Goal: Task Accomplishment & Management: Manage account settings

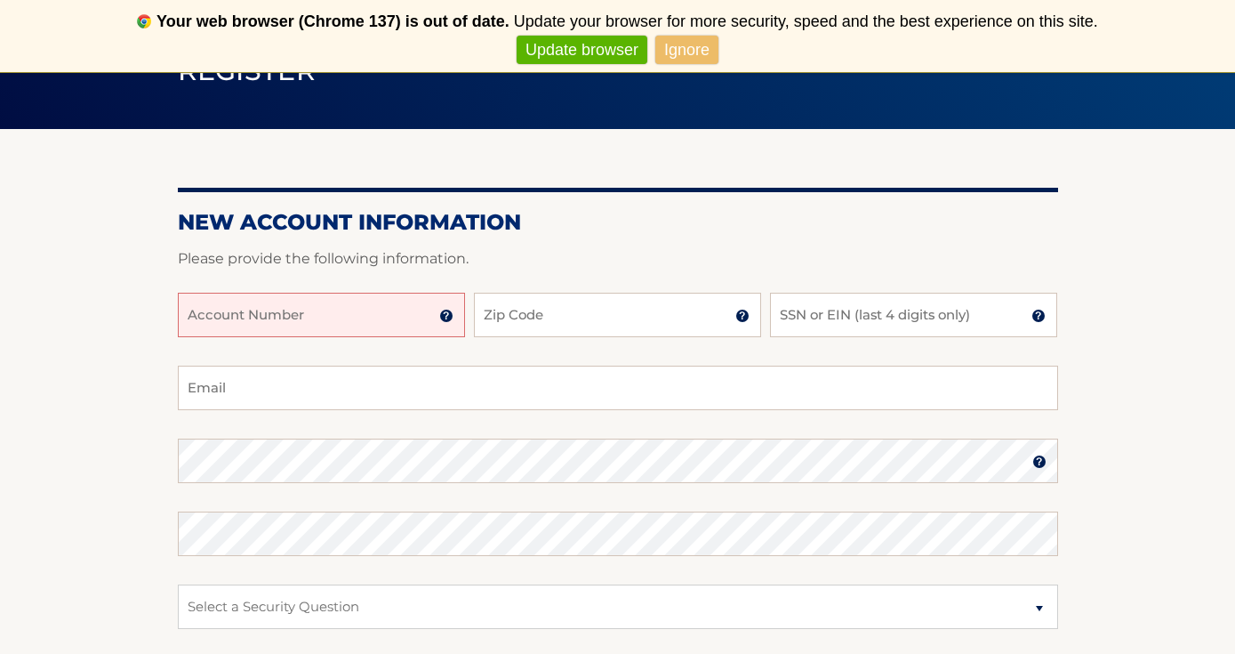
scroll to position [222, 0]
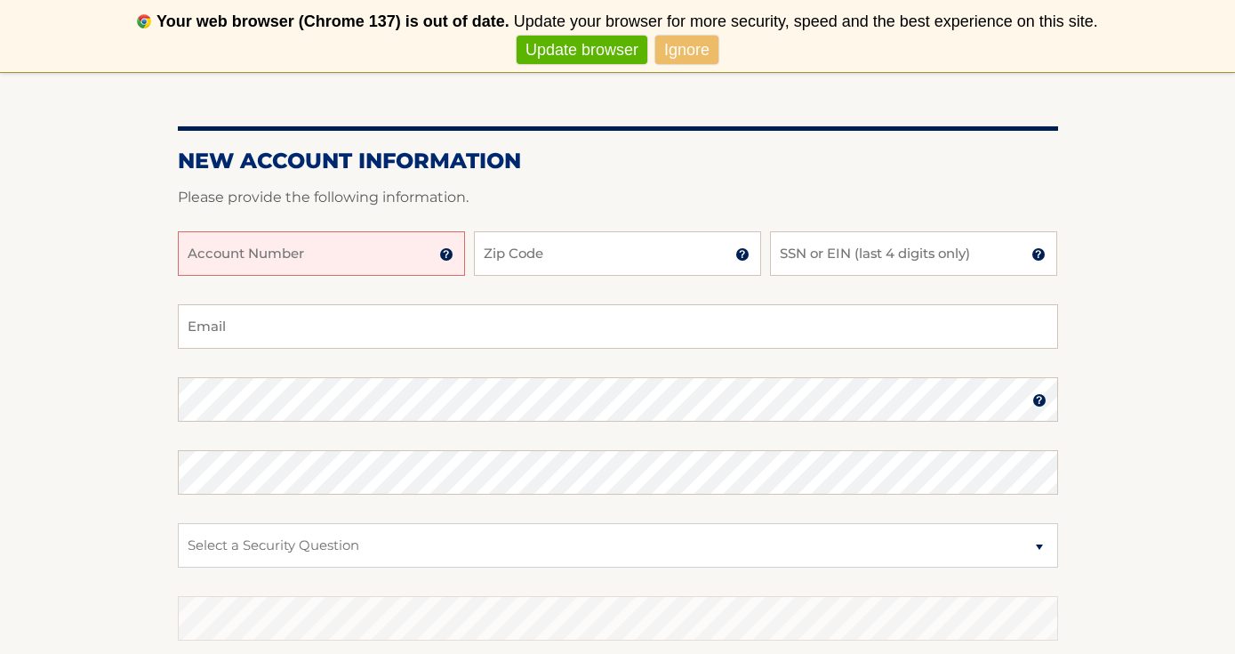
click at [298, 271] on input "Account Number" at bounding box center [321, 253] width 287 height 44
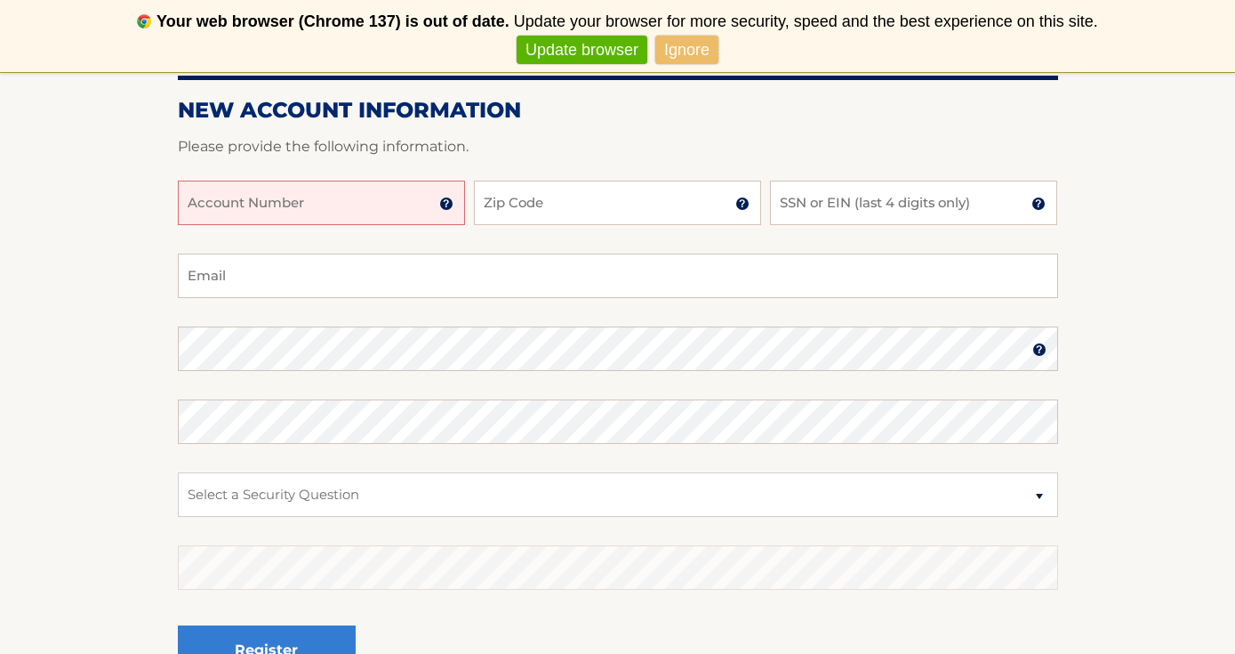
scroll to position [270, 0]
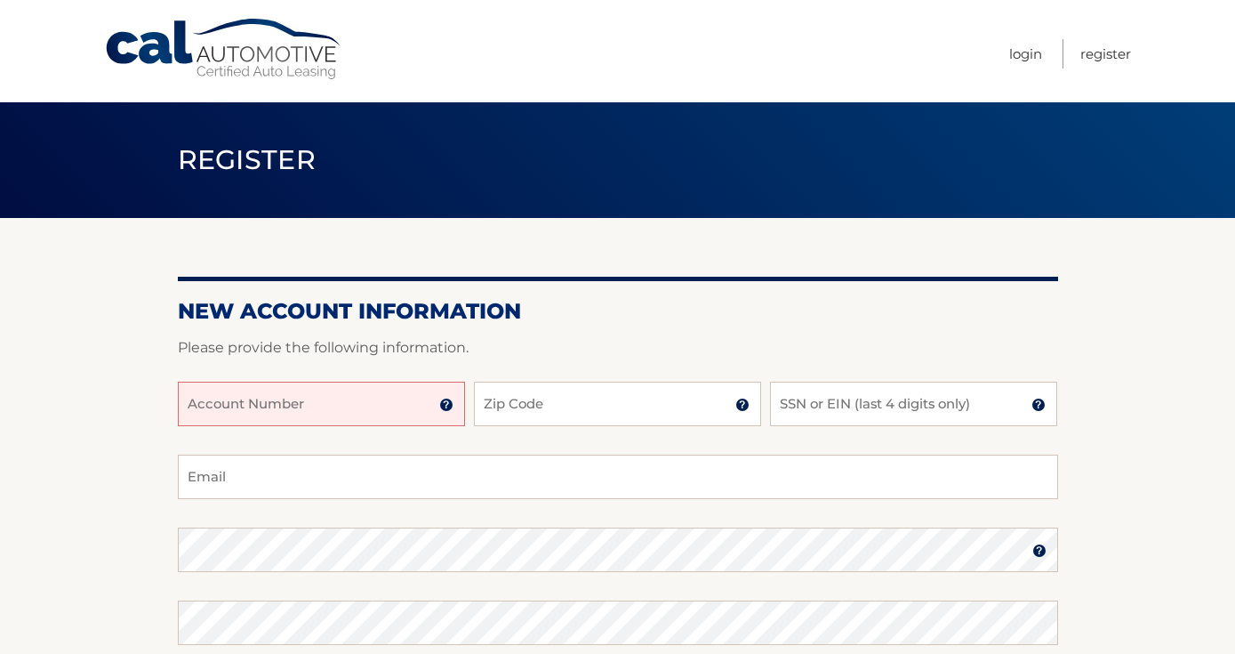
click at [316, 417] on input "Account Number" at bounding box center [321, 403] width 287 height 44
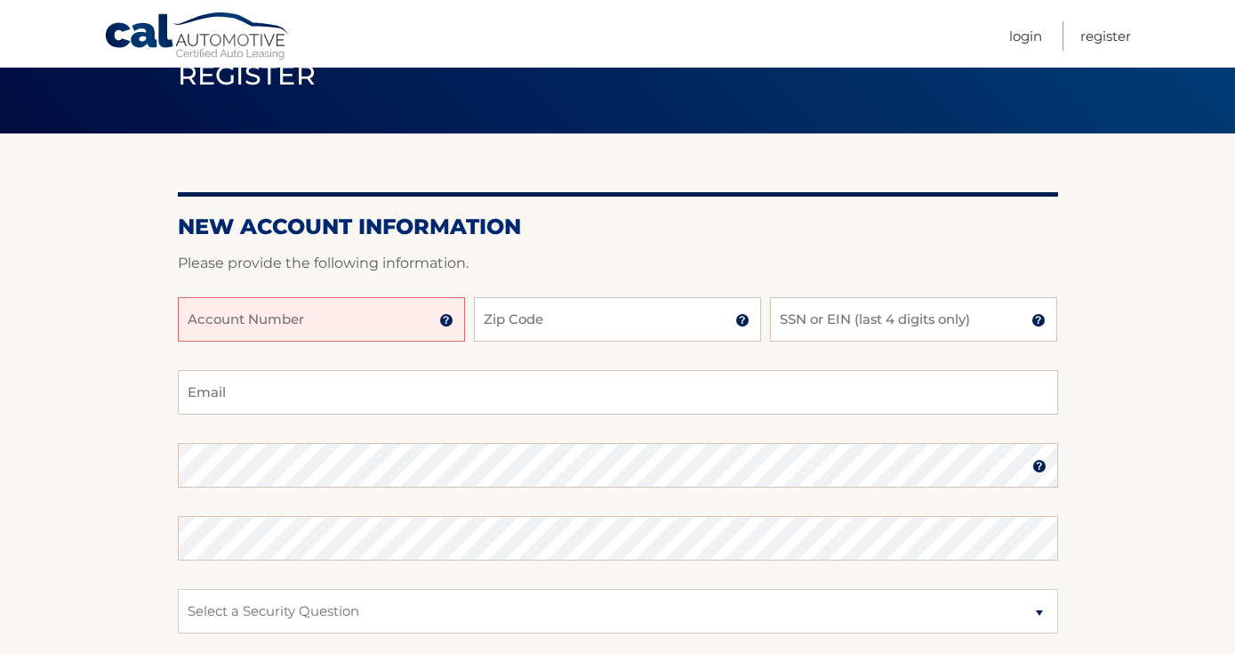
scroll to position [108, 0]
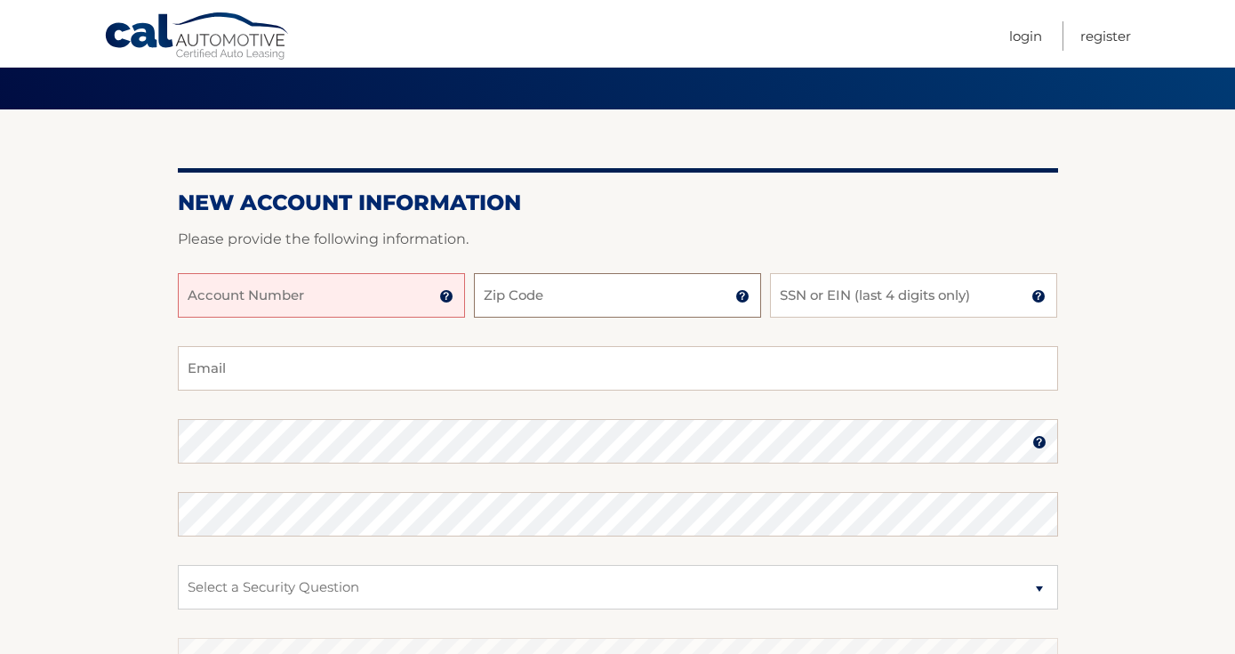
click at [500, 291] on input "Zip Code" at bounding box center [617, 295] width 287 height 44
type input "10314"
type input "andrewburt1224@gmail.com"
click at [798, 309] on input "SSN or EIN (last 4 digits only)" at bounding box center [913, 295] width 287 height 44
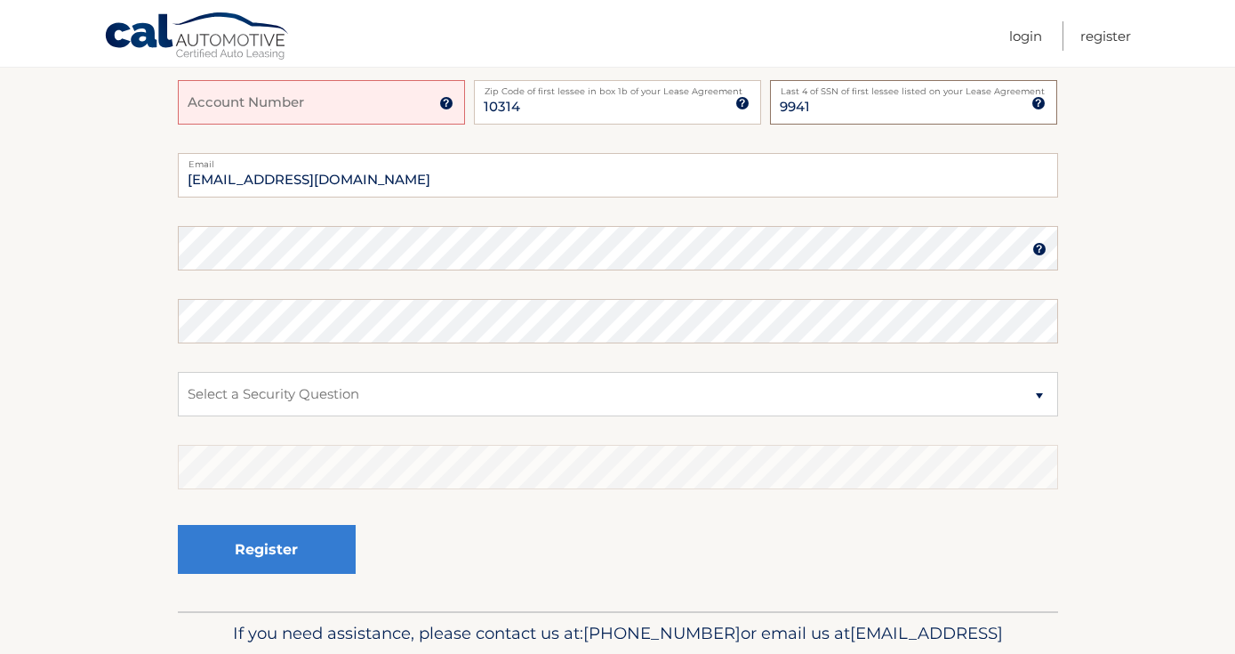
scroll to position [301, 0]
type input "9941"
click at [61, 256] on section "New Account Information Please provide the following information. Account Numbe…" at bounding box center [617, 264] width 1235 height 694
click at [263, 400] on select "Select a Security Question What was the name of your elementary school? What is…" at bounding box center [618, 395] width 880 height 44
select select "2"
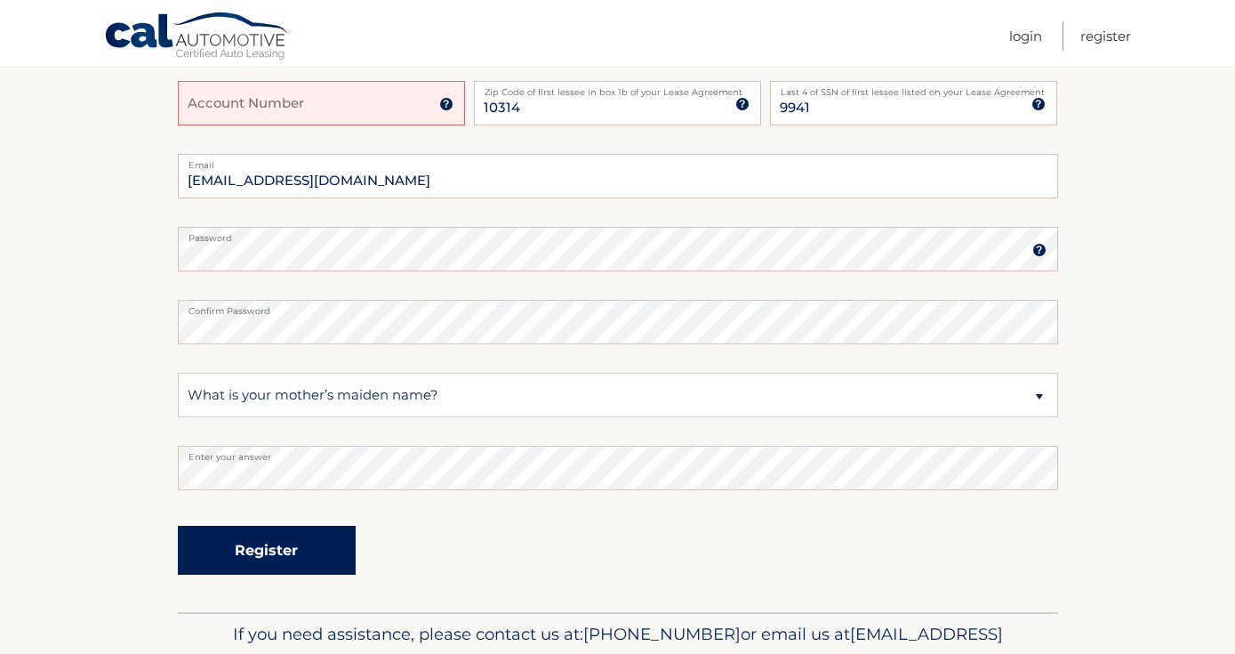
click at [279, 539] on button "Register" at bounding box center [267, 550] width 178 height 49
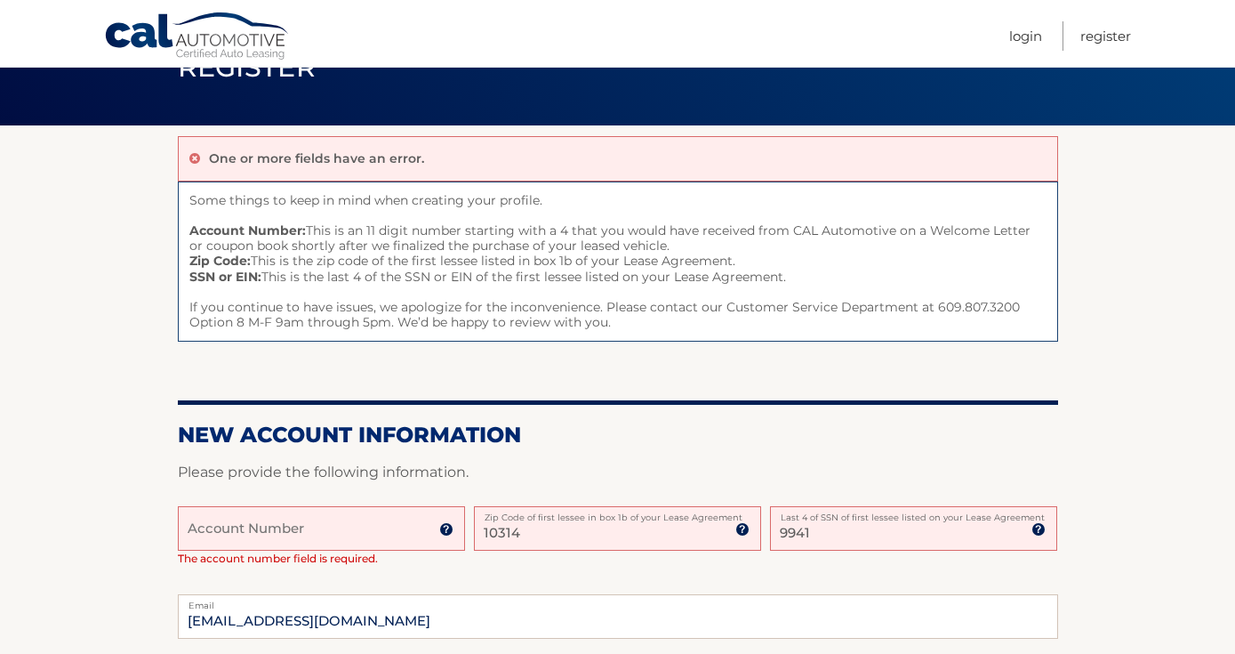
scroll to position [154, 0]
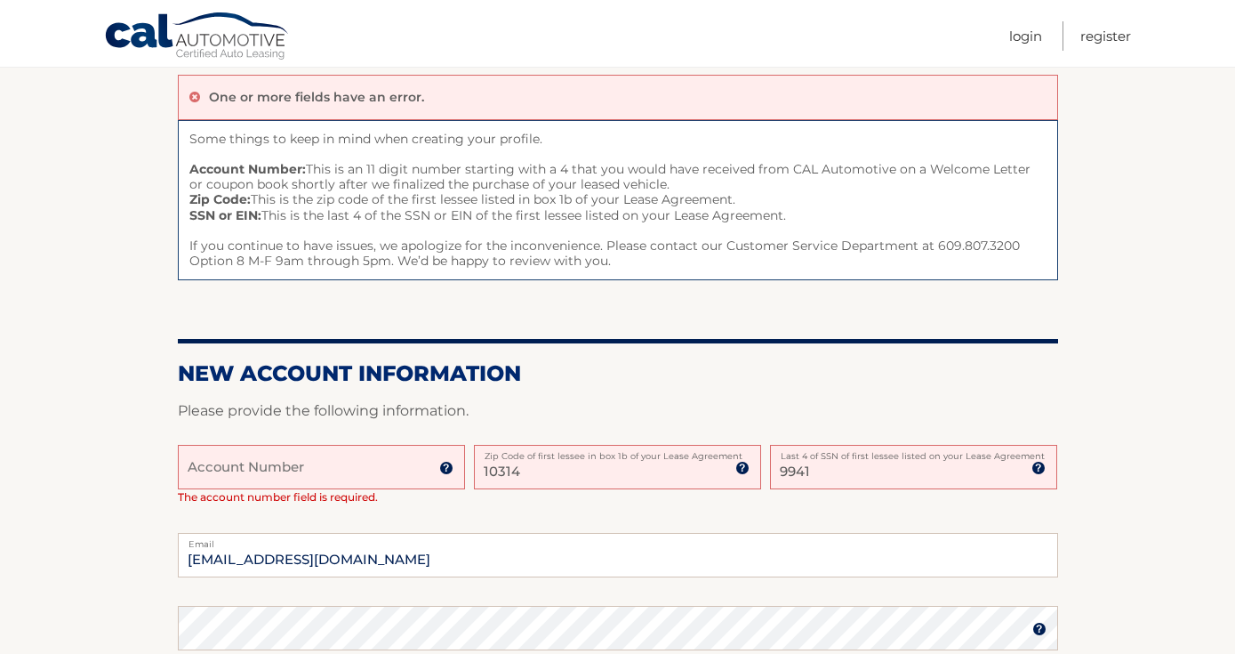
click at [275, 457] on input "Account Number" at bounding box center [321, 467] width 287 height 44
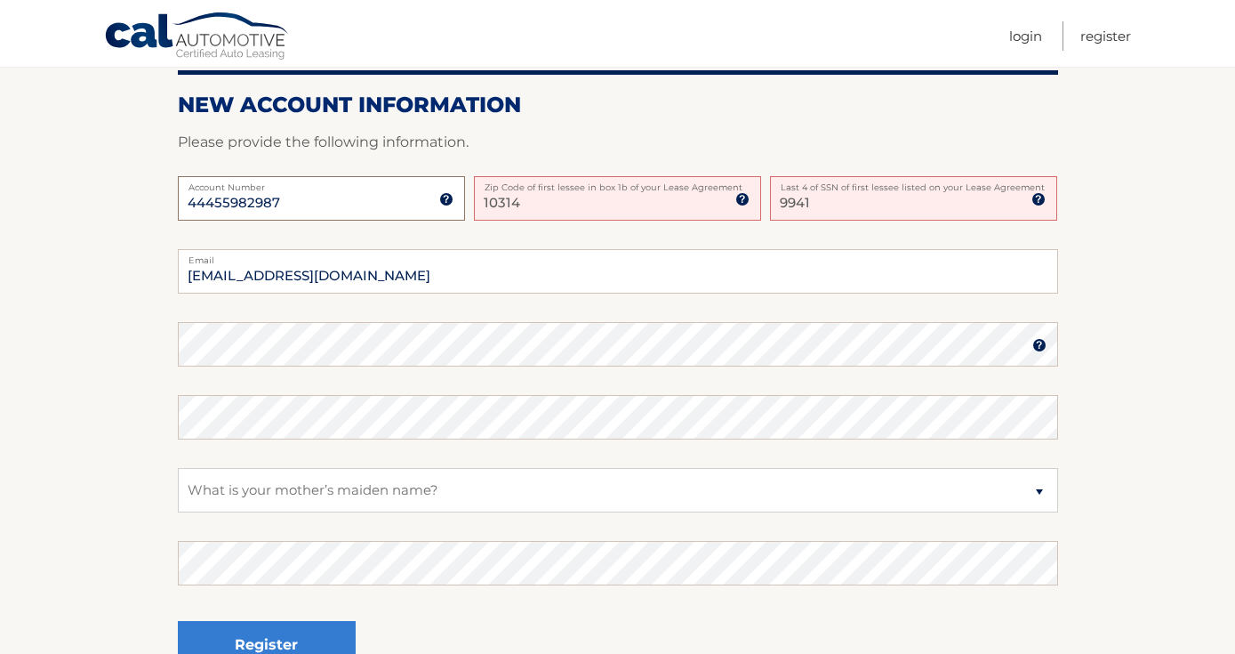
scroll to position [465, 0]
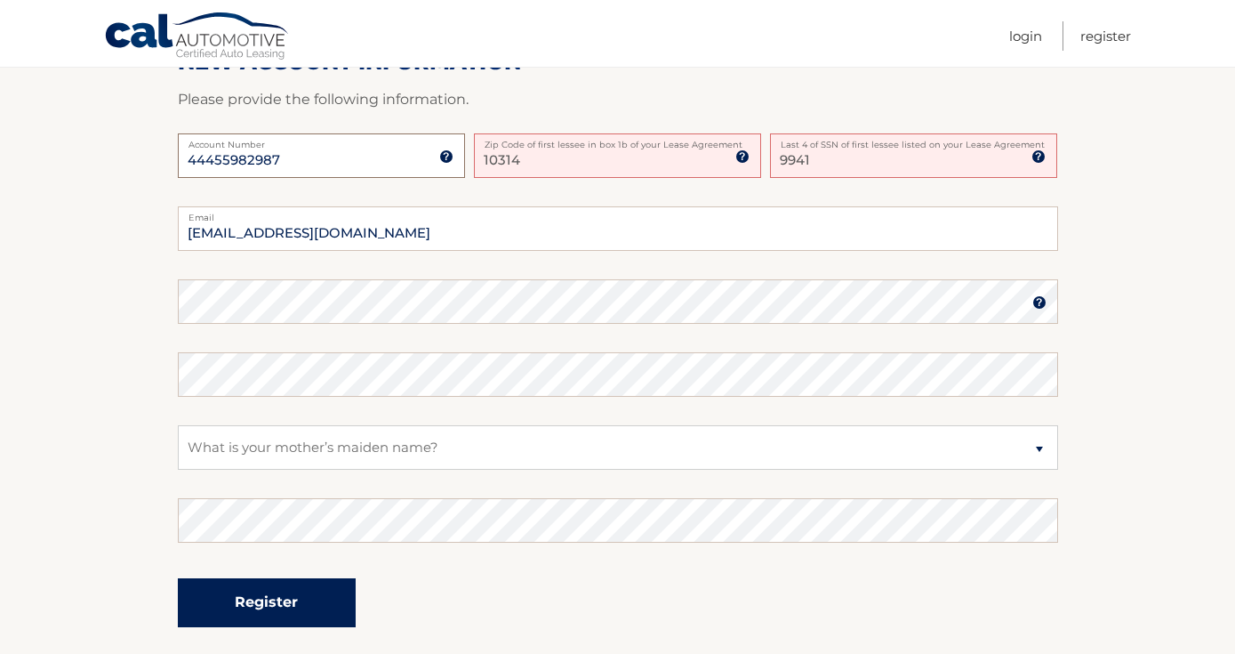
type input "44455982987"
click at [311, 598] on button "Register" at bounding box center [267, 602] width 178 height 49
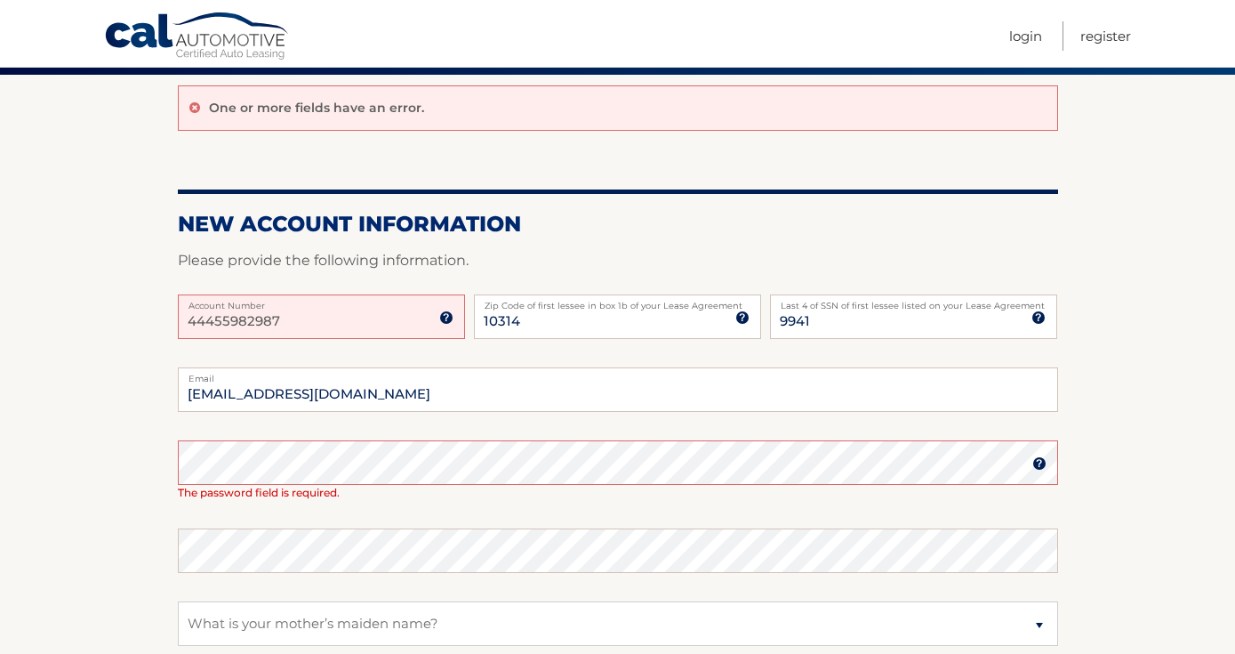
scroll to position [159, 0]
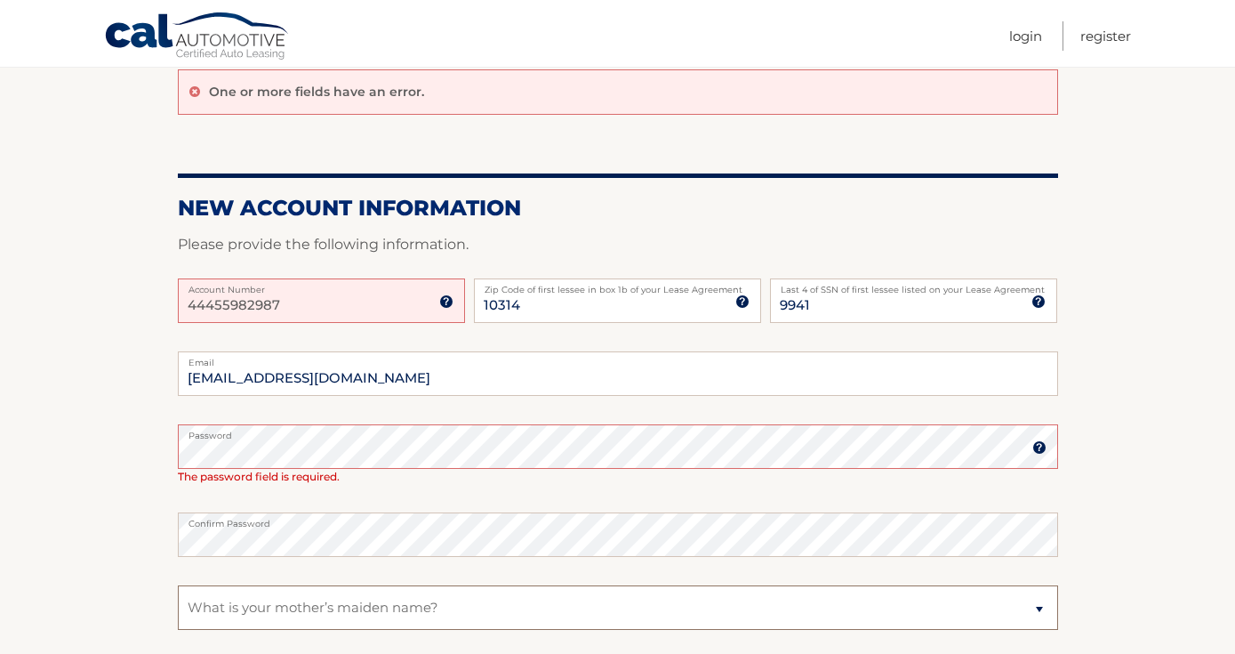
click at [400, 603] on select "Select a Security Question What was the name of your elementary school? What is…" at bounding box center [618, 607] width 880 height 44
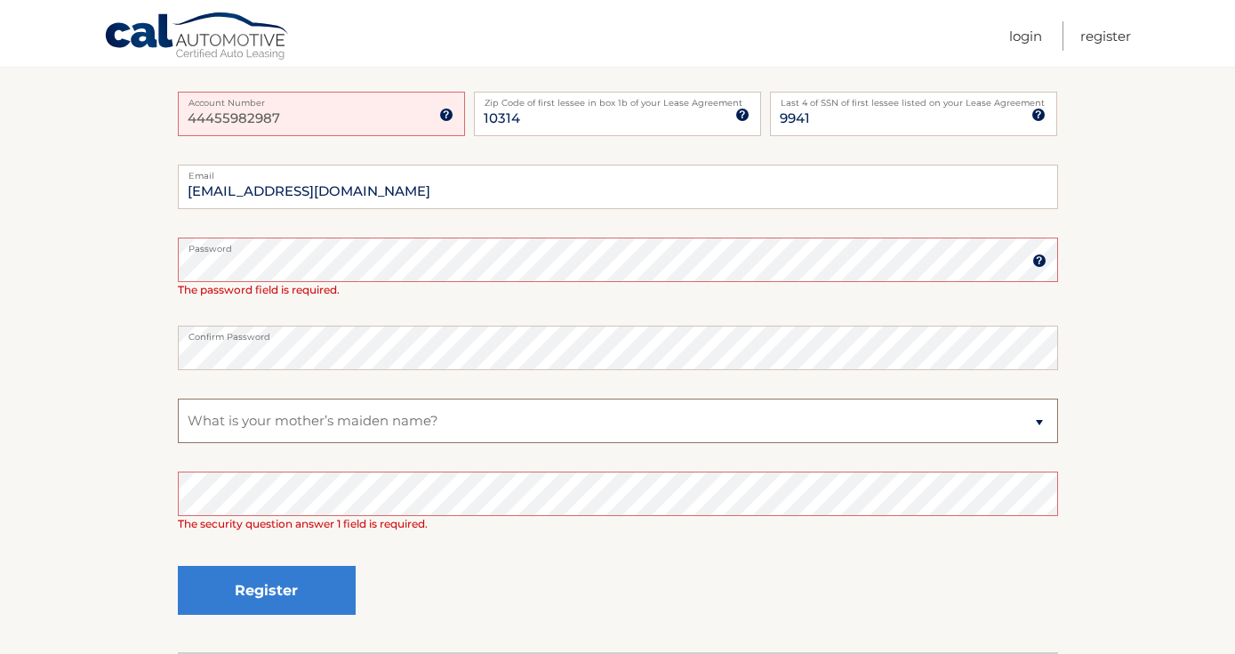
scroll to position [345, 0]
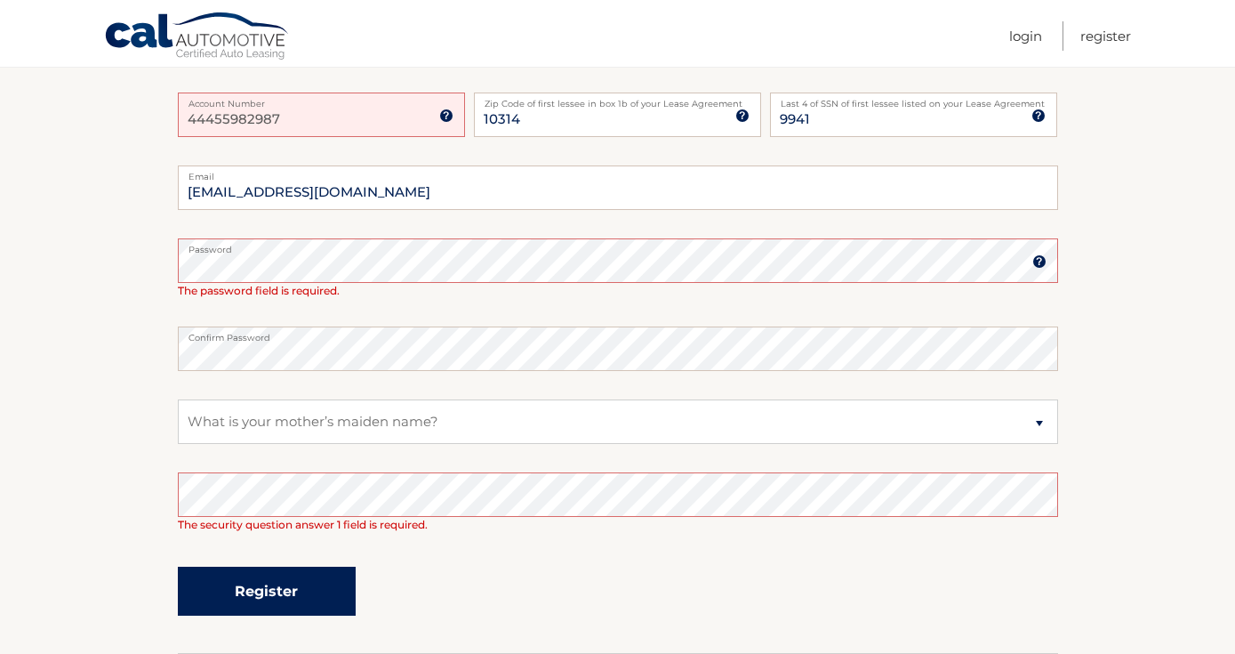
click at [314, 586] on button "Register" at bounding box center [267, 590] width 178 height 49
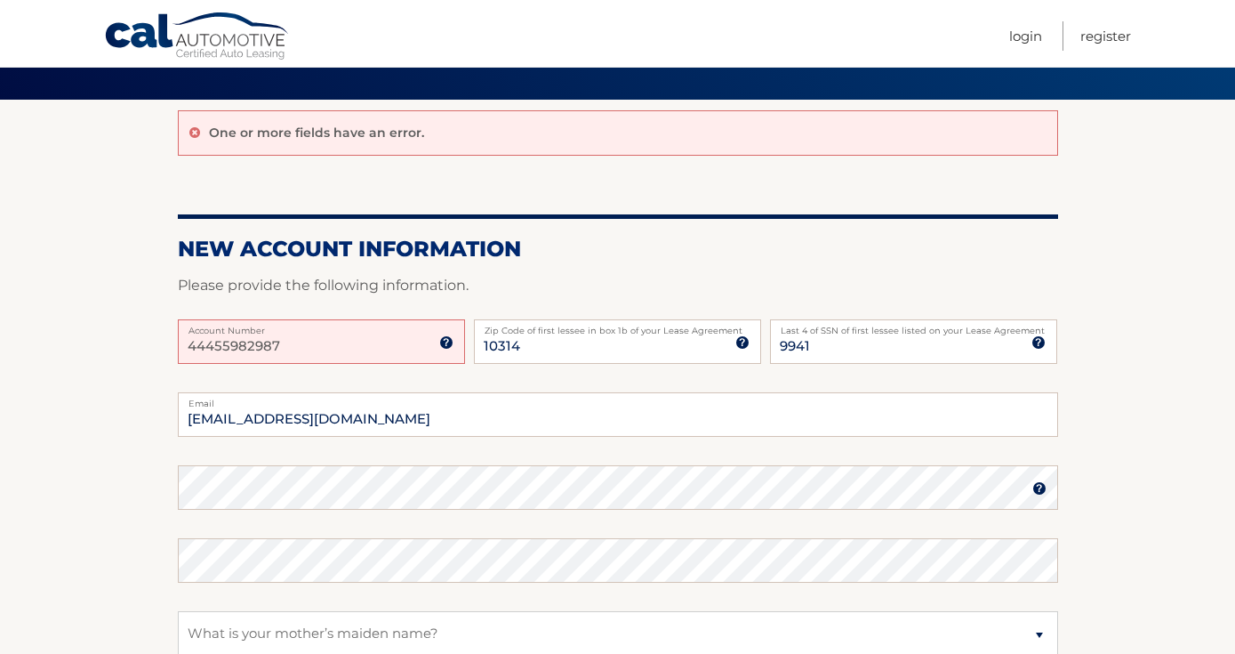
scroll to position [119, 0]
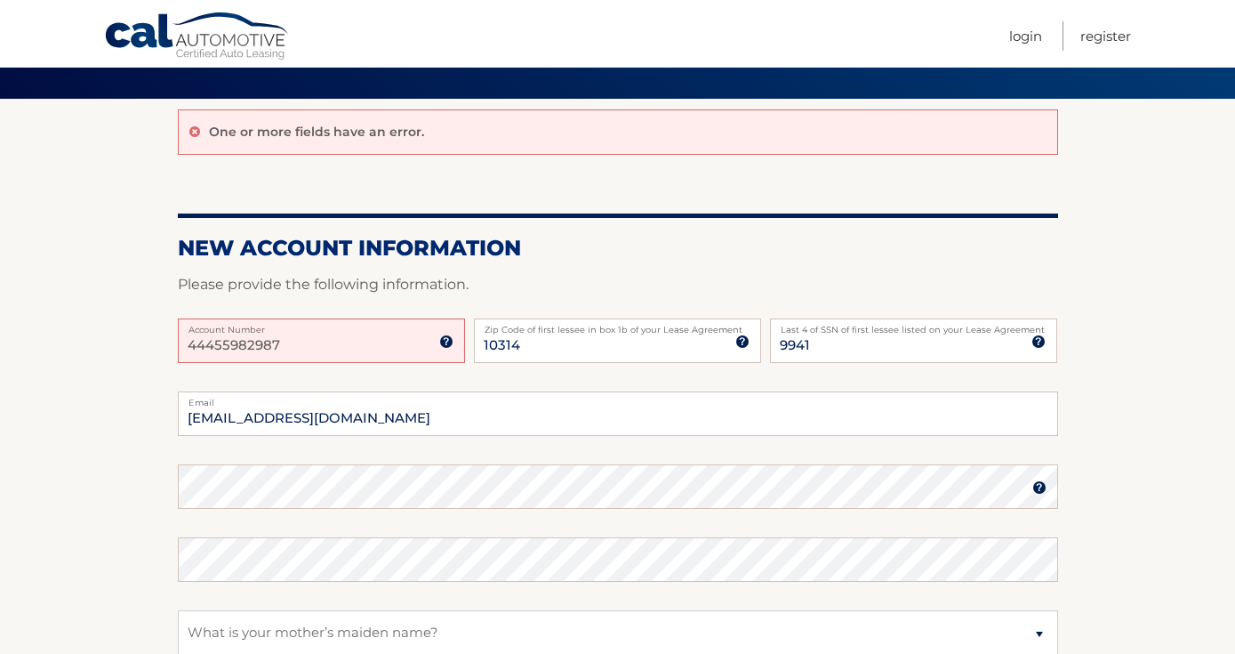
click at [279, 356] on input "44455982987" at bounding box center [321, 340] width 287 height 44
drag, startPoint x: 292, startPoint y: 347, endPoint x: 110, endPoint y: 337, distance: 181.7
click at [110, 337] on section "One or more fields have an error. New Account Information Please provide the fo…" at bounding box center [617, 482] width 1235 height 766
type input "44455982987"
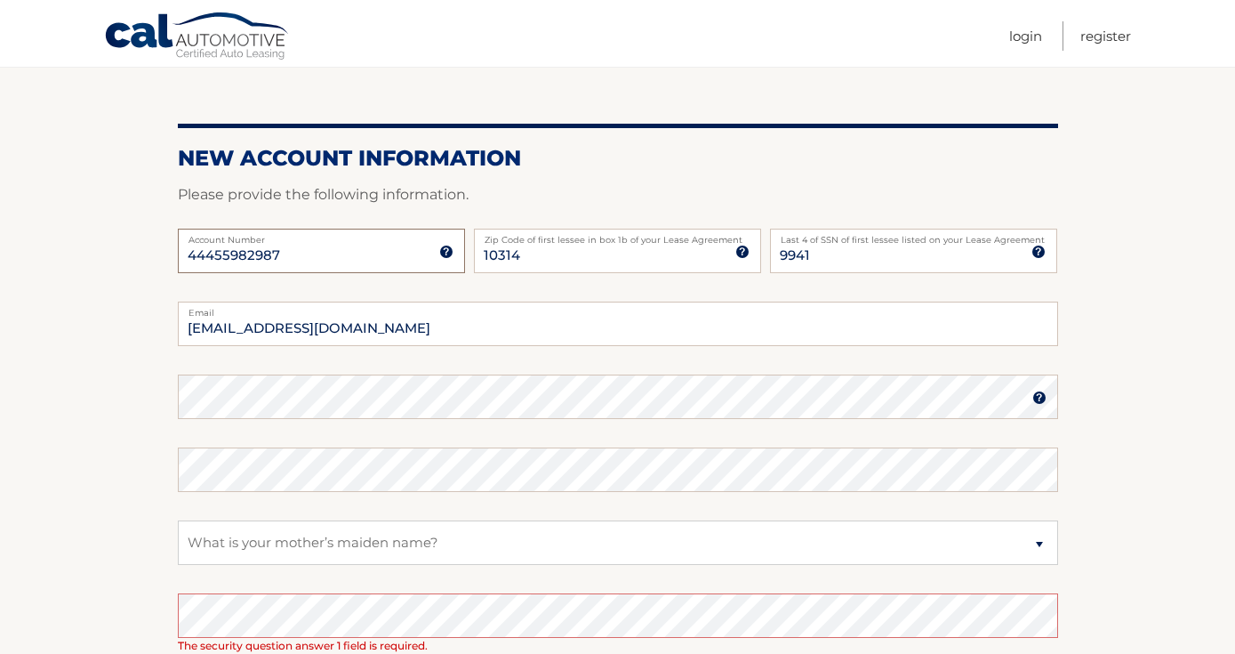
scroll to position [334, 0]
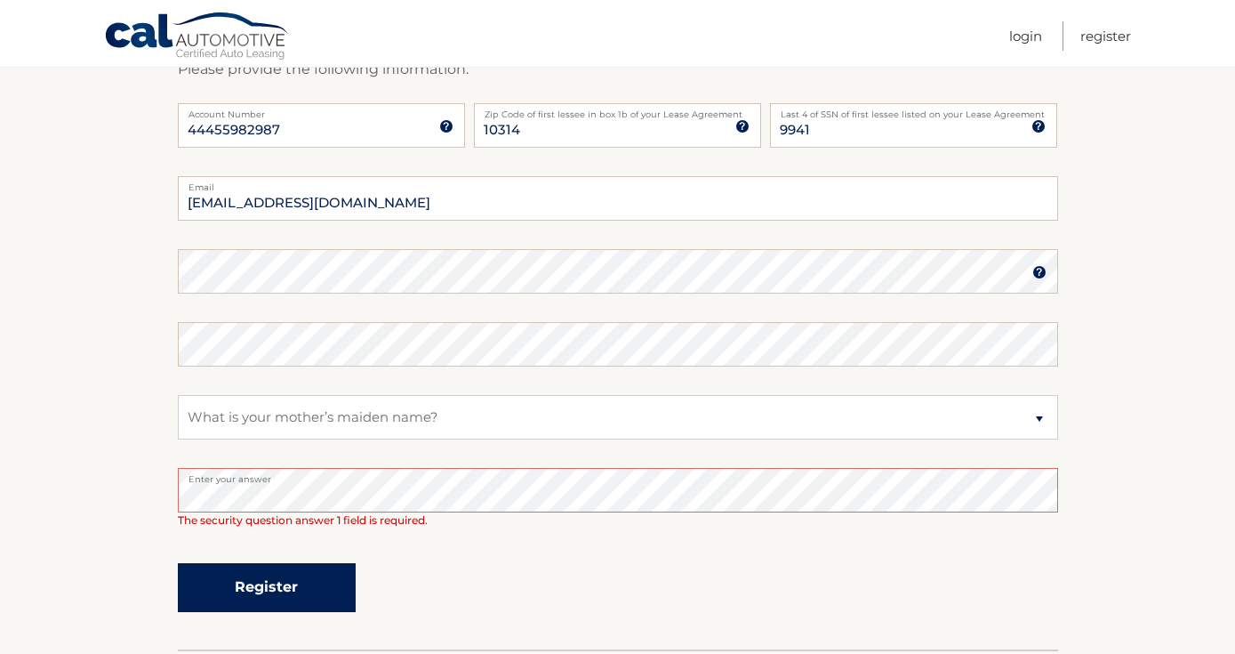
click at [285, 573] on button "Register" at bounding box center [267, 587] width 178 height 49
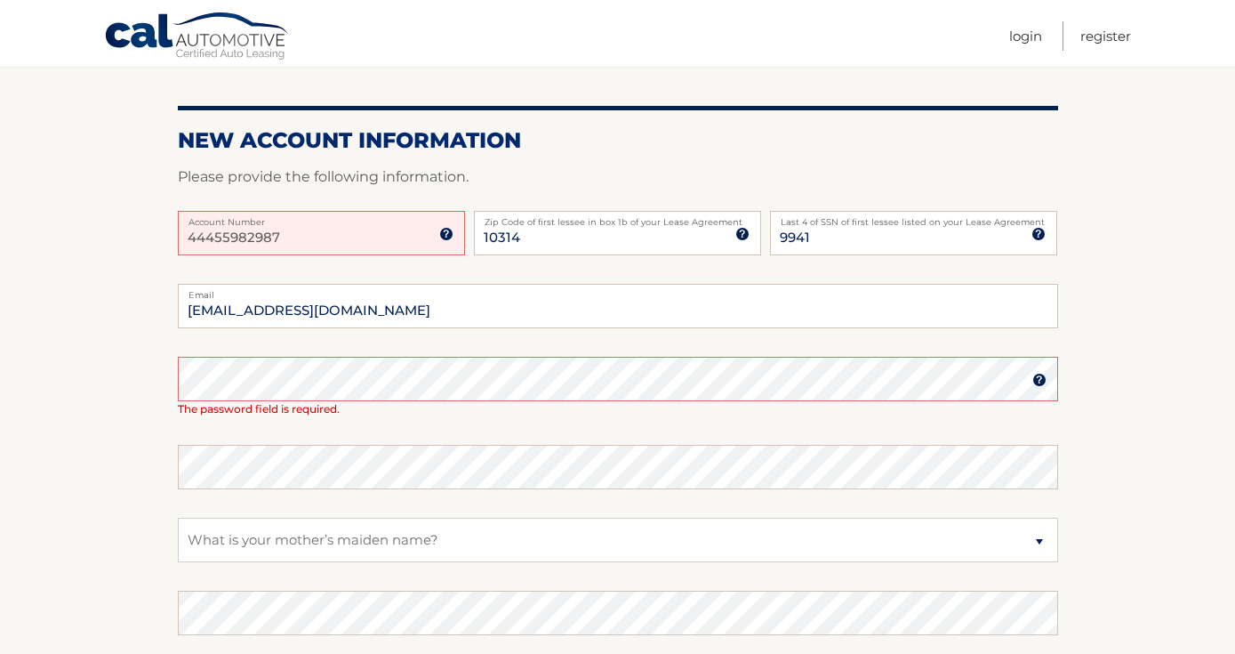
scroll to position [252, 0]
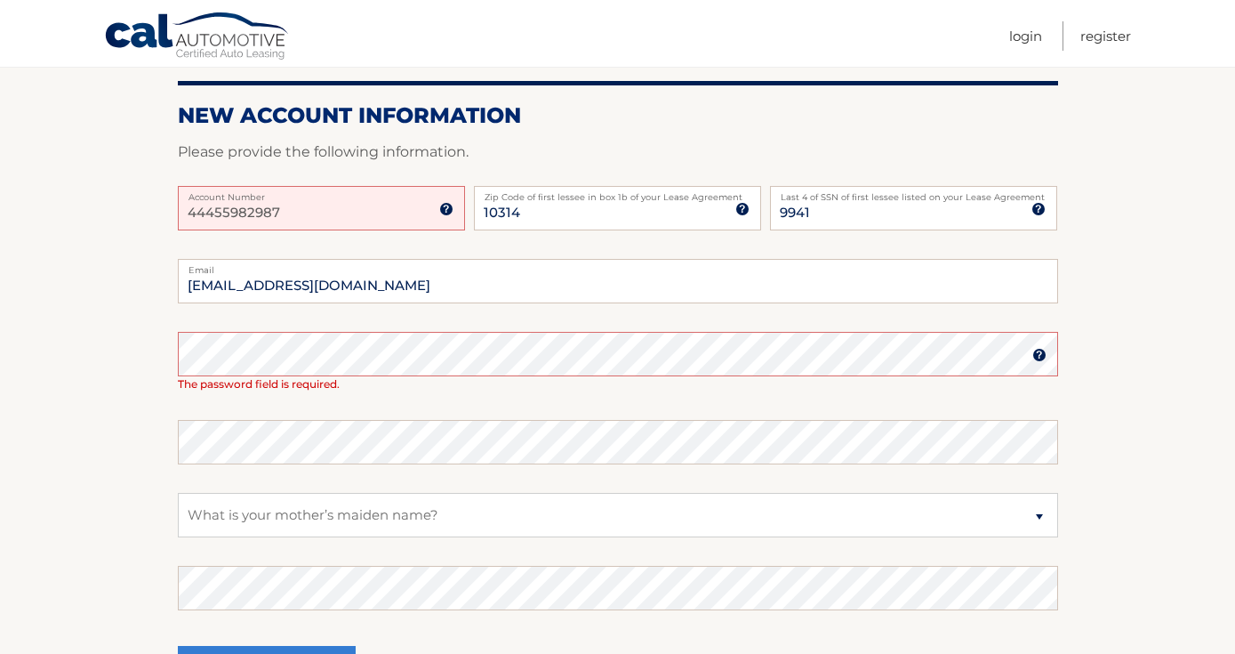
click at [104, 464] on section "One or more fields have an error. New Account Information Please provide the fo…" at bounding box center [617, 349] width 1235 height 766
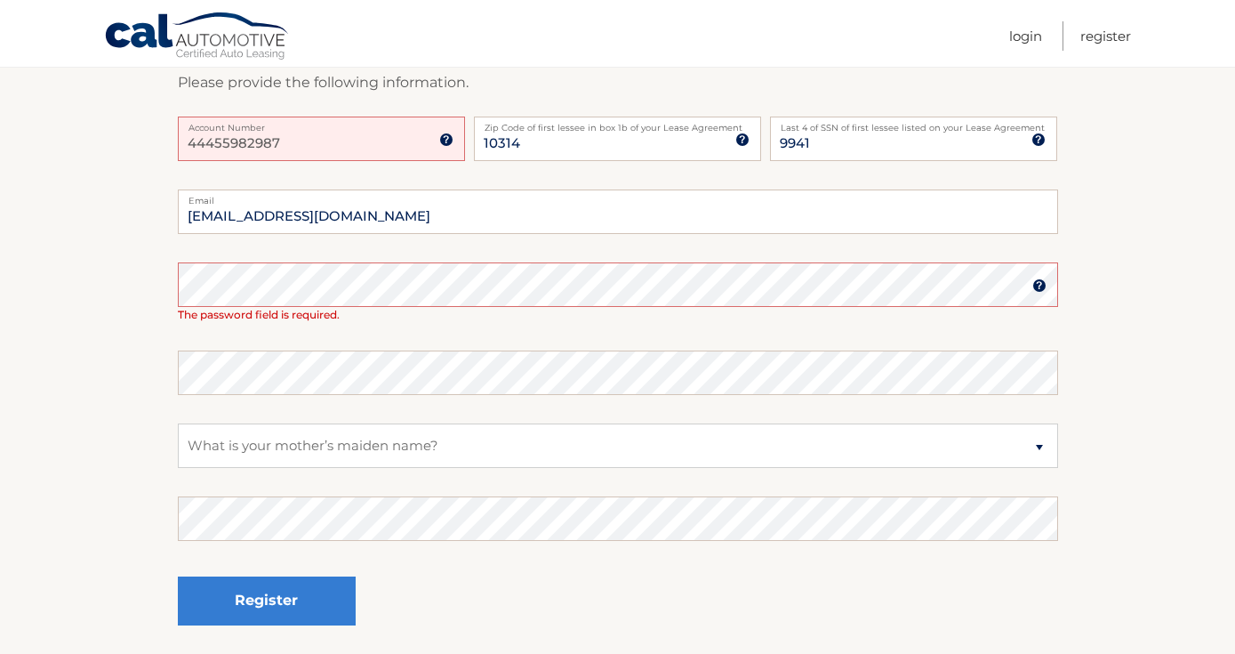
scroll to position [331, 0]
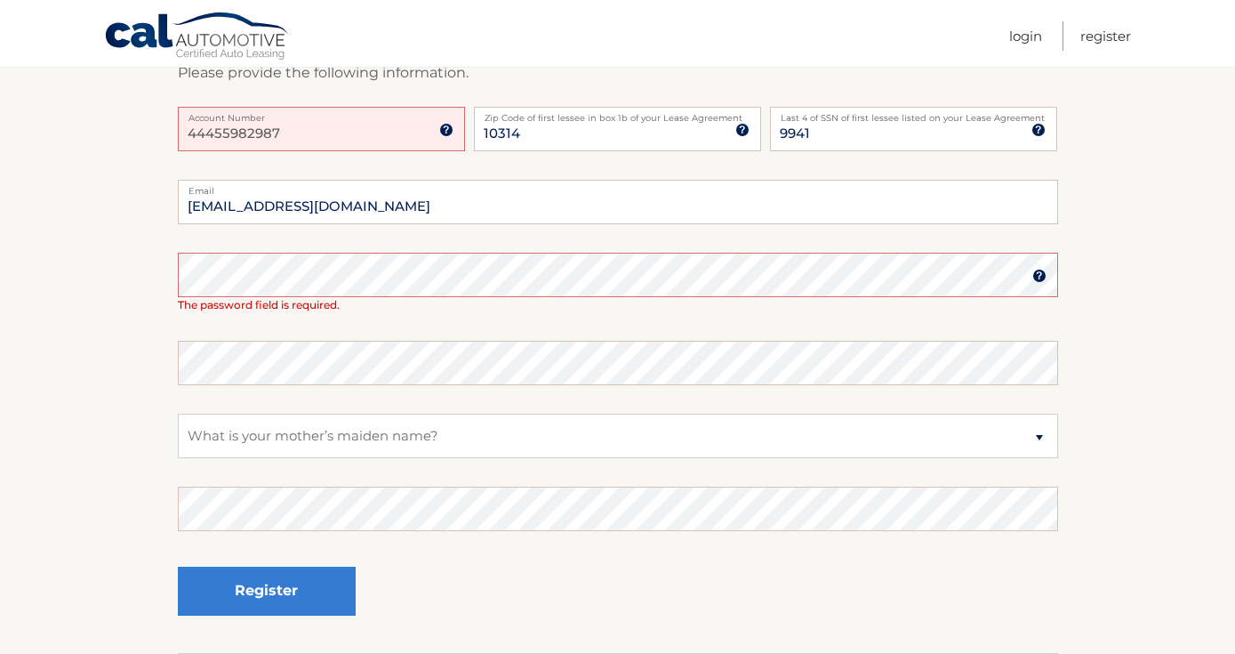
click at [297, 145] on input "44455982987" at bounding box center [321, 129] width 287 height 44
type input "44455982987"
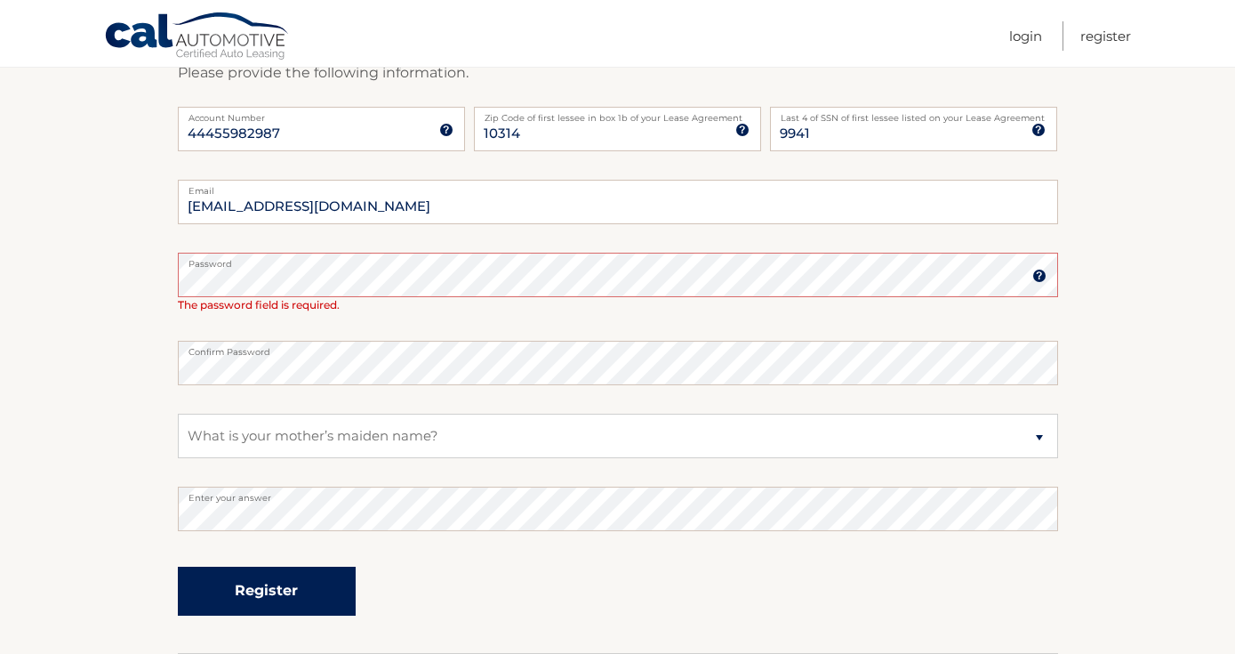
click at [289, 588] on button "Register" at bounding box center [267, 590] width 178 height 49
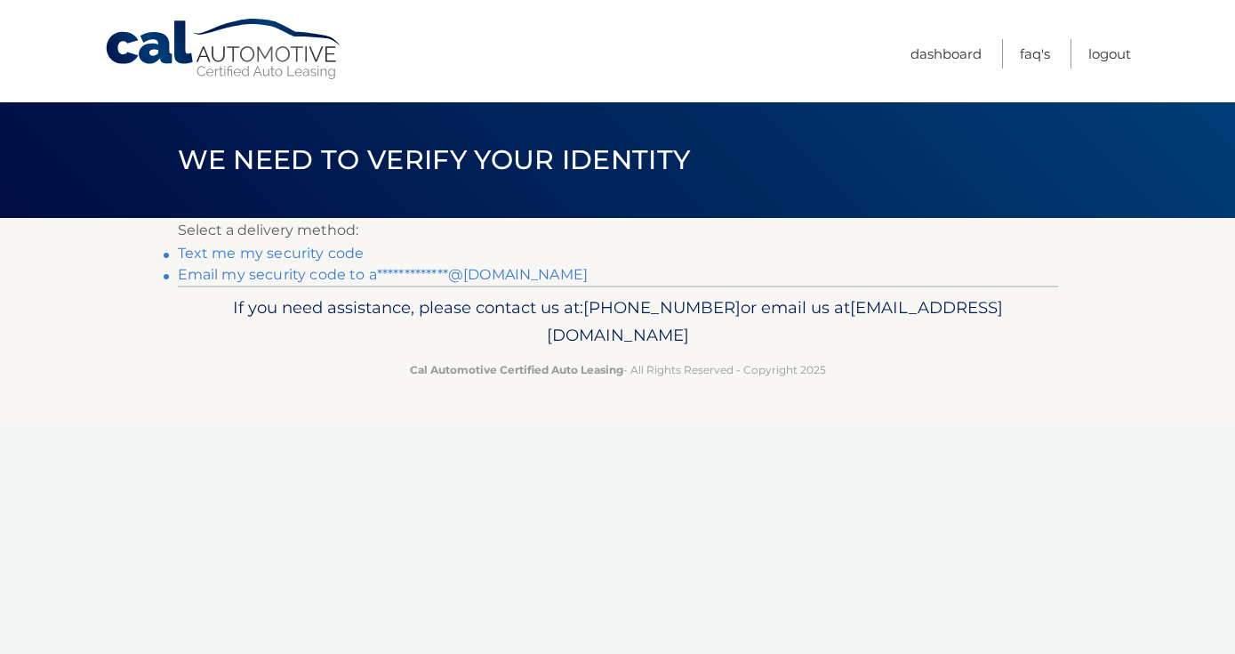
click at [293, 253] on link "Text me my security code" at bounding box center [271, 253] width 187 height 17
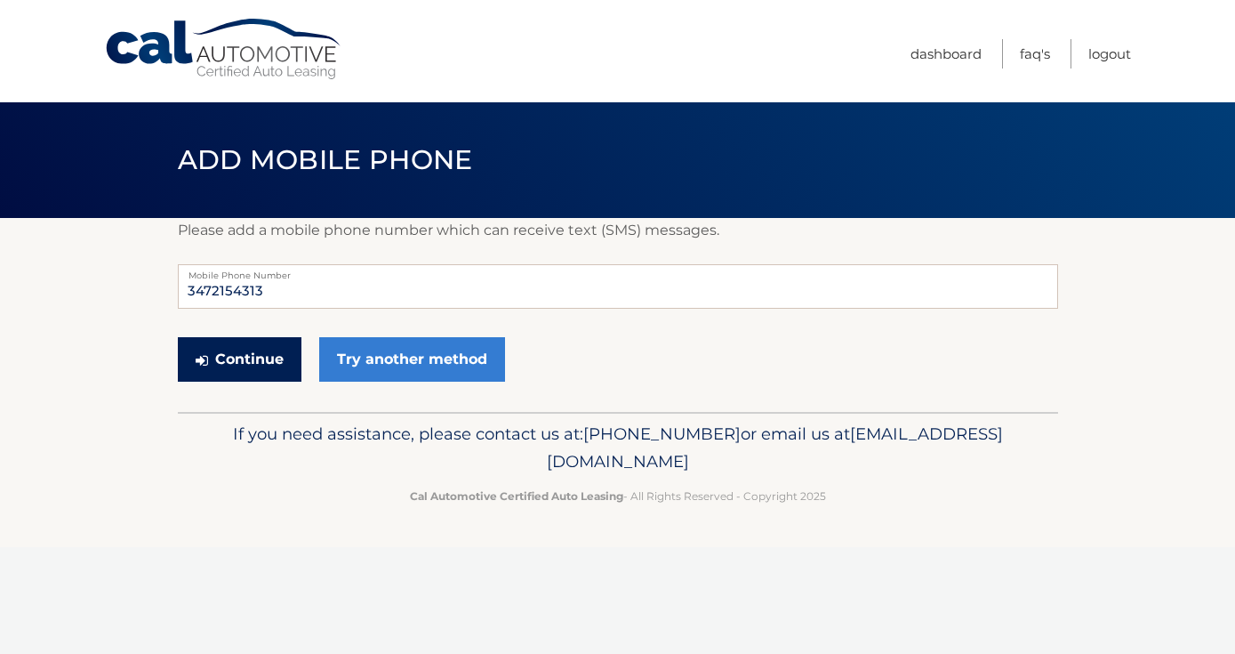
click at [260, 360] on button "Continue" at bounding box center [240, 359] width 124 height 44
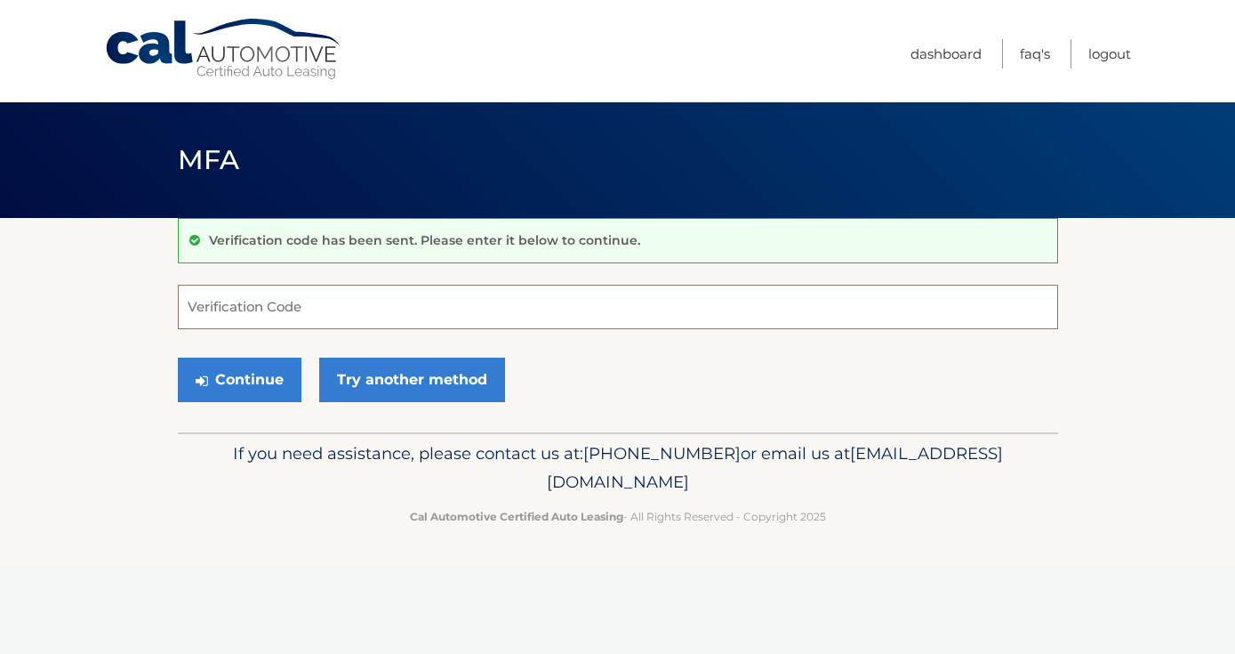
click at [295, 305] on input "Verification Code" at bounding box center [618, 307] width 880 height 44
type input "874402"
click at [178, 357] on button "Continue" at bounding box center [240, 379] width 124 height 44
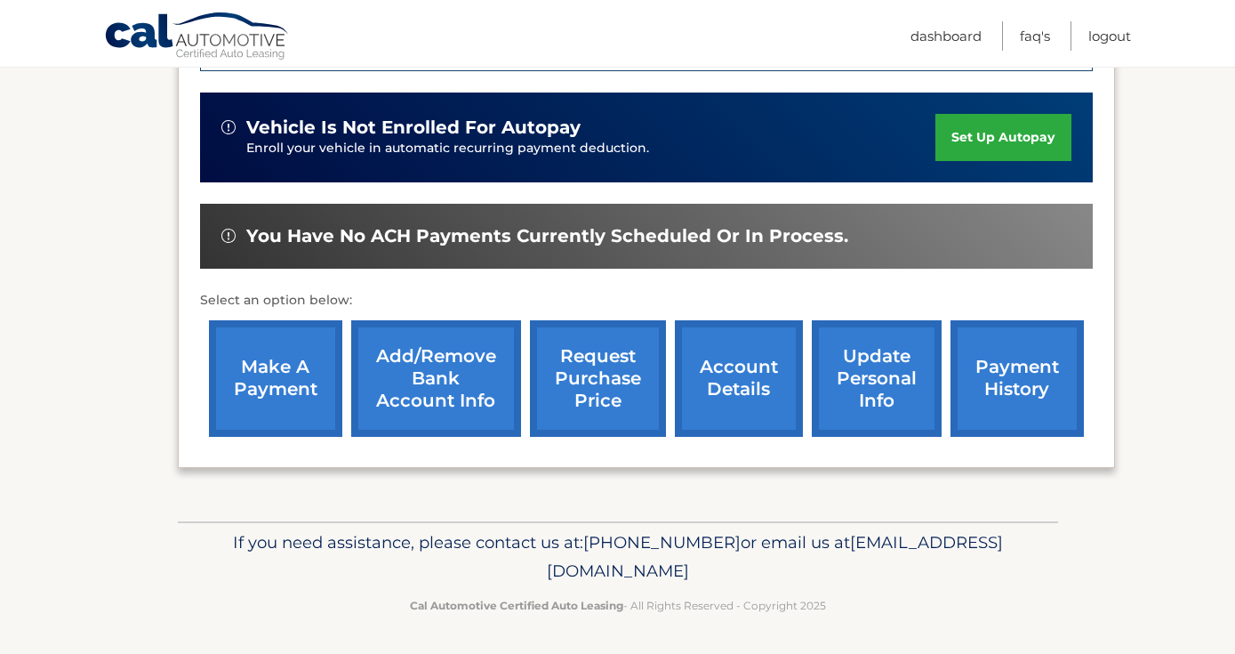
scroll to position [489, 0]
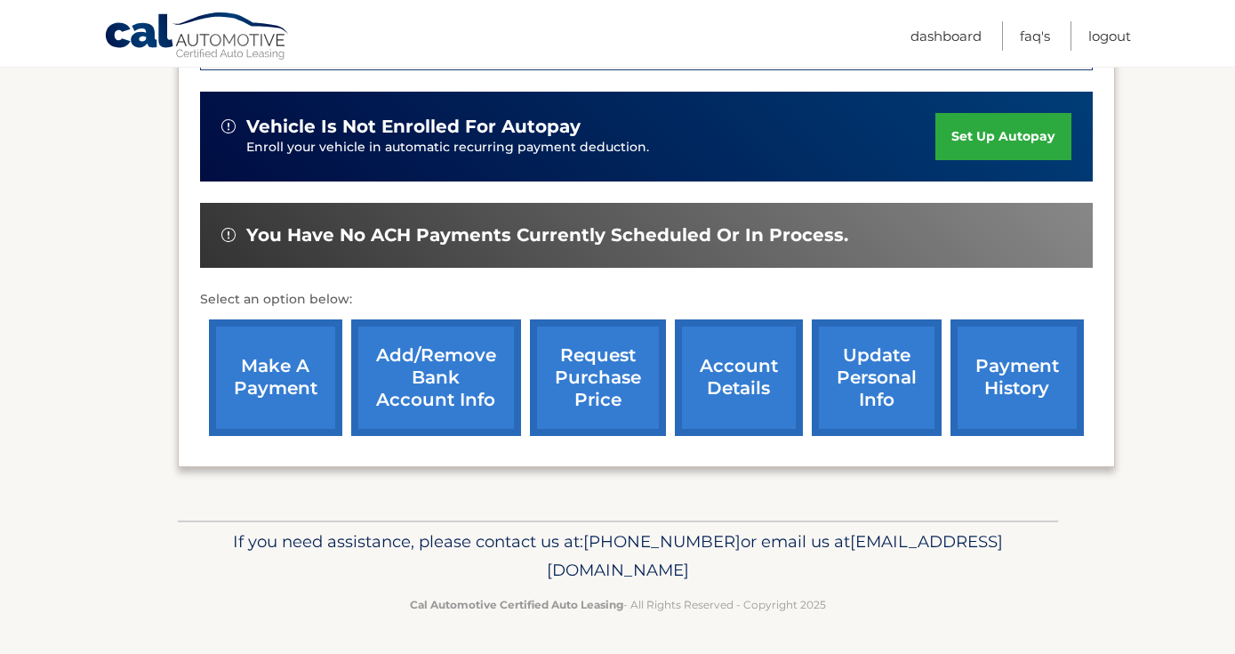
click at [988, 386] on link "payment history" at bounding box center [1017, 377] width 133 height 116
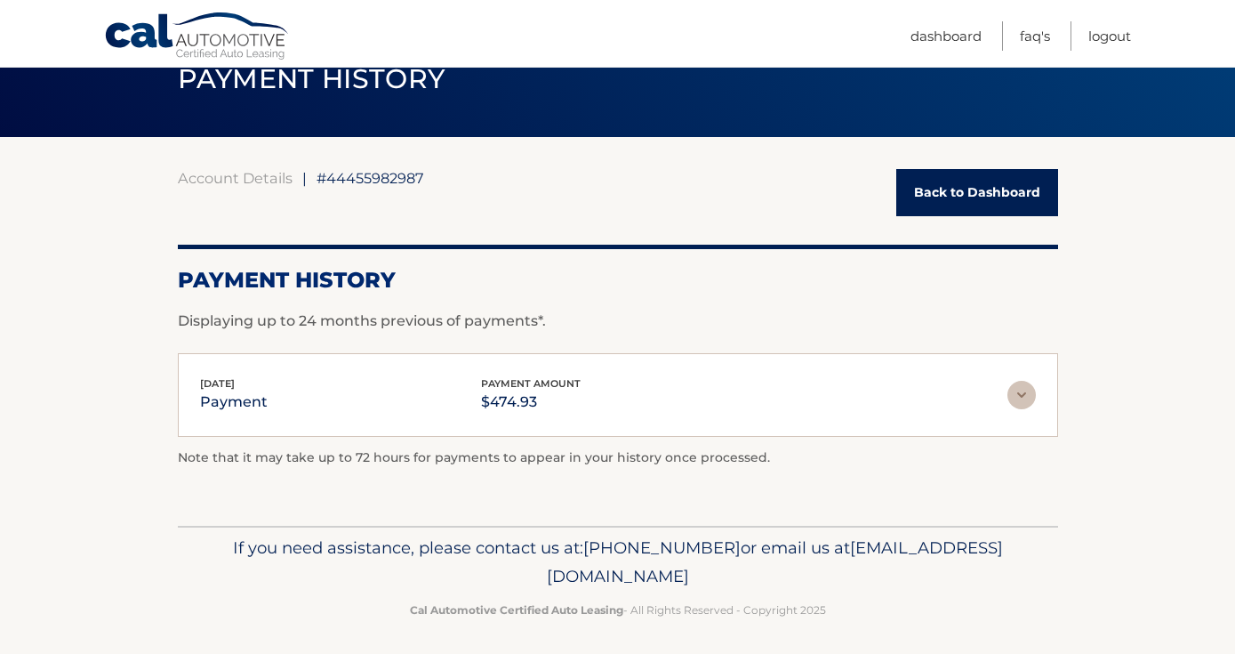
scroll to position [87, 0]
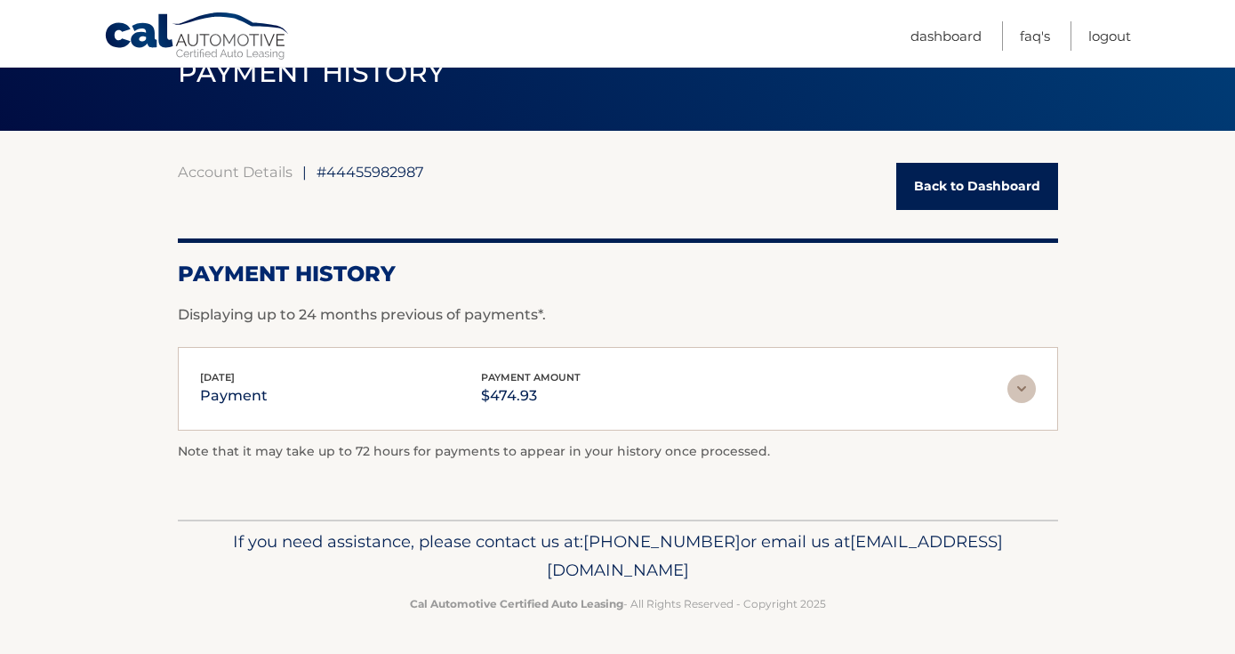
click at [1020, 391] on img at bounding box center [1021, 388] width 28 height 28
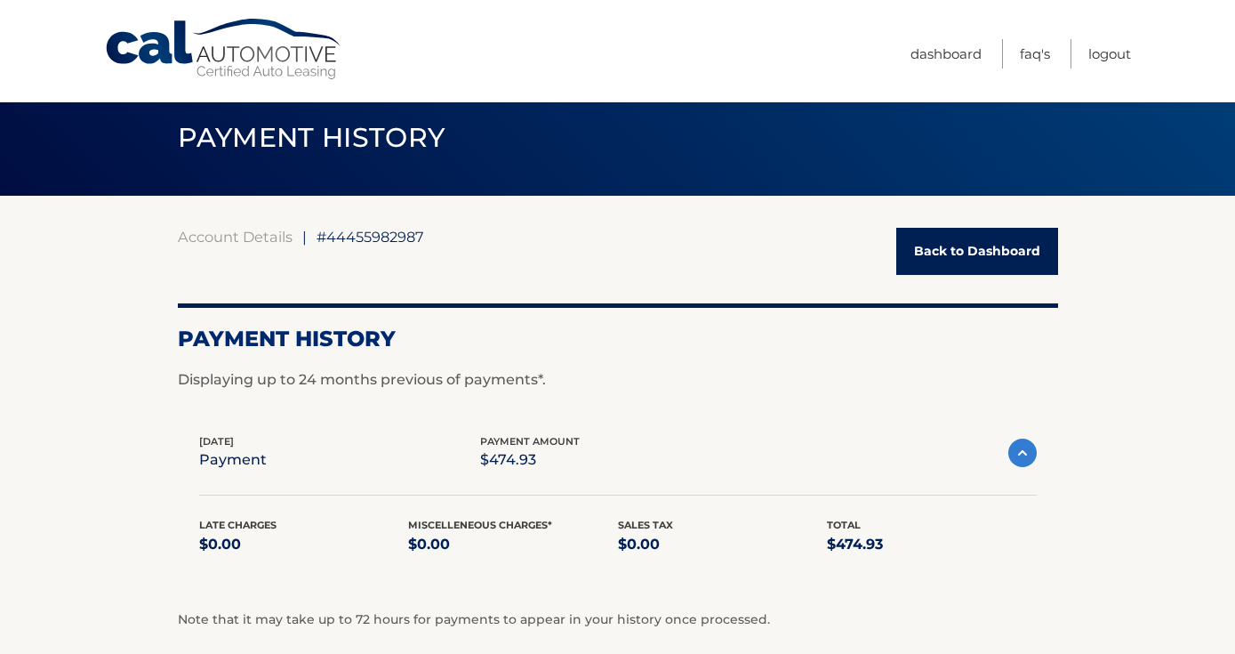
scroll to position [0, 0]
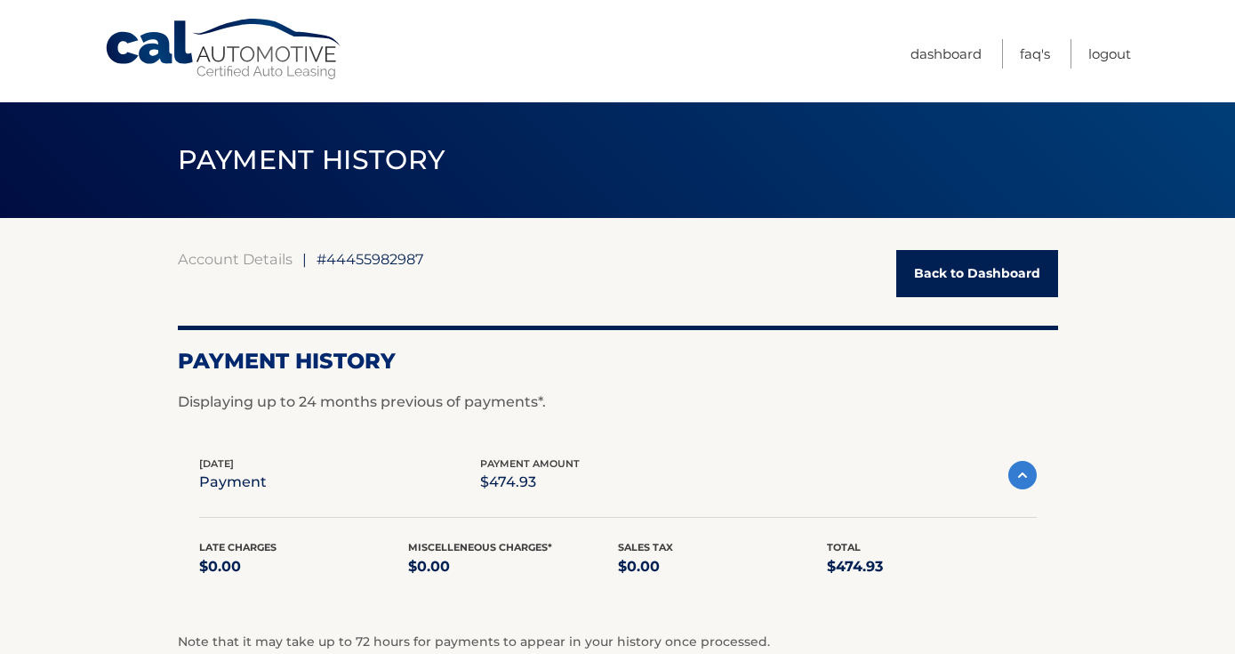
click at [946, 271] on link "Back to Dashboard" at bounding box center [977, 273] width 162 height 47
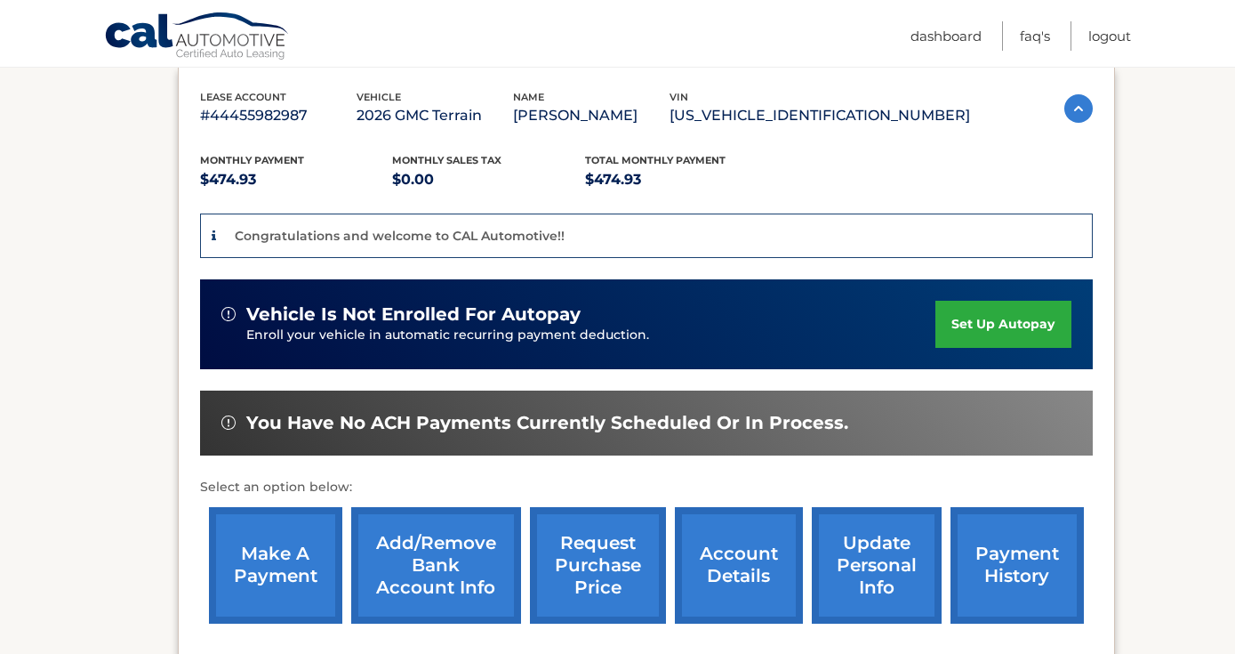
scroll to position [337, 0]
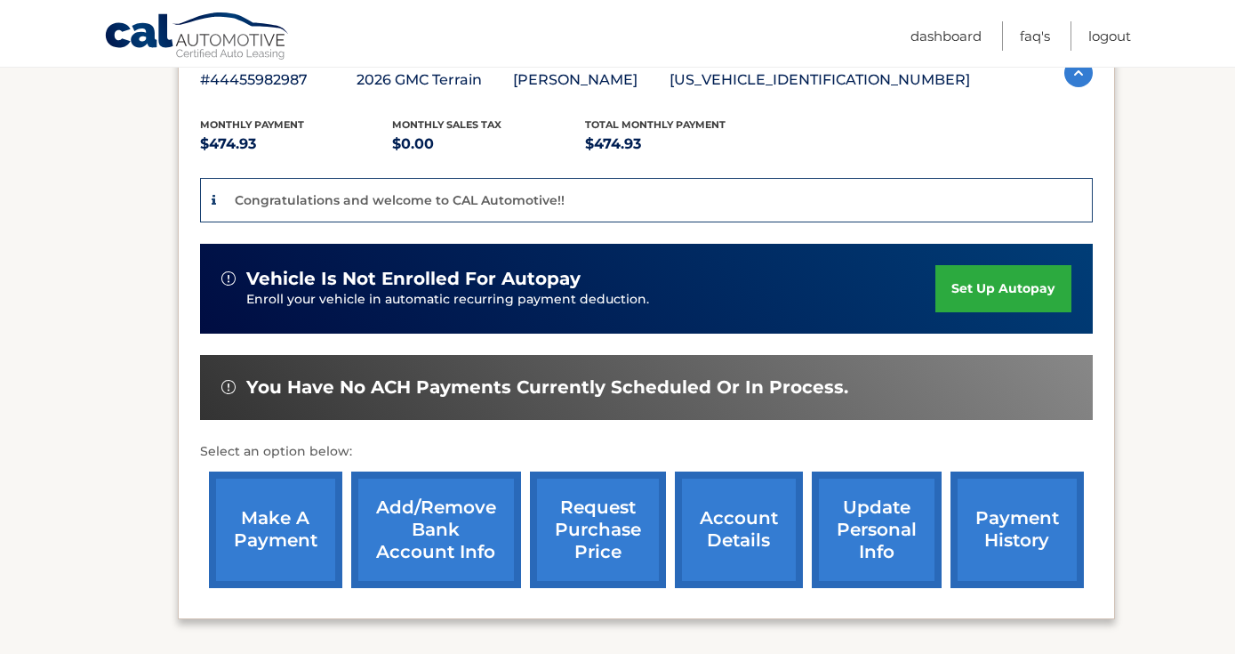
click at [951, 288] on link "set up autopay" at bounding box center [1002, 288] width 135 height 47
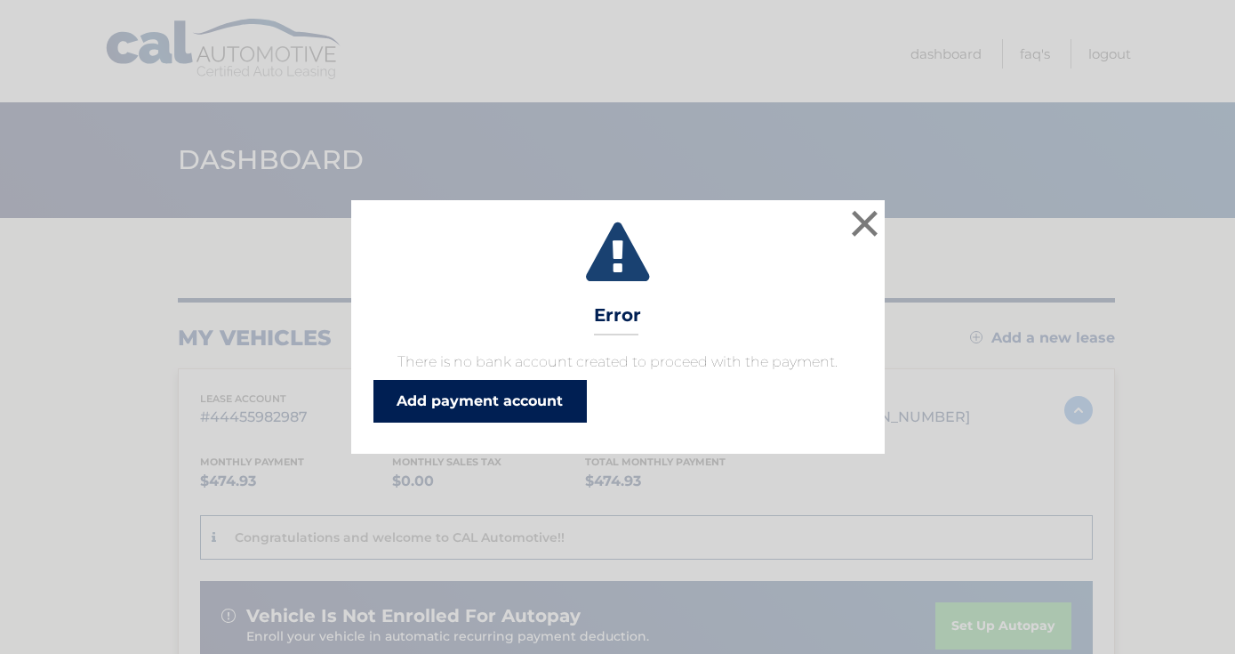
click at [468, 409] on link "Add payment account" at bounding box center [479, 401] width 213 height 43
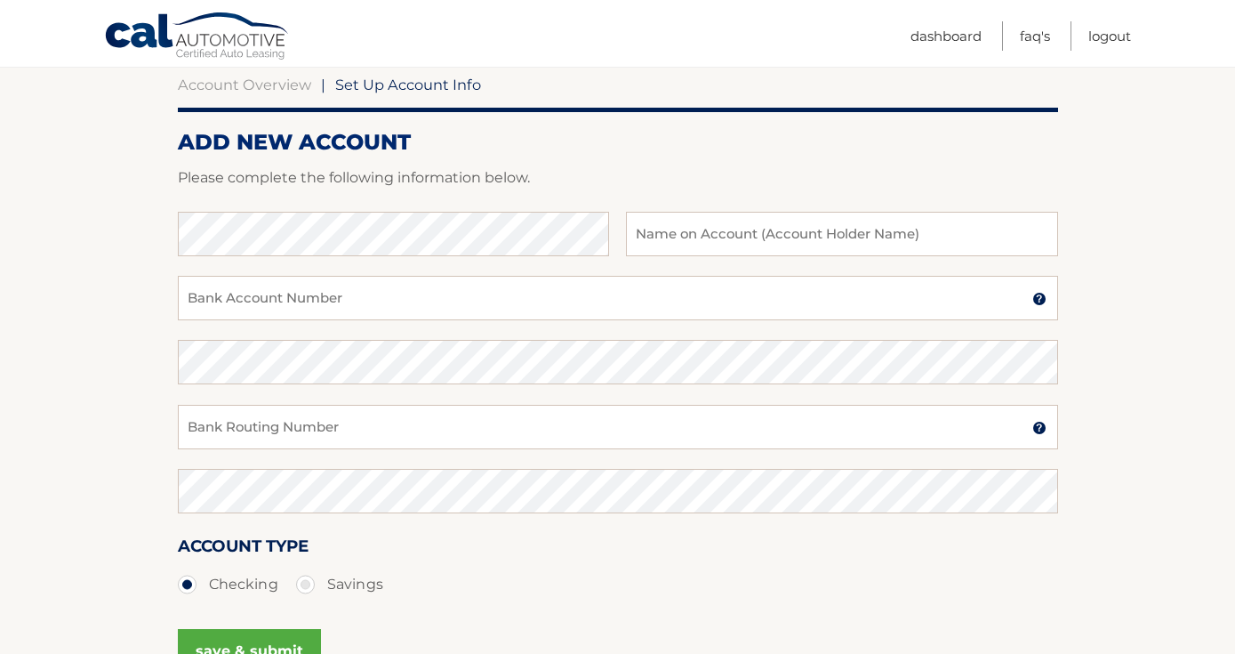
scroll to position [177, 0]
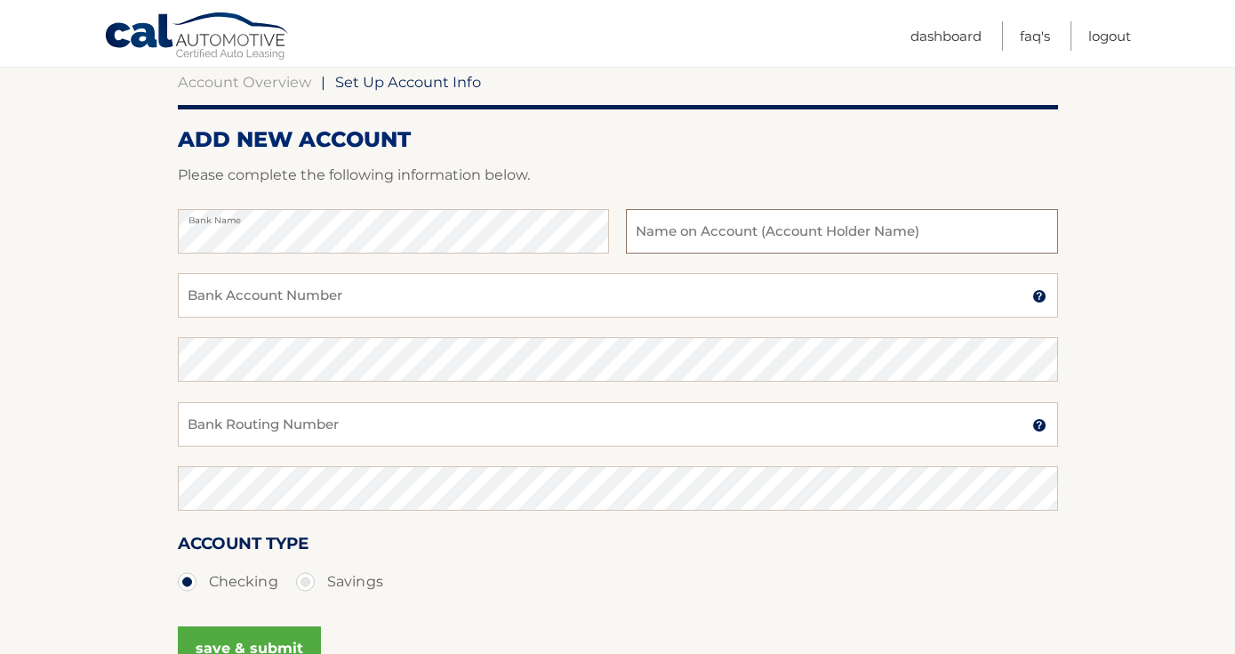
click at [662, 231] on input "text" at bounding box center [841, 231] width 431 height 44
type input "[PERSON_NAME]"
click at [321, 264] on div "Bank Name [PERSON_NAME] Name on Bank Account Holder" at bounding box center [618, 241] width 880 height 64
click at [321, 294] on input "Bank Account Number" at bounding box center [618, 295] width 880 height 44
type input "709062969"
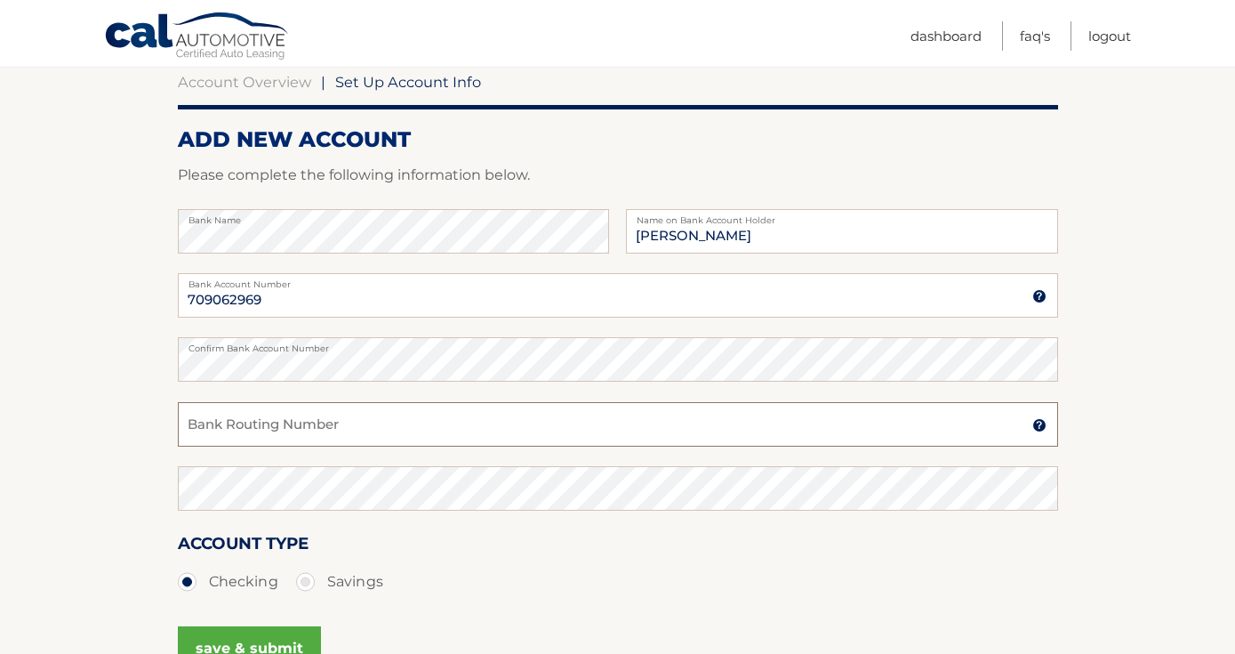
click at [317, 419] on input "Bank Routing Number" at bounding box center [618, 424] width 880 height 44
type input "021000021"
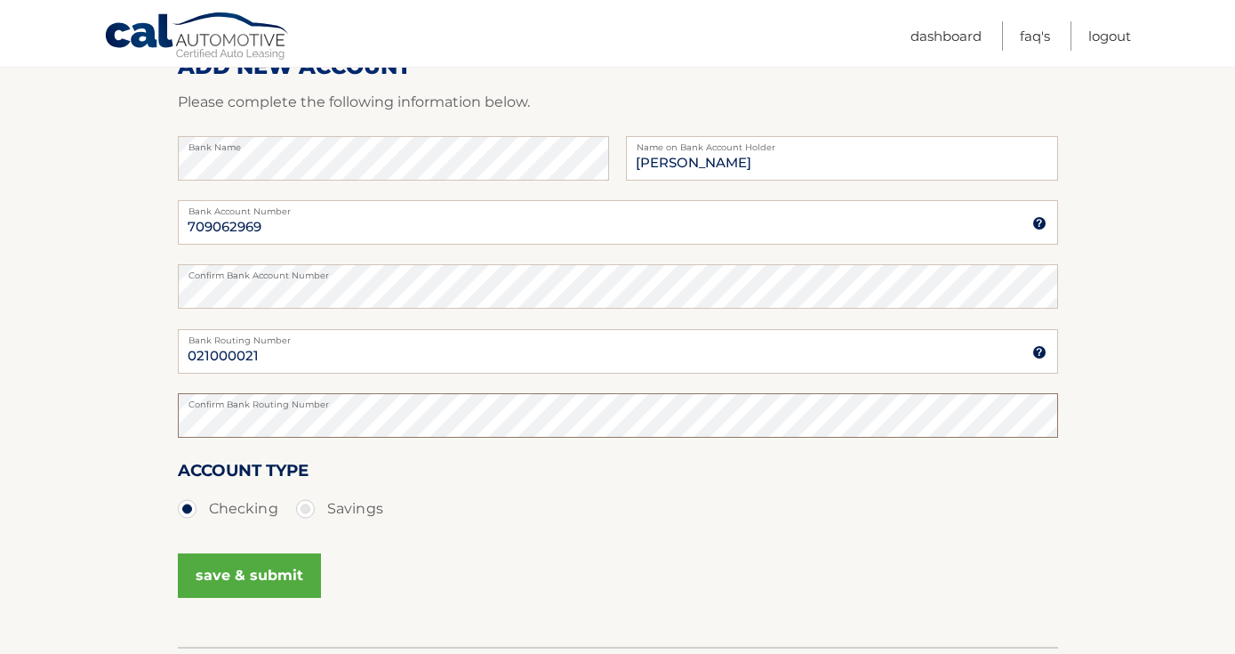
scroll to position [263, 0]
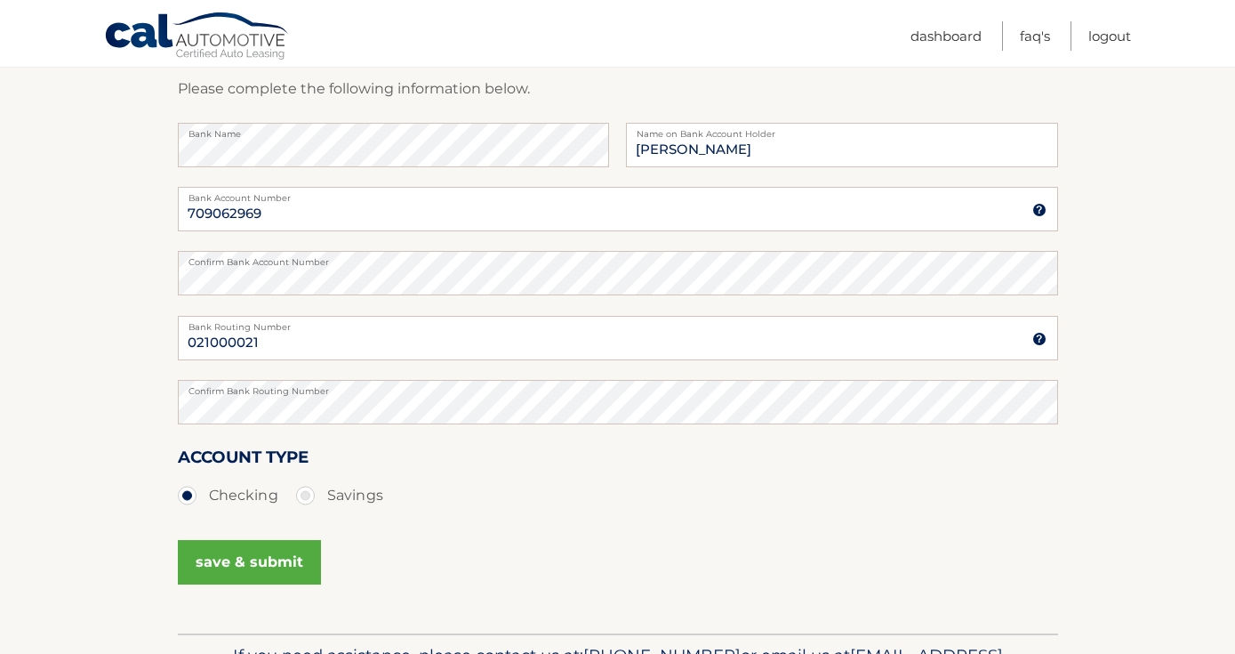
click at [261, 557] on button "save & submit" at bounding box center [249, 562] width 143 height 44
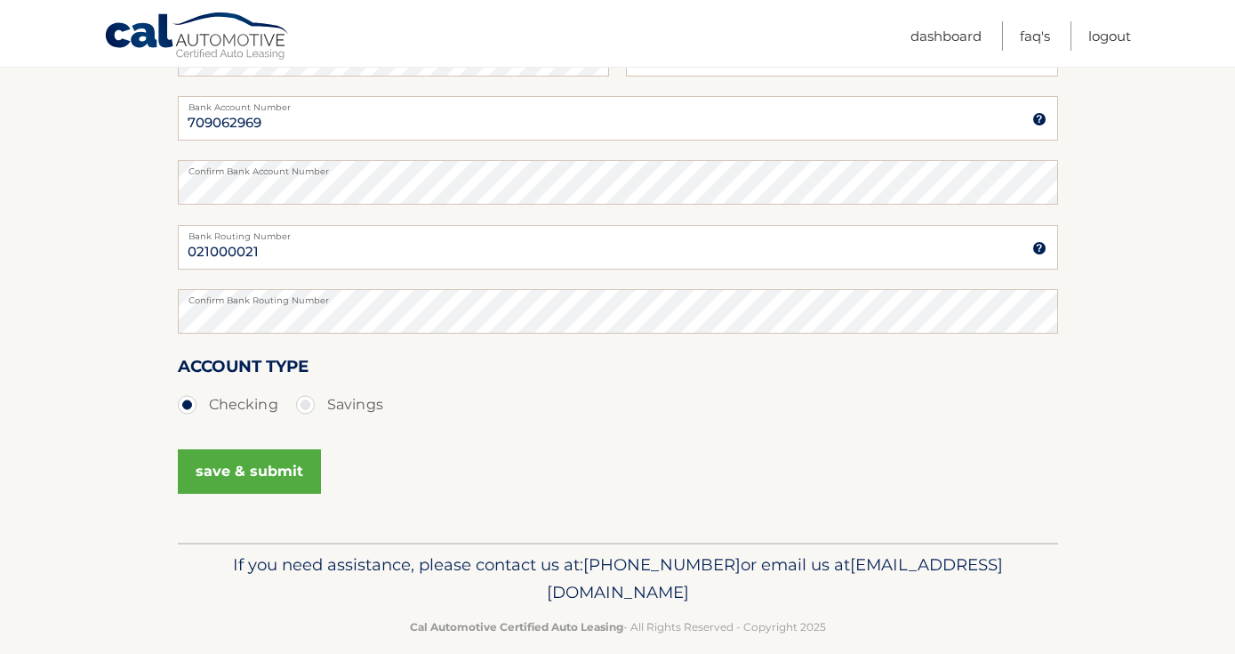
scroll to position [350, 0]
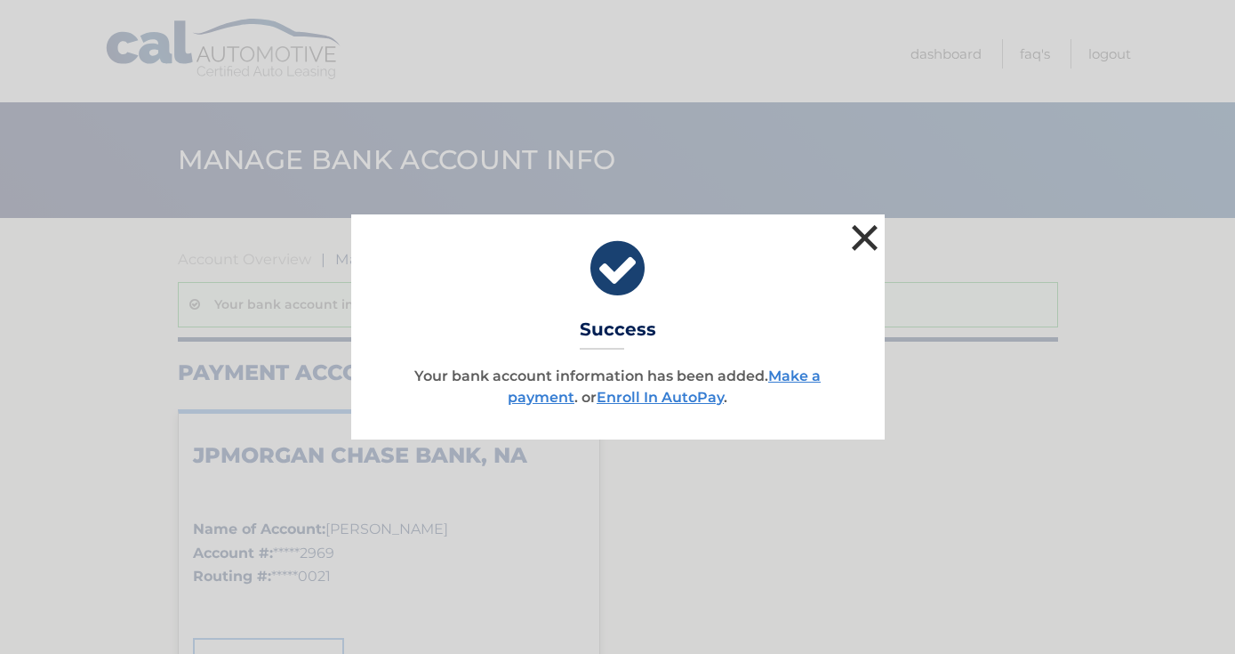
click at [866, 237] on button "×" at bounding box center [865, 238] width 36 height 36
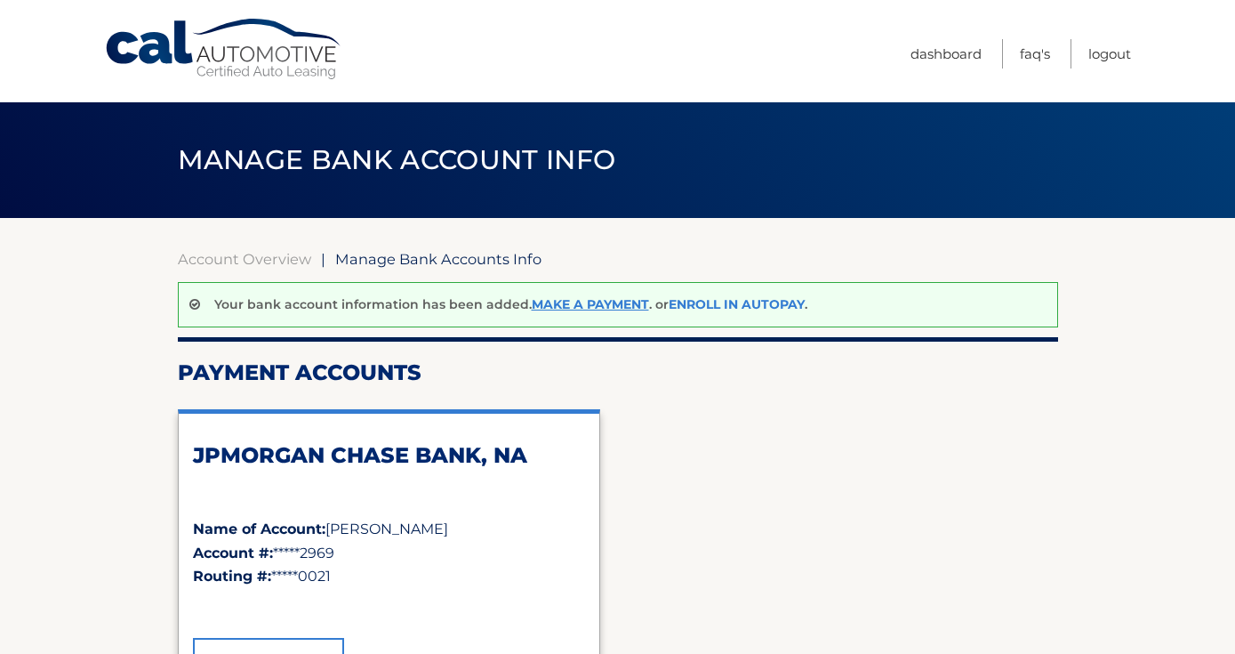
click at [686, 308] on link "Enroll In AutoPay" at bounding box center [737, 304] width 136 height 16
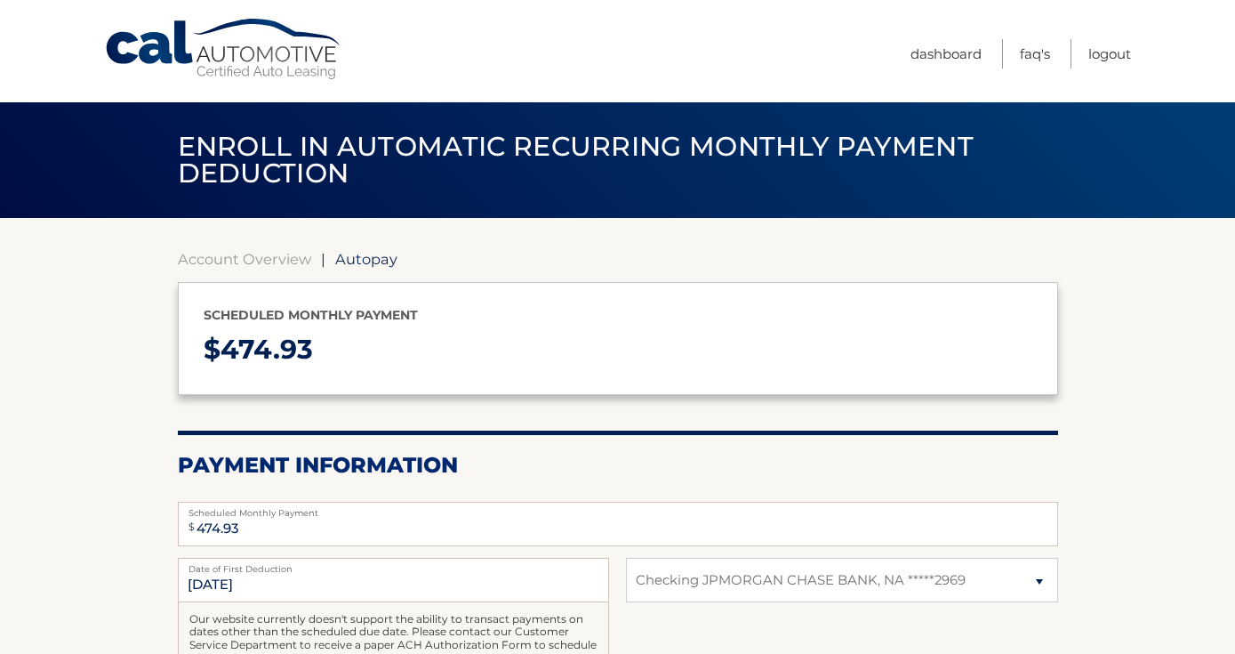
select select "Y2U5M2Q1NTMtZWNjZC00NmU0LWI5OTgtYThlYWQyMzk3YTAx"
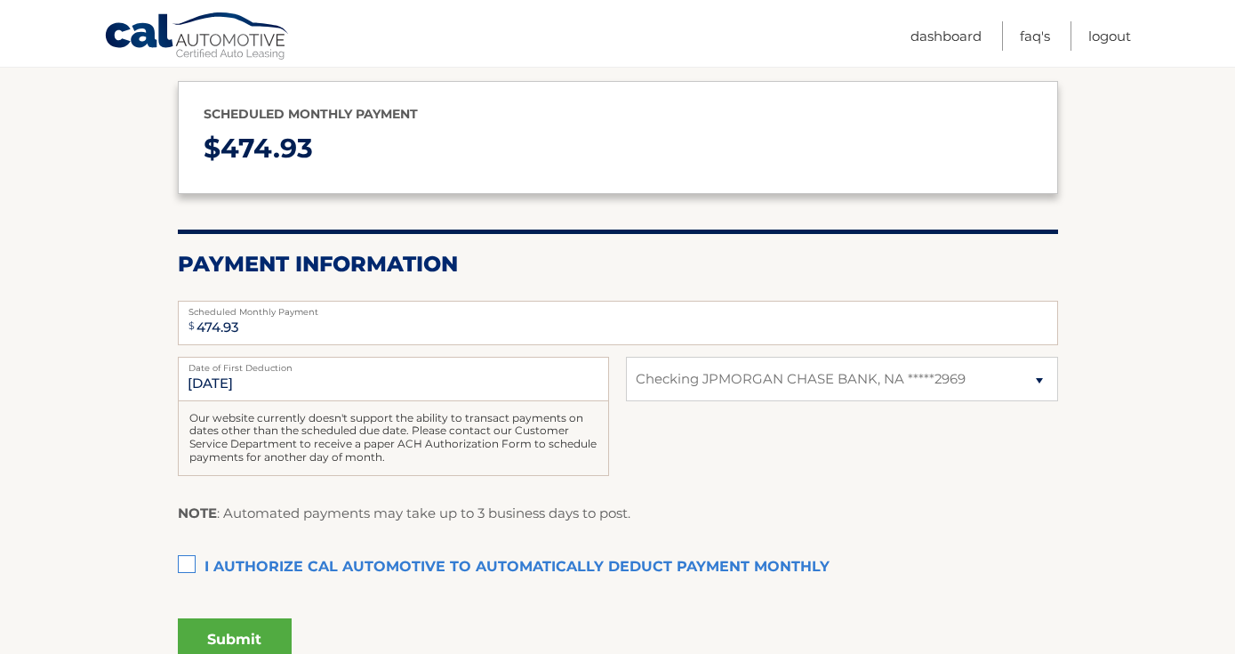
scroll to position [222, 0]
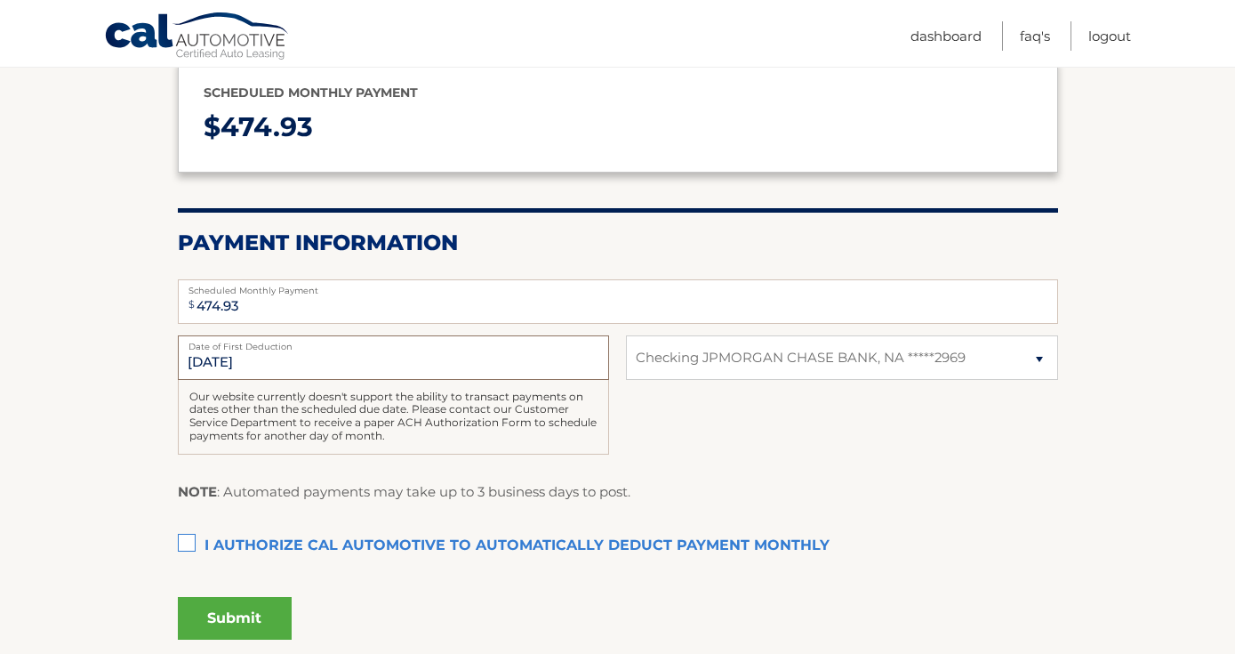
click at [336, 368] on input "[DATE]" at bounding box center [393, 357] width 431 height 44
click at [253, 366] on input "[DATE]" at bounding box center [393, 357] width 431 height 44
click at [212, 365] on input "[DATE]" at bounding box center [393, 357] width 431 height 44
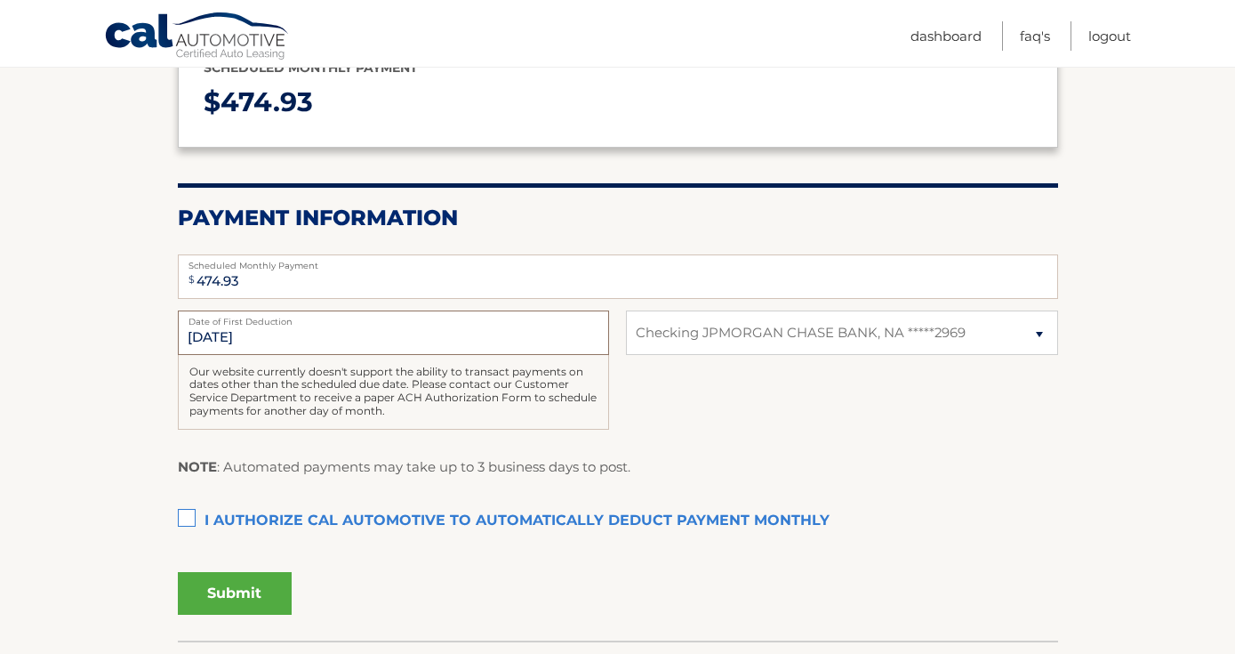
scroll to position [248, 0]
click at [191, 516] on label "I authorize cal automotive to automatically deduct payment monthly This checkbo…" at bounding box center [618, 520] width 880 height 36
click at [0, 0] on input "I authorize cal automotive to automatically deduct payment monthly This checkbo…" at bounding box center [0, 0] width 0 height 0
click at [237, 590] on button "Submit" at bounding box center [235, 592] width 114 height 43
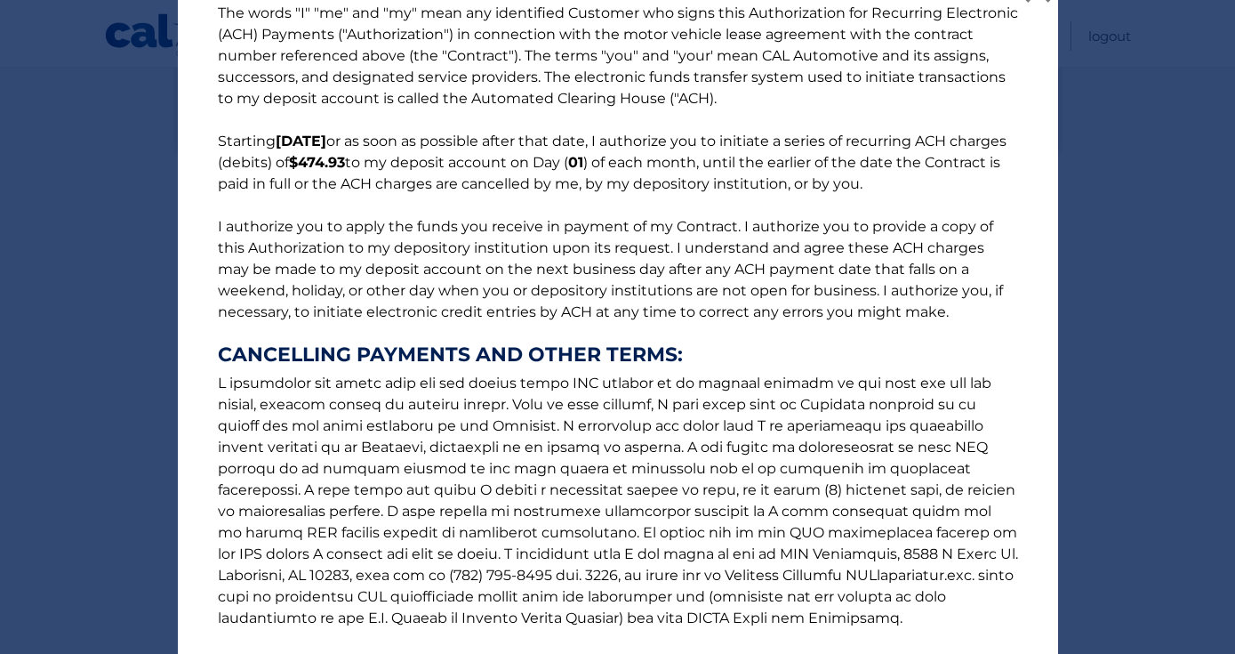
scroll to position [207, 0]
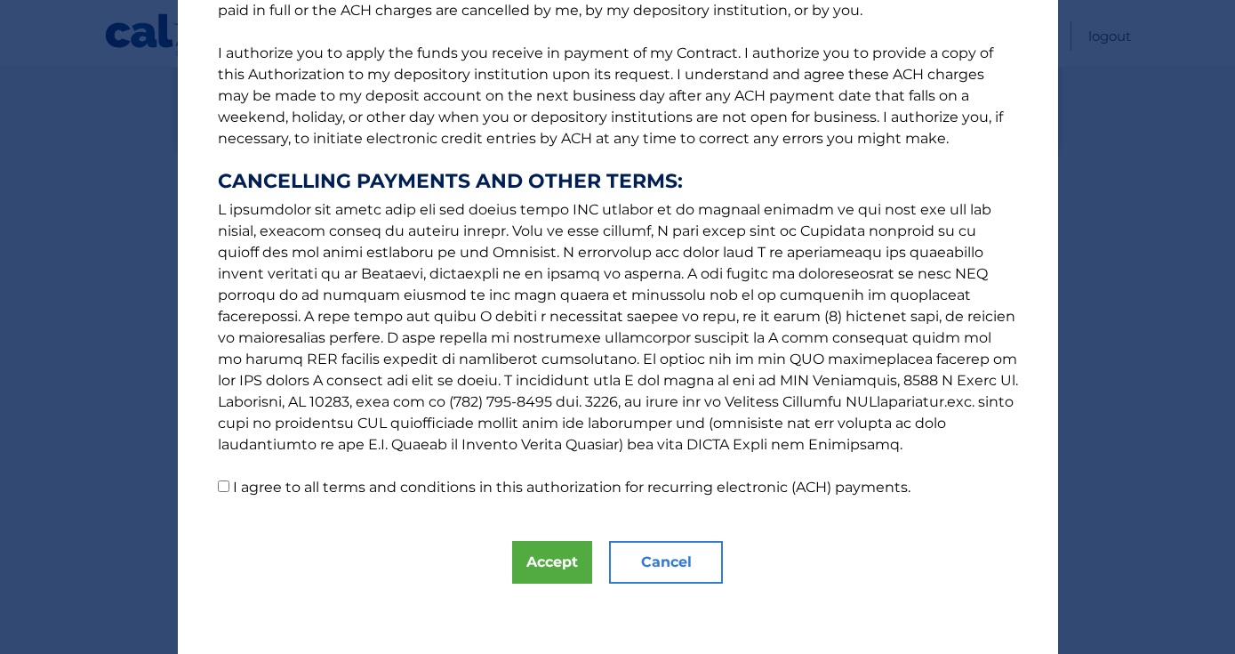
click at [233, 486] on label "I agree to all terms and conditions in this authorization for recurring electro…" at bounding box center [572, 486] width 678 height 17
click at [229, 486] on input "I agree to all terms and conditions in this authorization for recurring electro…" at bounding box center [224, 486] width 12 height 12
checkbox input "true"
click at [558, 563] on button "Accept" at bounding box center [552, 562] width 80 height 43
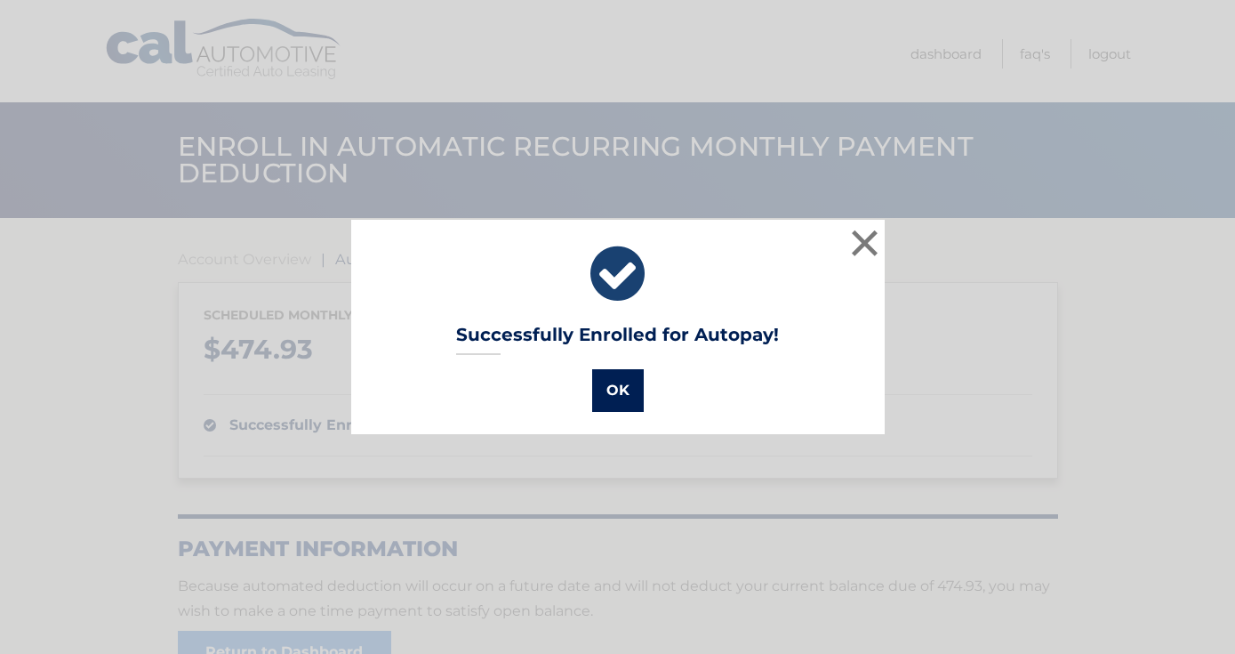
click at [608, 378] on button "OK" at bounding box center [618, 390] width 52 height 43
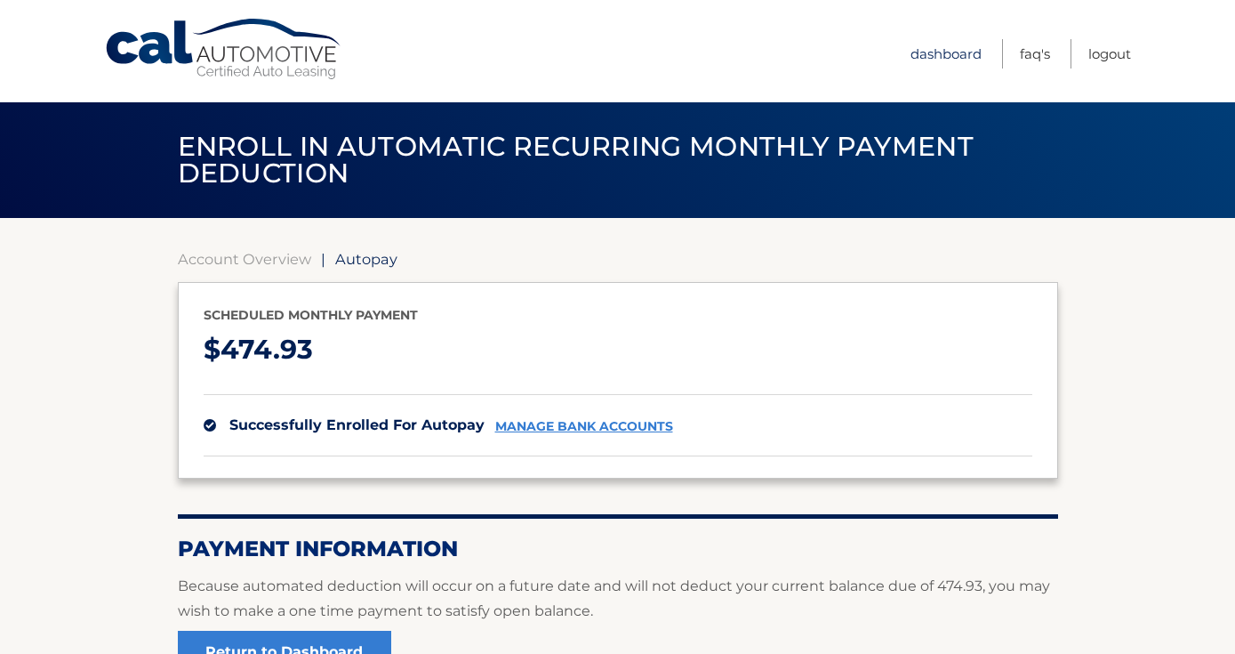
click at [913, 58] on link "Dashboard" at bounding box center [946, 53] width 71 height 29
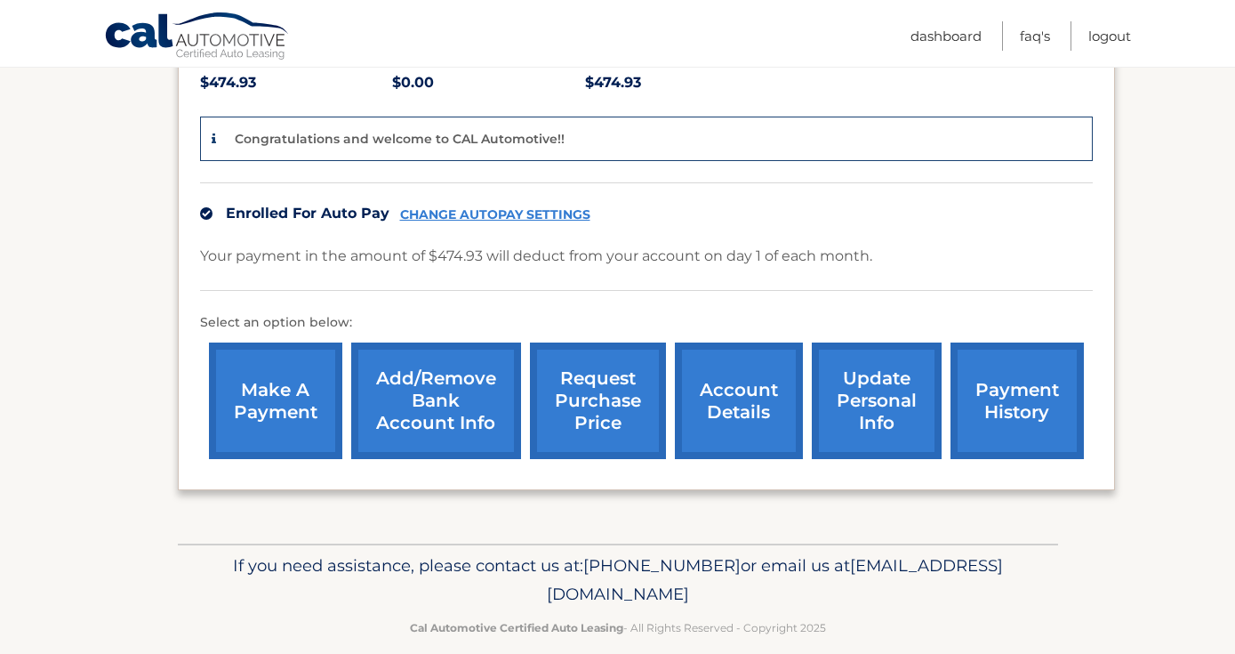
scroll to position [422, 0]
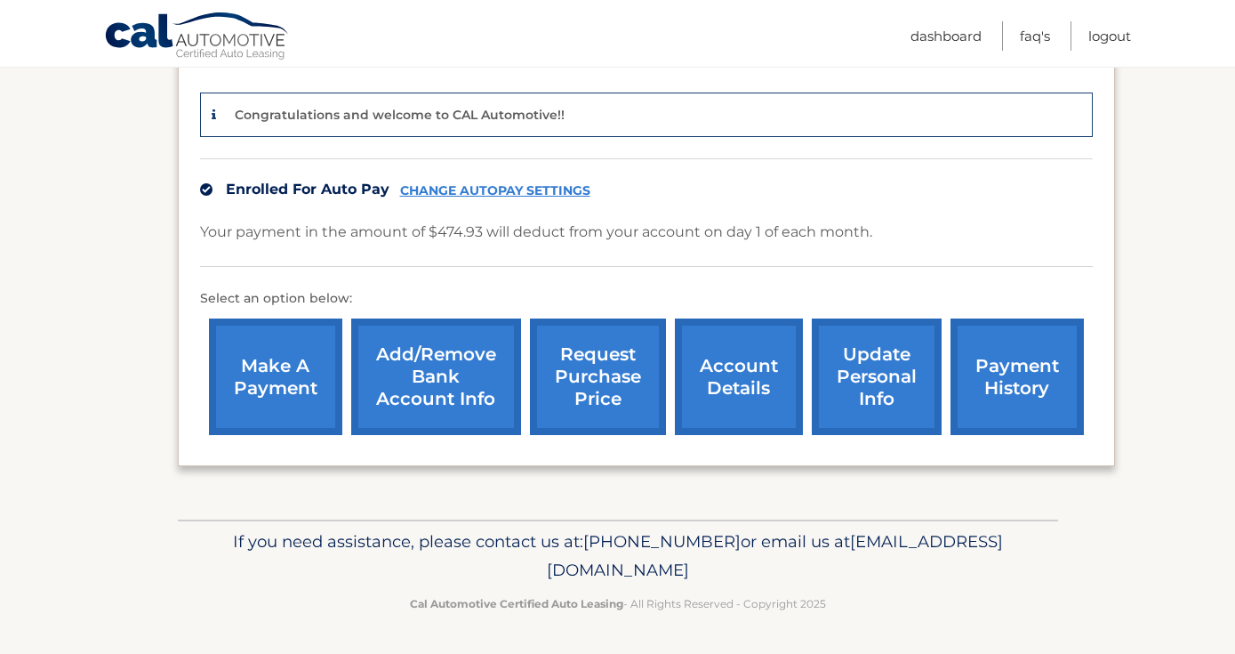
click at [861, 387] on link "update personal info" at bounding box center [877, 376] width 130 height 116
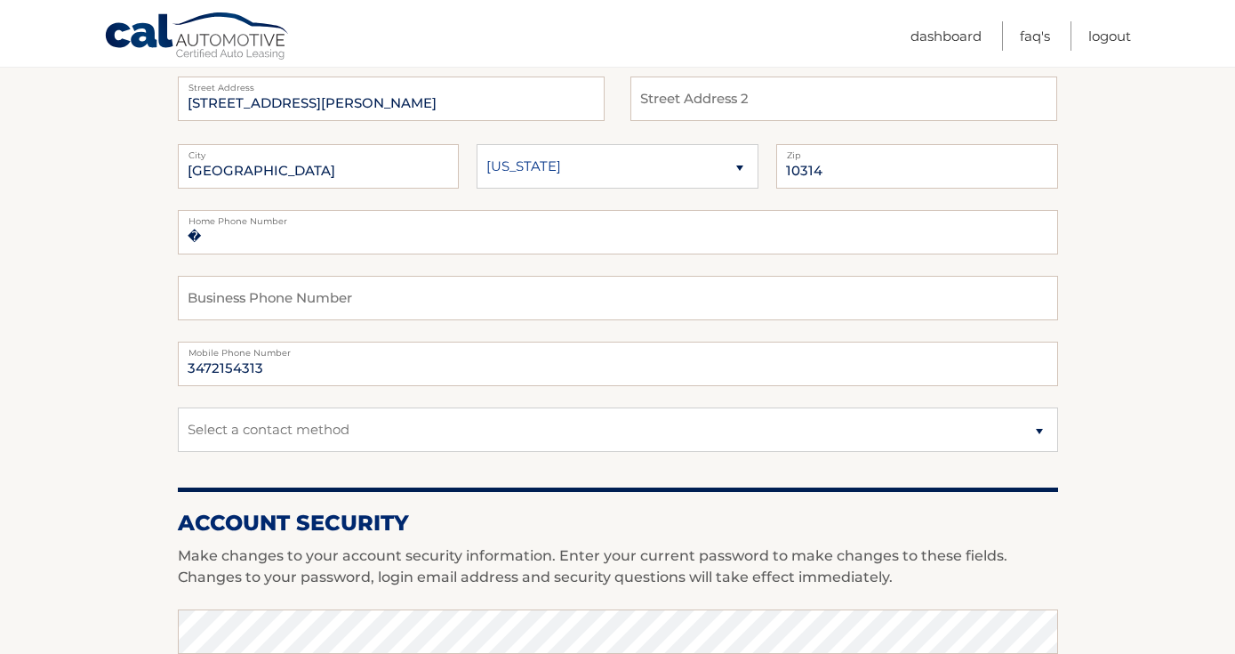
scroll to position [265, 0]
click at [280, 297] on input "text" at bounding box center [618, 297] width 880 height 44
click at [461, 368] on input "3472154313" at bounding box center [618, 363] width 880 height 44
click at [483, 428] on select "Select a contact method Mobile Home" at bounding box center [618, 428] width 880 height 44
select select "1"
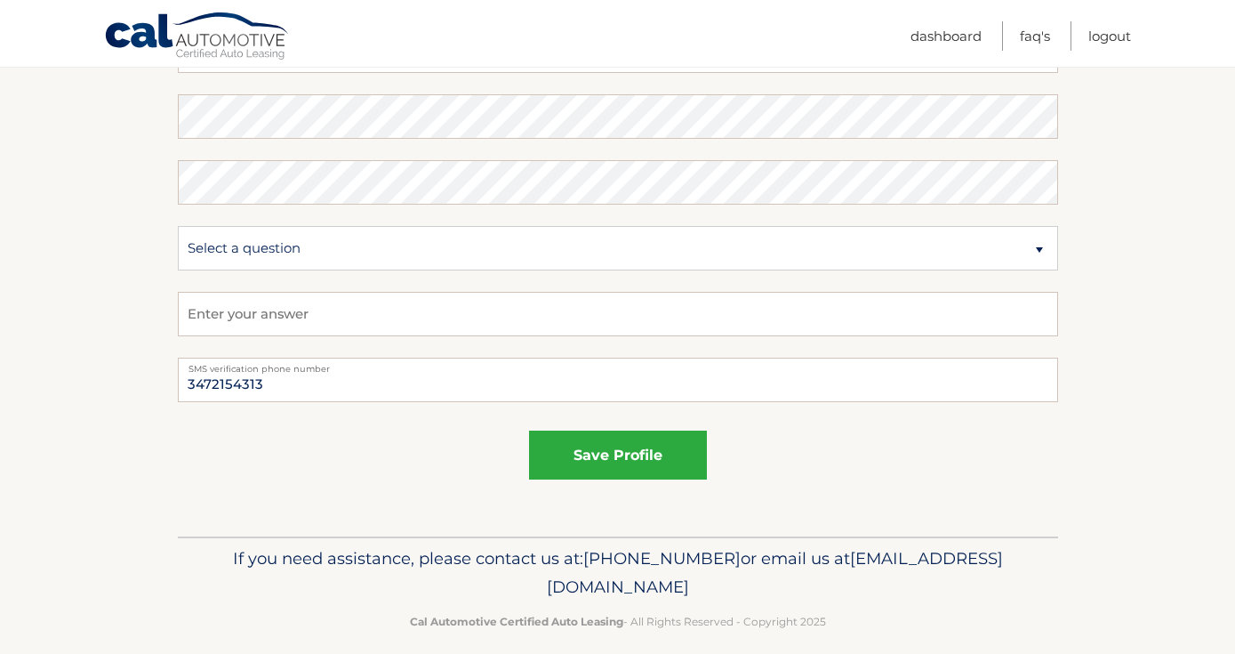
scroll to position [994, 0]
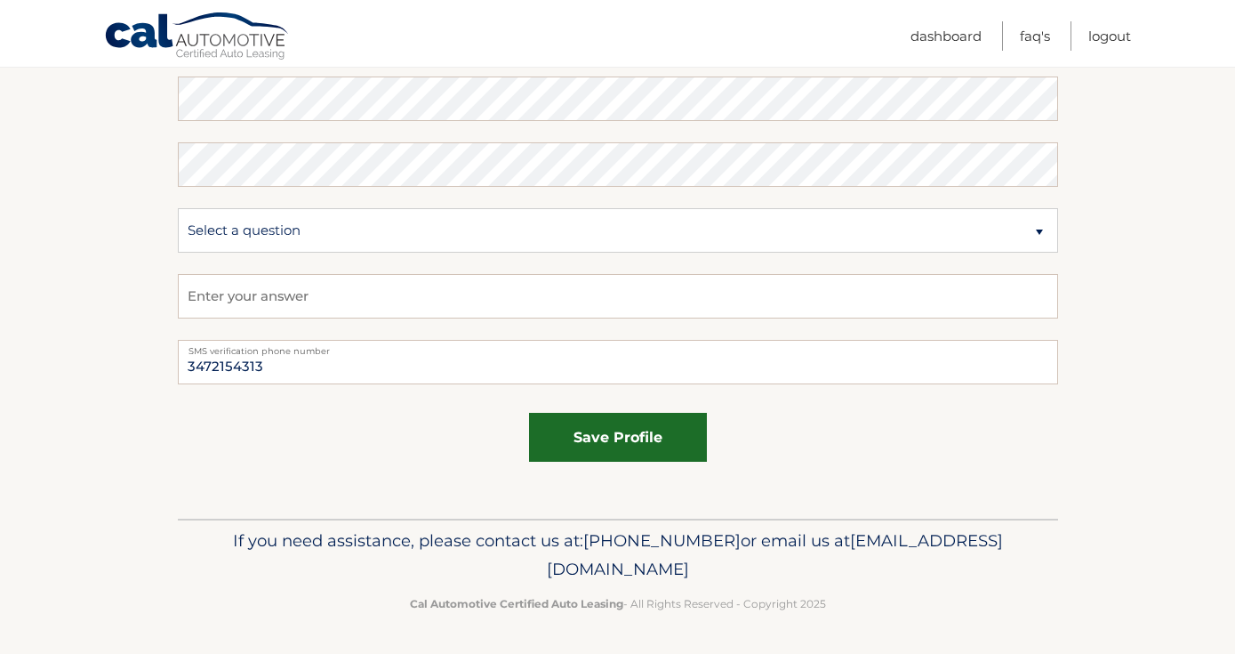
click at [626, 426] on button "save profile" at bounding box center [618, 437] width 178 height 49
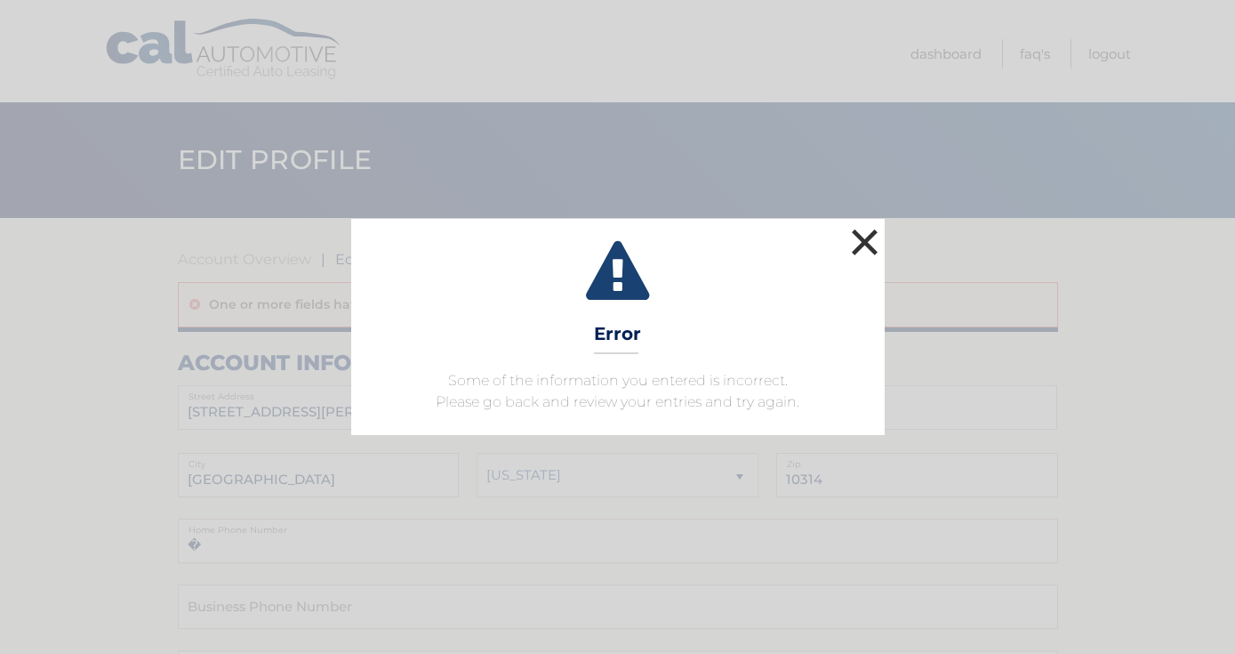
click at [847, 250] on button "×" at bounding box center [865, 242] width 36 height 36
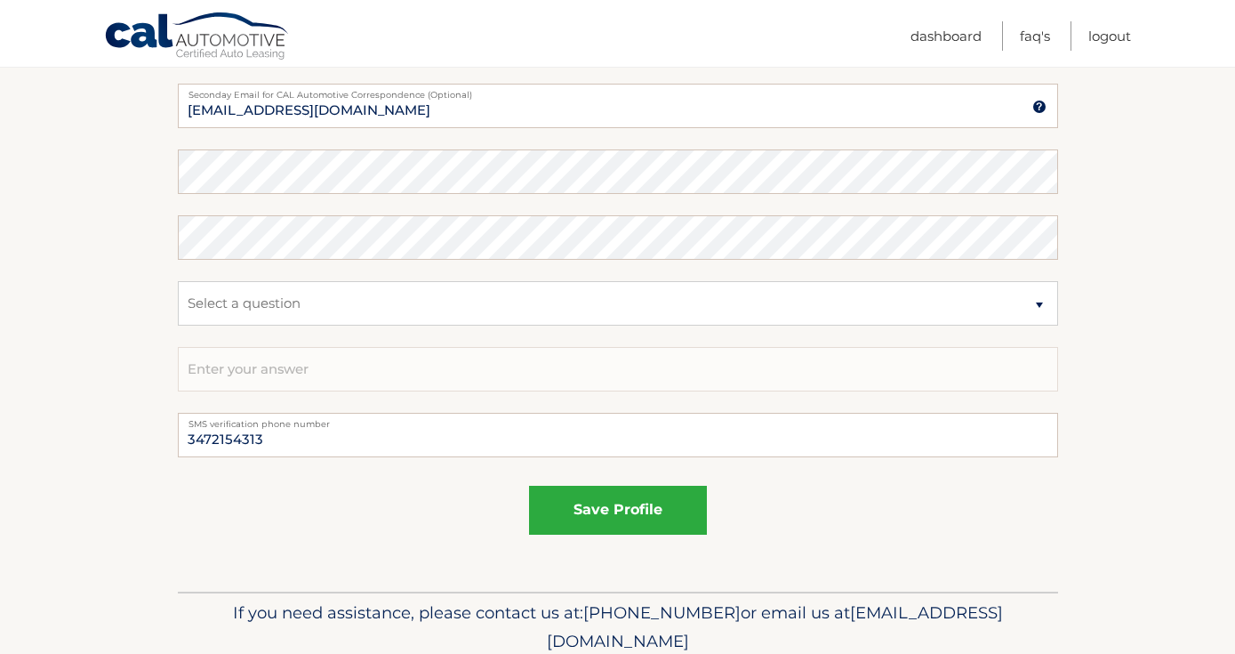
scroll to position [1039, 0]
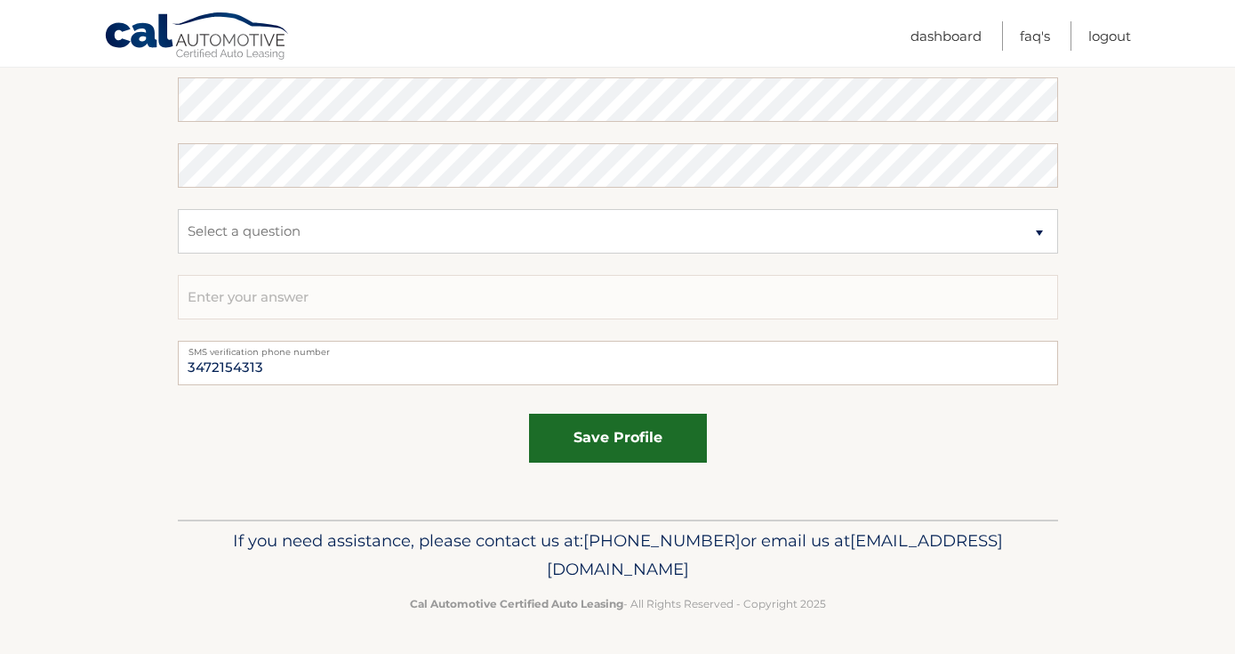
click at [583, 429] on button "save profile" at bounding box center [618, 437] width 178 height 49
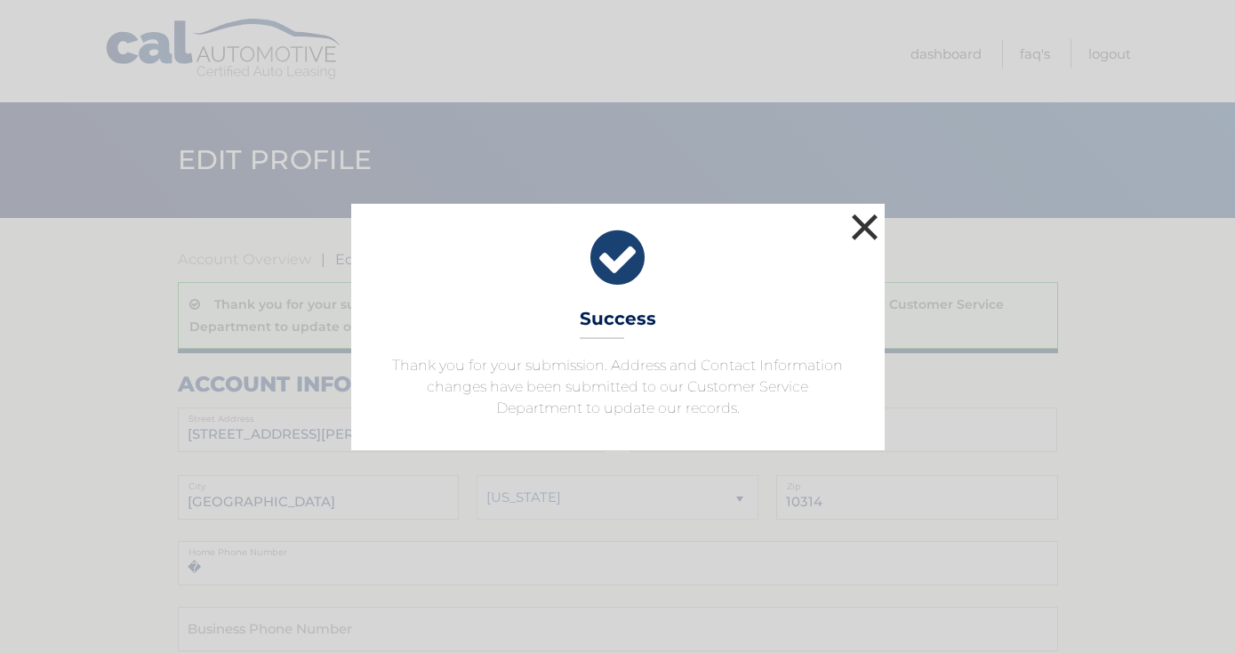
click at [867, 227] on button "×" at bounding box center [865, 227] width 36 height 36
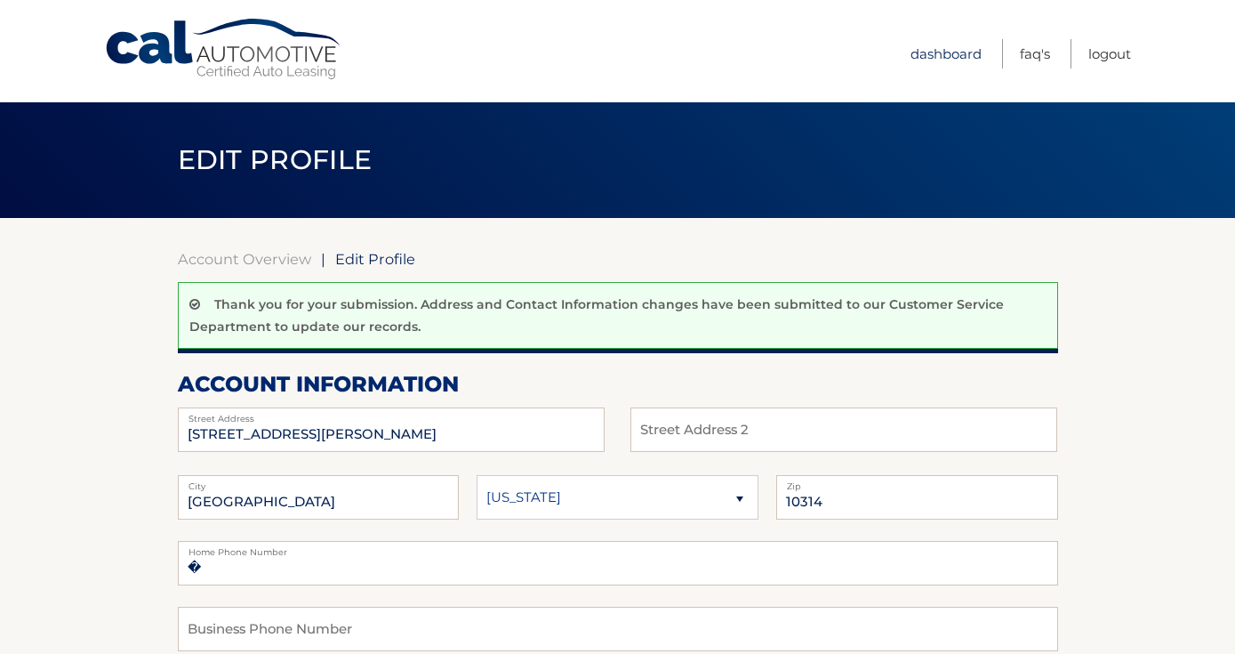
click at [924, 53] on link "Dashboard" at bounding box center [946, 53] width 71 height 29
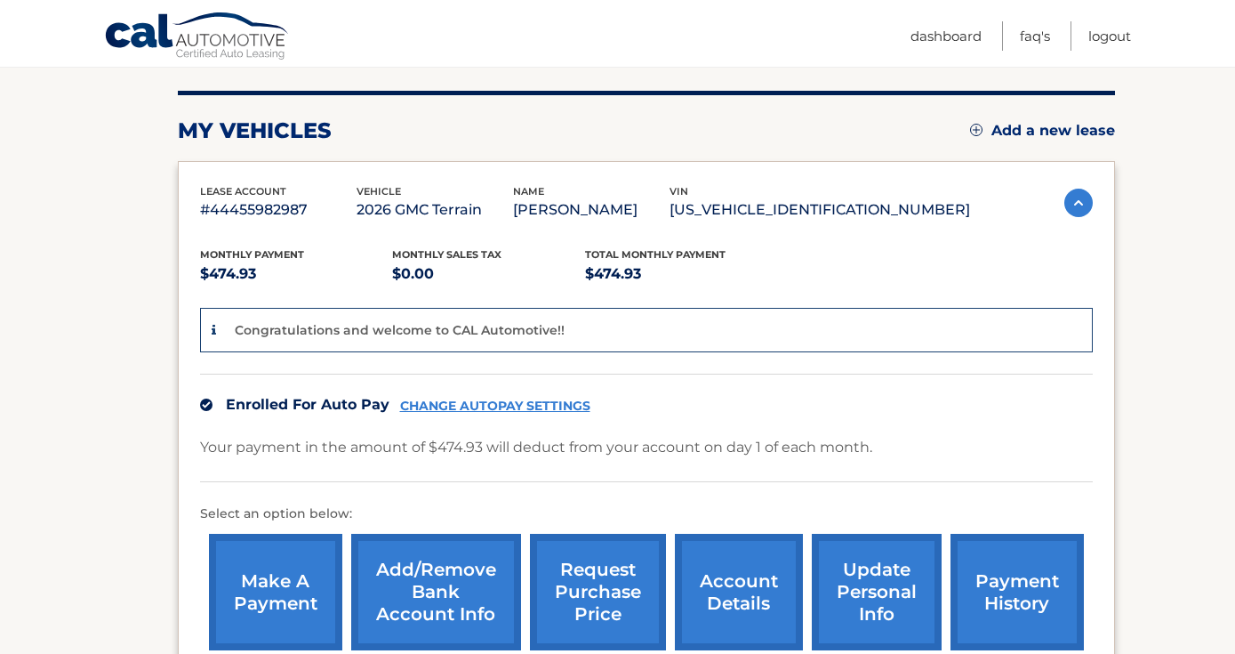
scroll to position [211, 0]
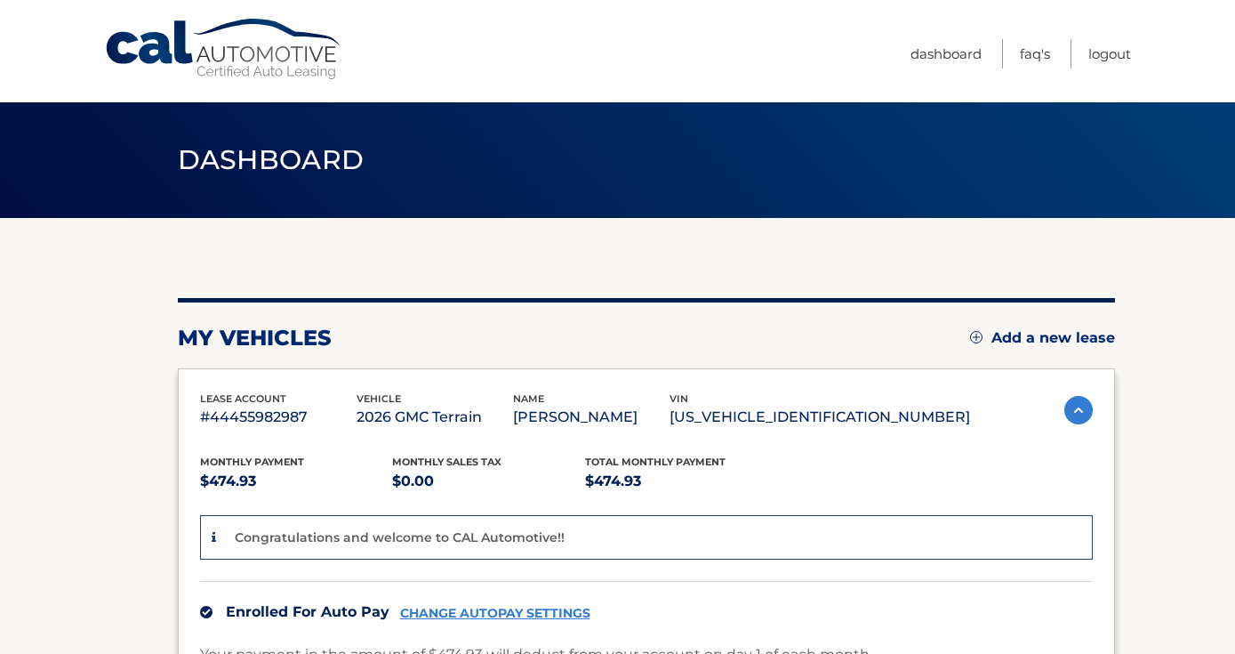
click at [1135, 53] on div "Cal Automotive Menu Dashboard FAQ's Logout" at bounding box center [617, 51] width 1235 height 102
click at [1110, 54] on link "Logout" at bounding box center [1109, 53] width 43 height 29
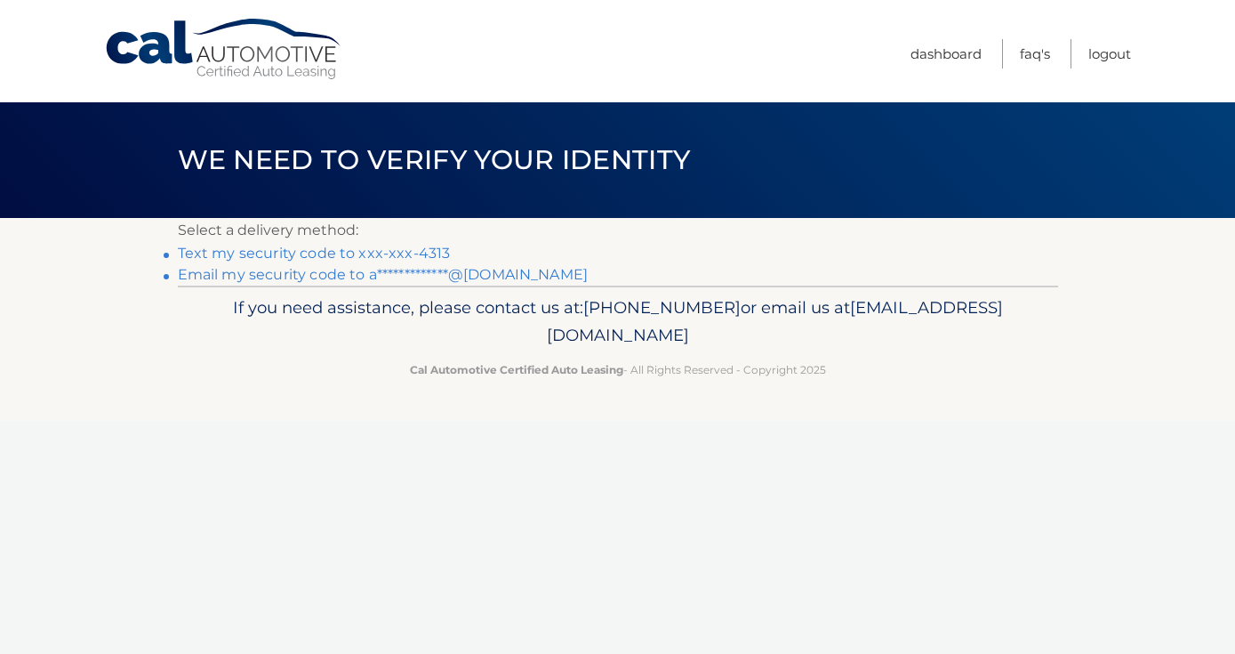
click at [344, 251] on link "Text my security code to xxx-xxx-4313" at bounding box center [314, 253] width 273 height 17
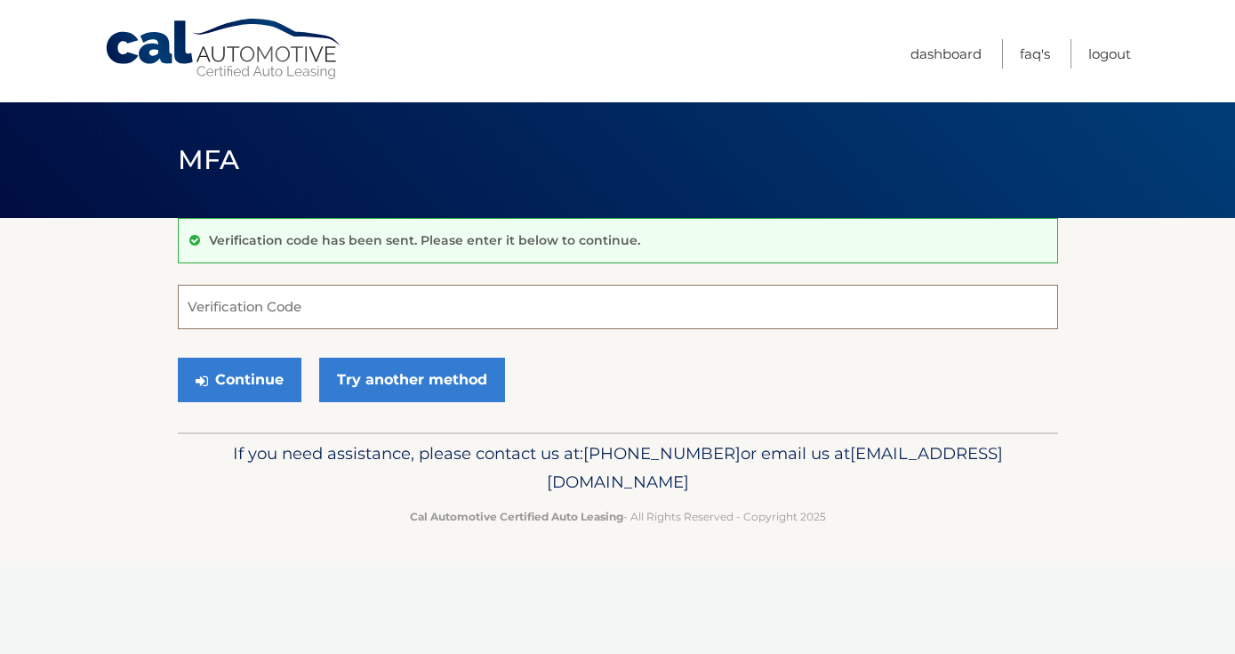
click at [234, 314] on input "Verification Code" at bounding box center [618, 307] width 880 height 44
type input "549391"
click at [267, 401] on div "Continue Try another method" at bounding box center [618, 380] width 880 height 60
click at [240, 374] on button "Continue" at bounding box center [240, 379] width 124 height 44
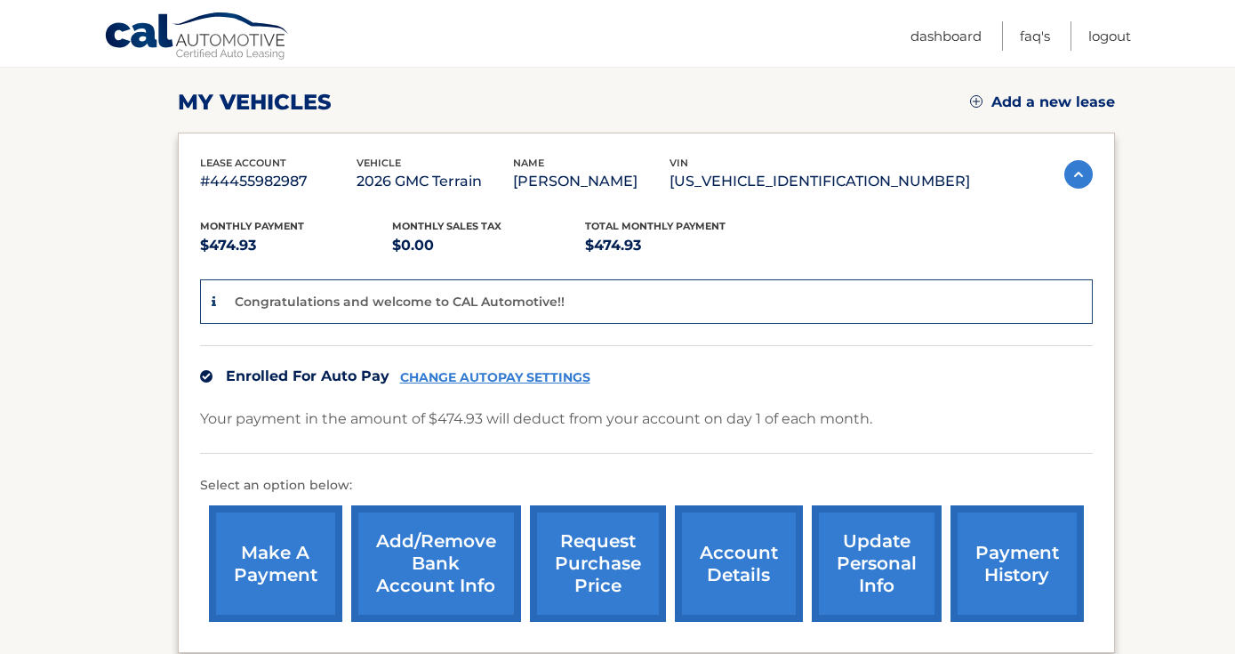
scroll to position [263, 0]
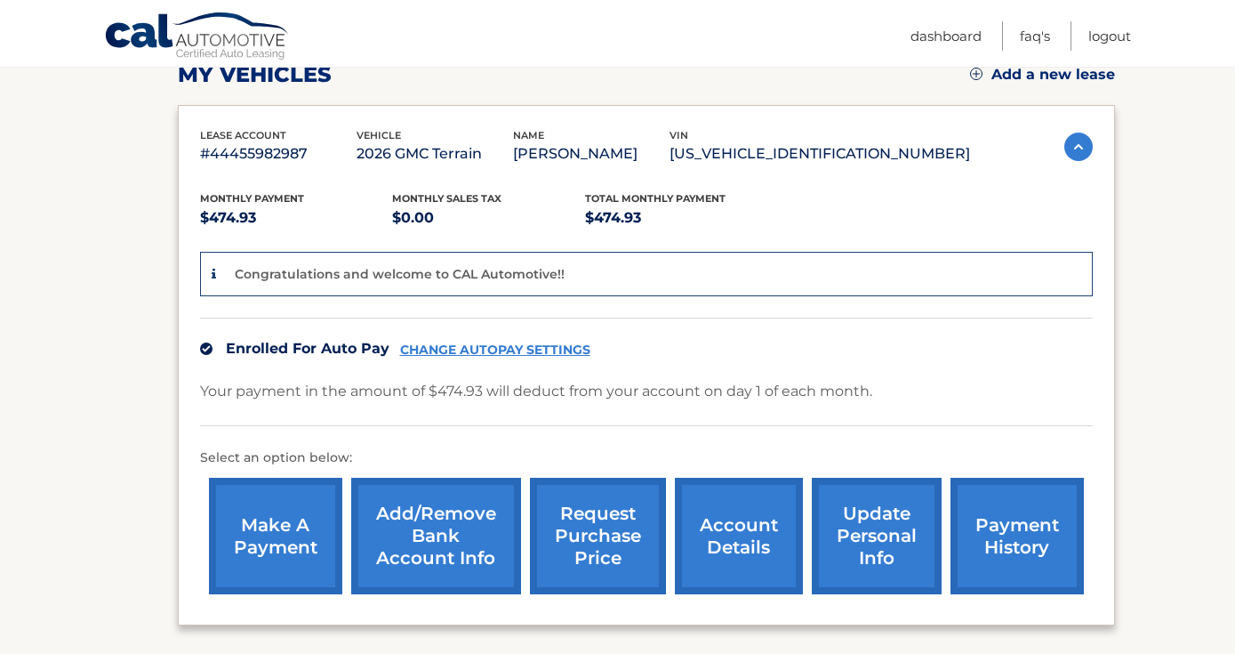
click at [712, 569] on link "account details" at bounding box center [739, 535] width 128 height 116
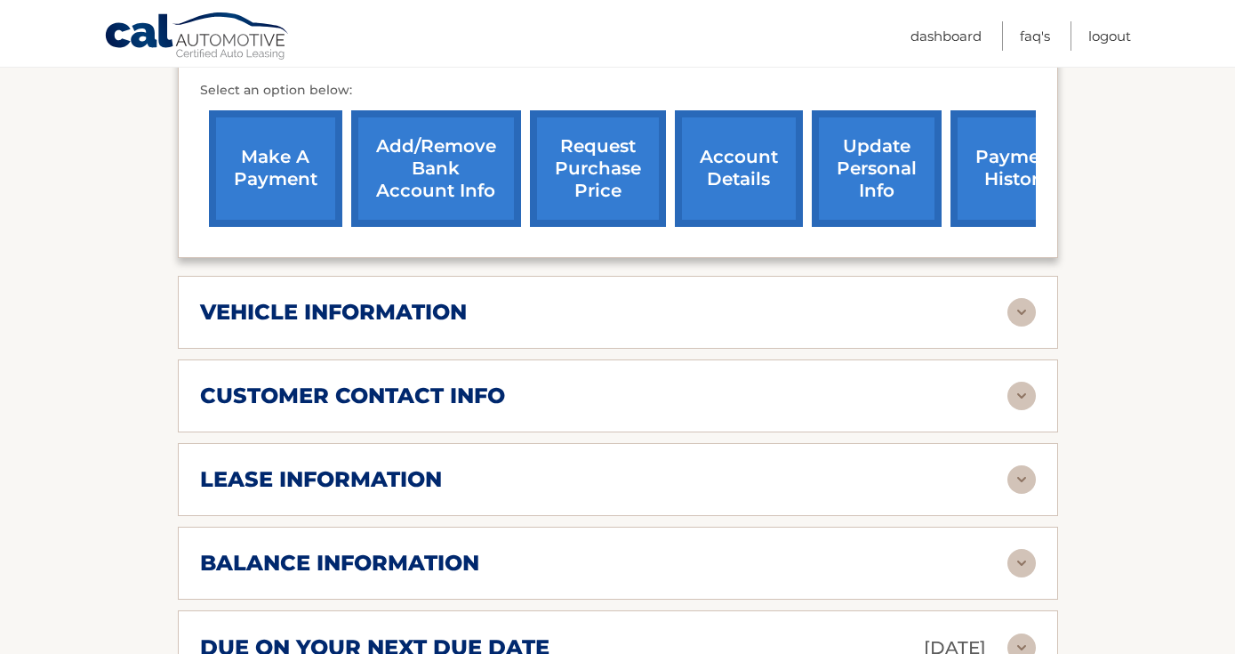
scroll to position [590, 0]
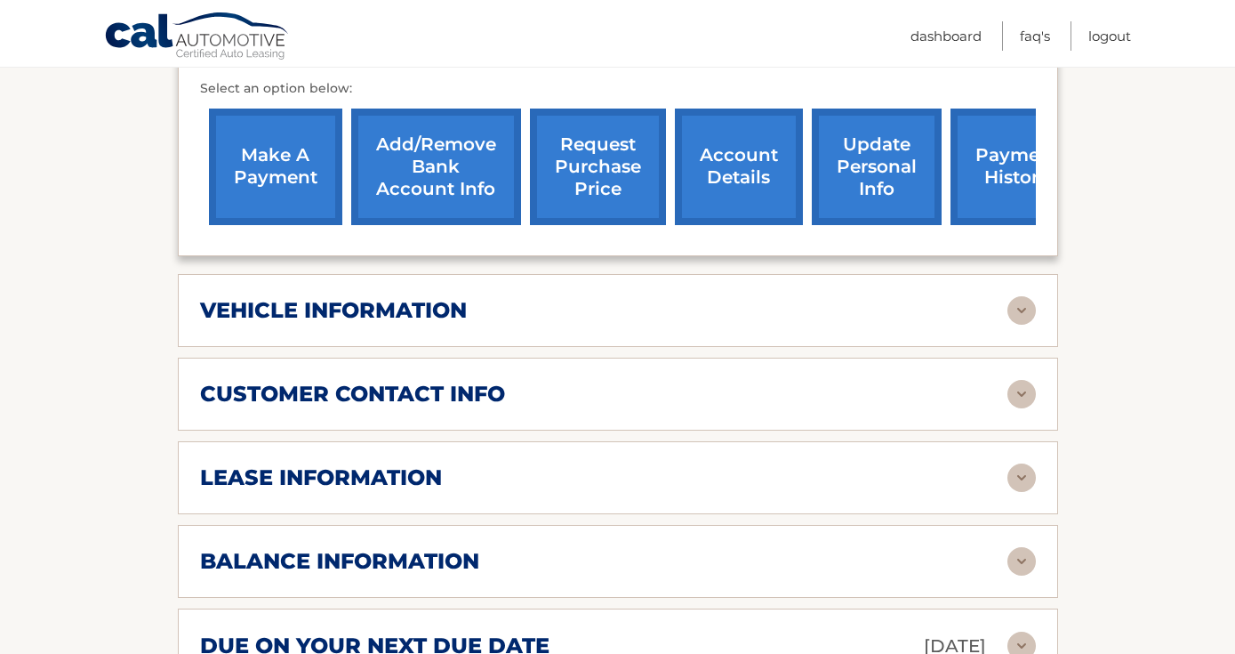
click at [414, 321] on h2 "vehicle information" at bounding box center [333, 310] width 267 height 27
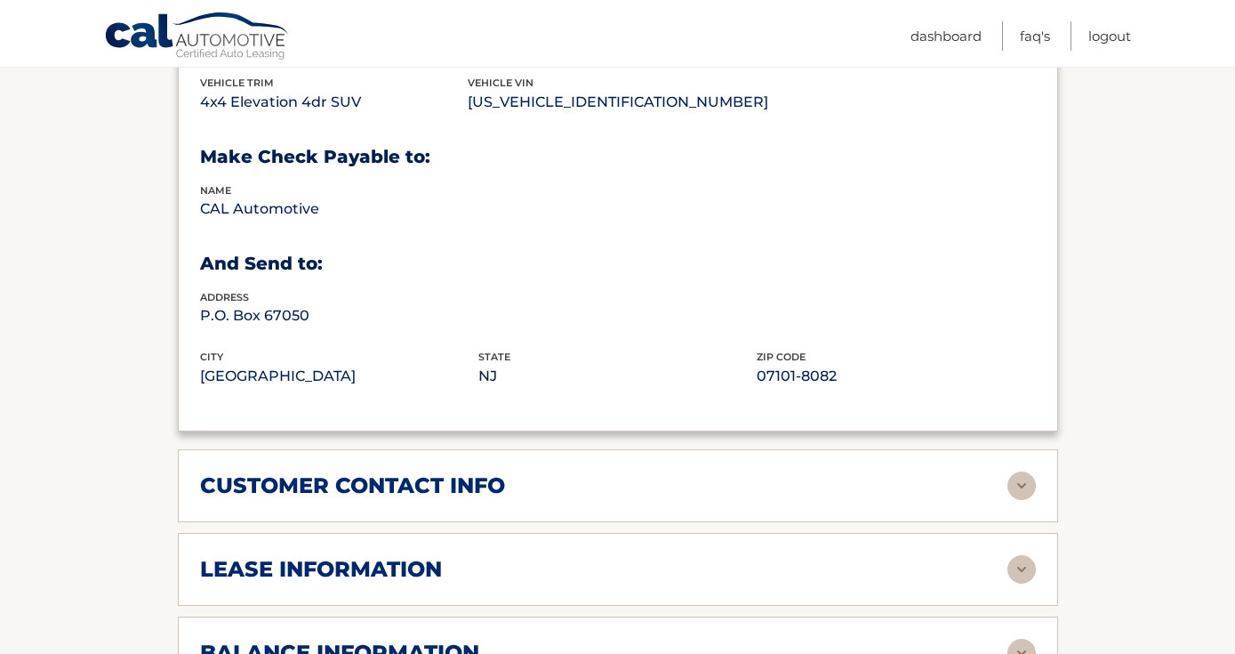
click at [383, 472] on h2 "customer contact info" at bounding box center [352, 485] width 305 height 27
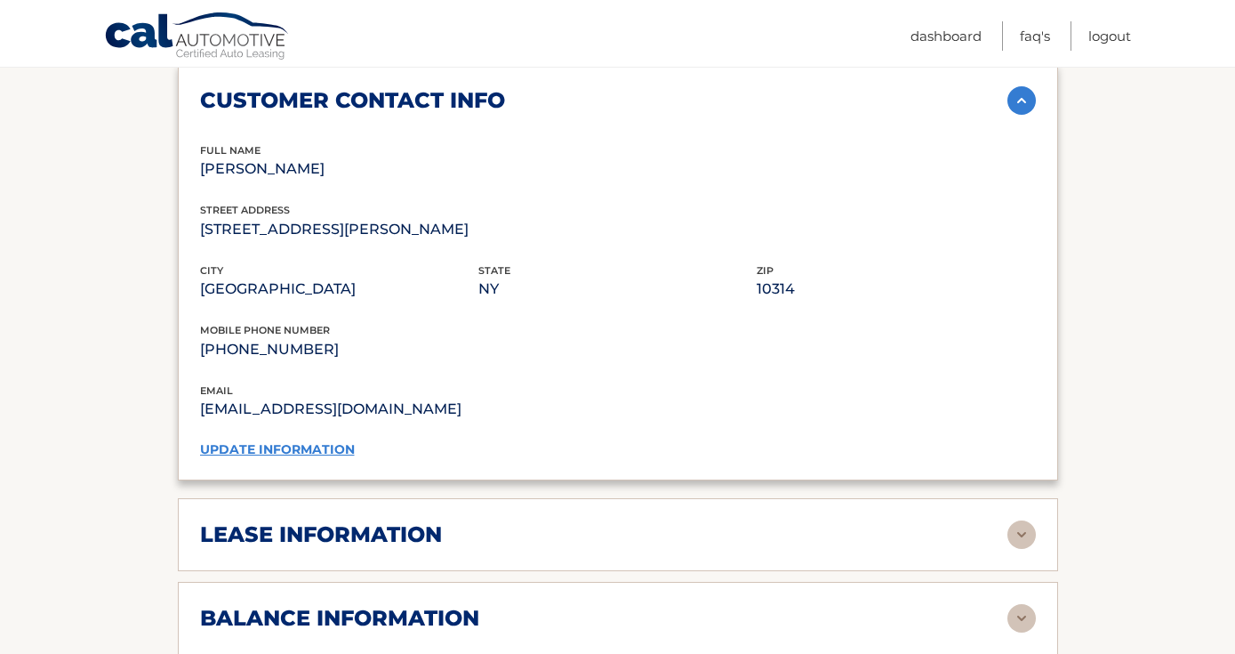
click at [360, 521] on h2 "lease information" at bounding box center [321, 534] width 242 height 27
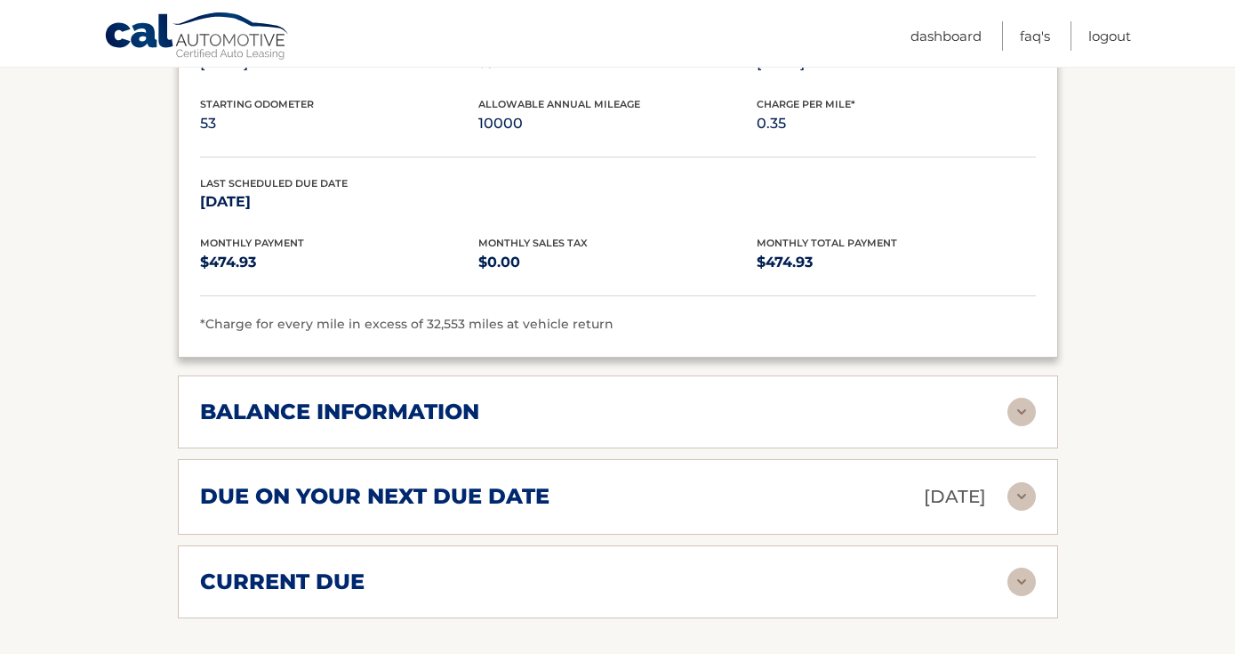
scroll to position [1860, 0]
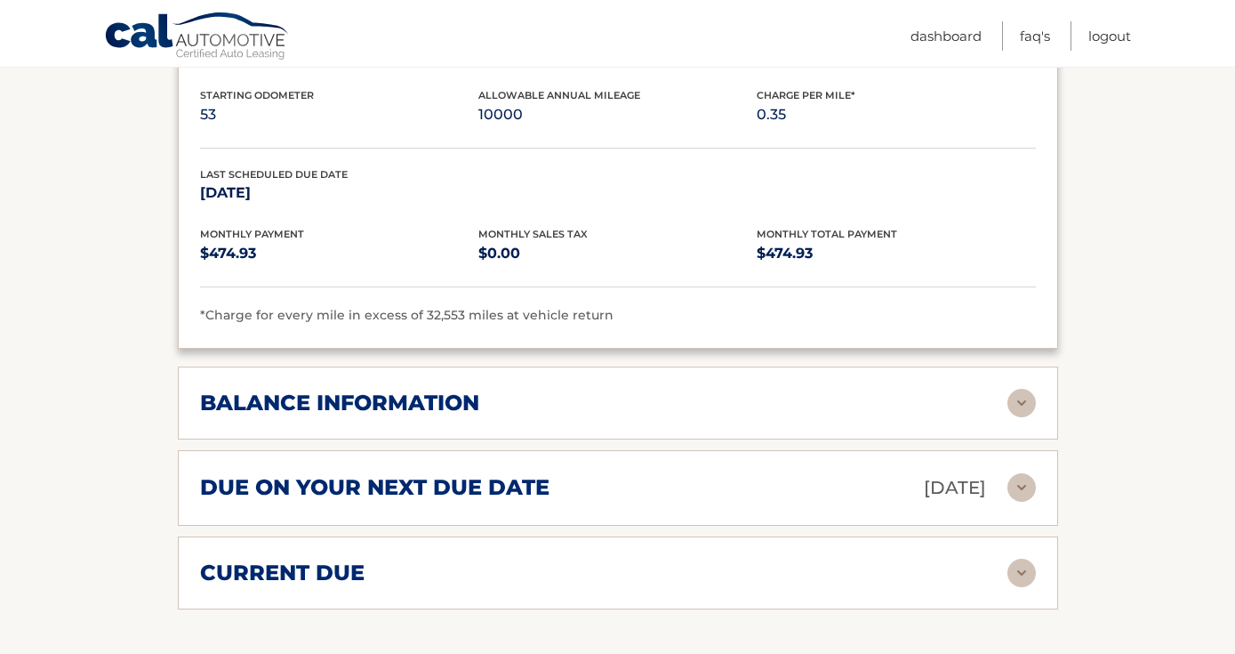
click at [254, 431] on div "balance information Payments Received 1 Payments Remaining 38 Next Payment will…" at bounding box center [618, 402] width 880 height 73
click at [254, 412] on div "balance information Payments Received 1 Payments Remaining 38 Next Payment will…" at bounding box center [618, 402] width 880 height 73
click at [312, 411] on div "balance information Payments Received 1 Payments Remaining 38 Next Payment will…" at bounding box center [618, 402] width 880 height 73
click at [413, 380] on div "balance information Payments Received 1 Payments Remaining 38 Next Payment will…" at bounding box center [618, 402] width 880 height 73
click at [409, 395] on h2 "balance information" at bounding box center [339, 402] width 279 height 27
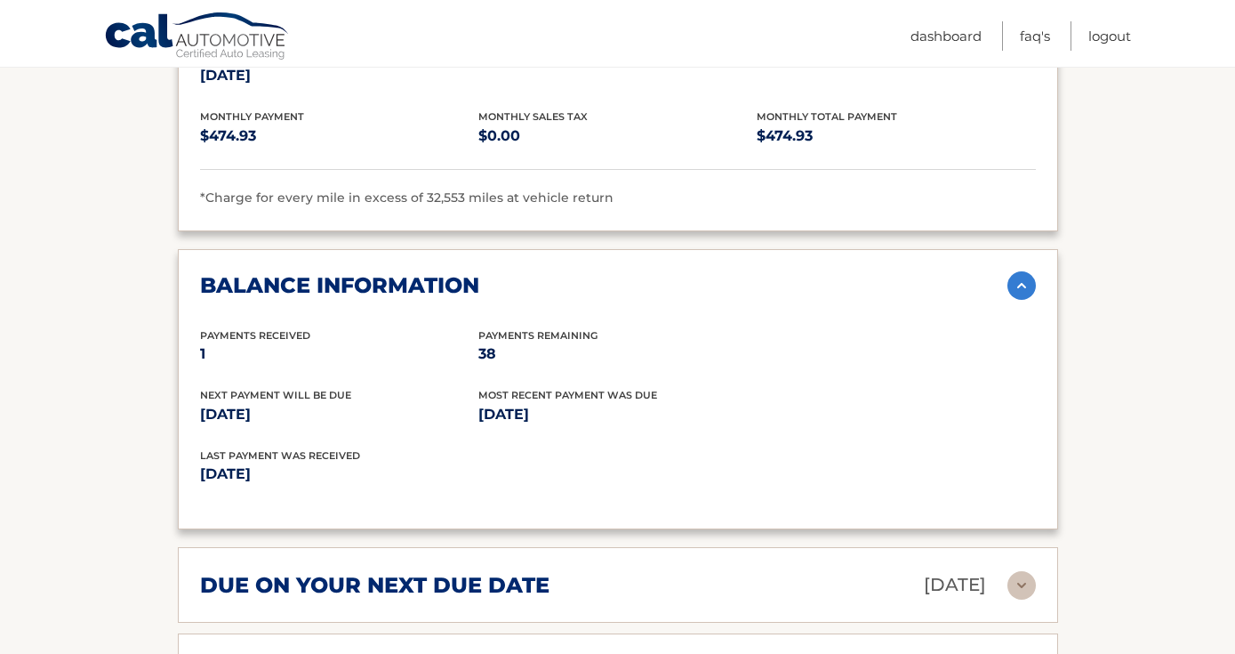
scroll to position [2008, 0]
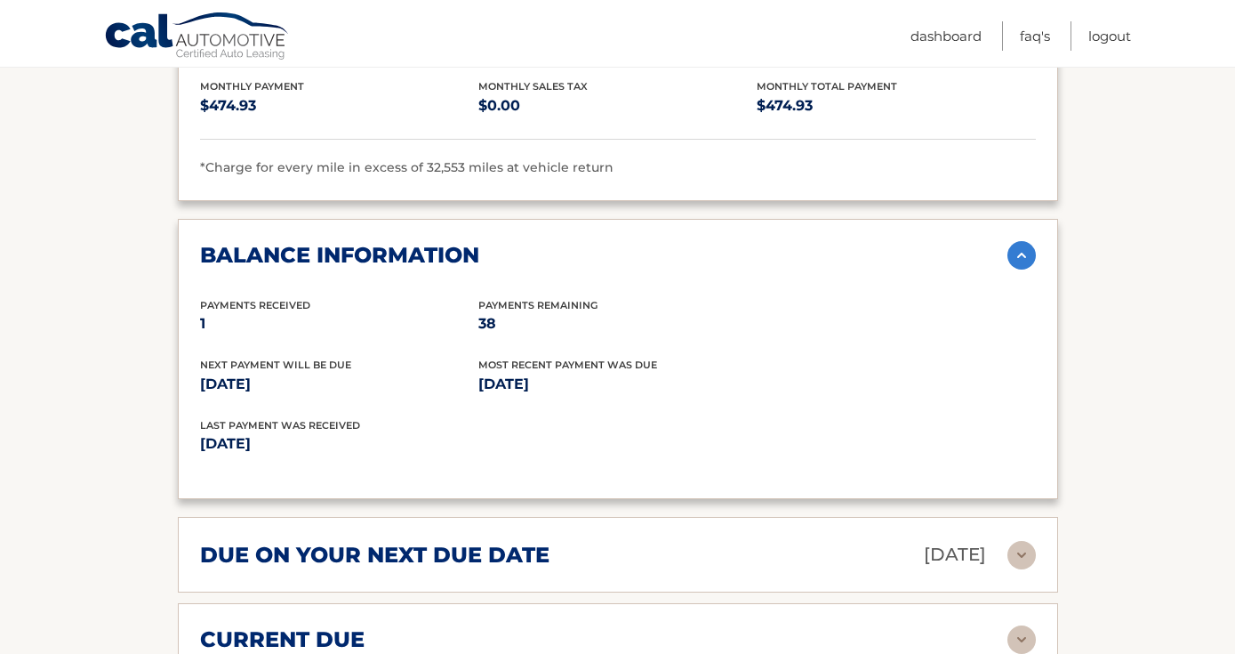
click at [368, 242] on h2 "balance information" at bounding box center [339, 255] width 279 height 27
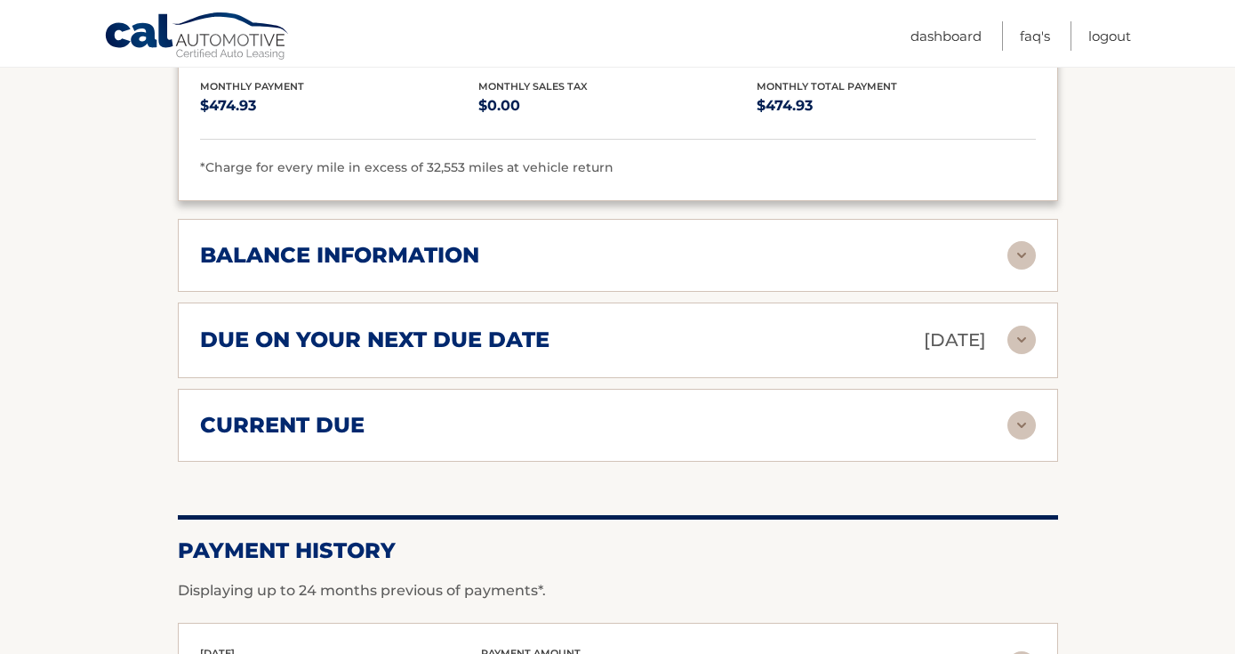
click at [351, 326] on h2 "due on your next due date" at bounding box center [374, 339] width 349 height 27
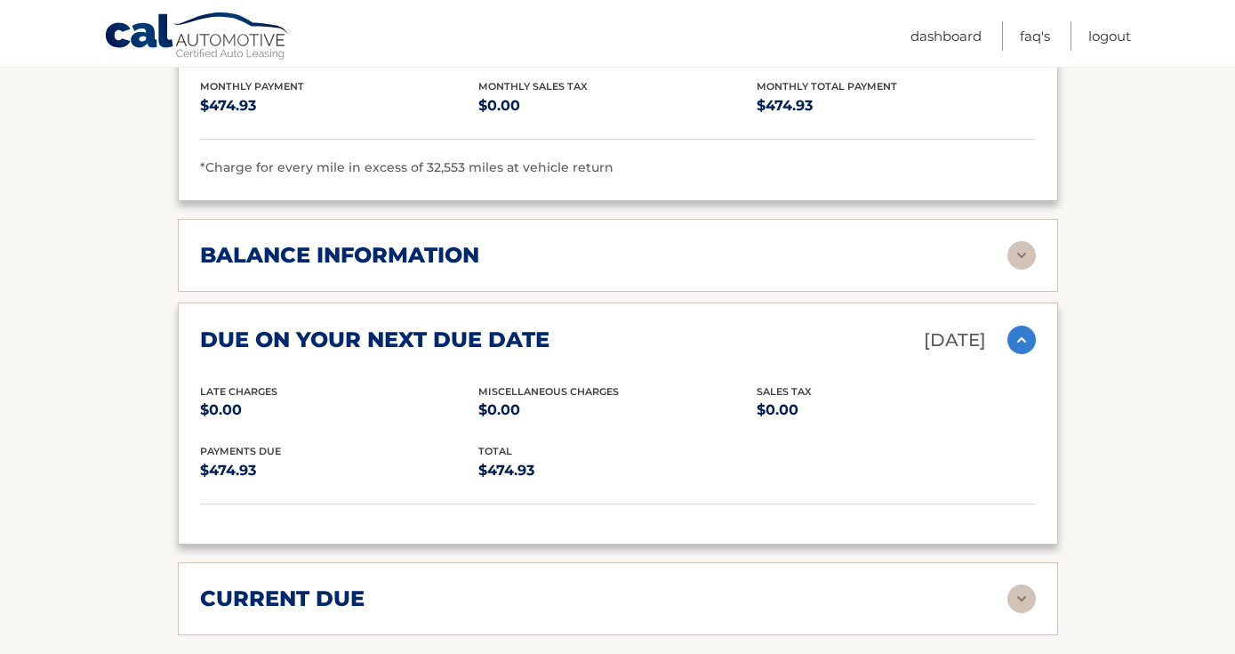
click at [349, 330] on h2 "due on your next due date" at bounding box center [374, 339] width 349 height 27
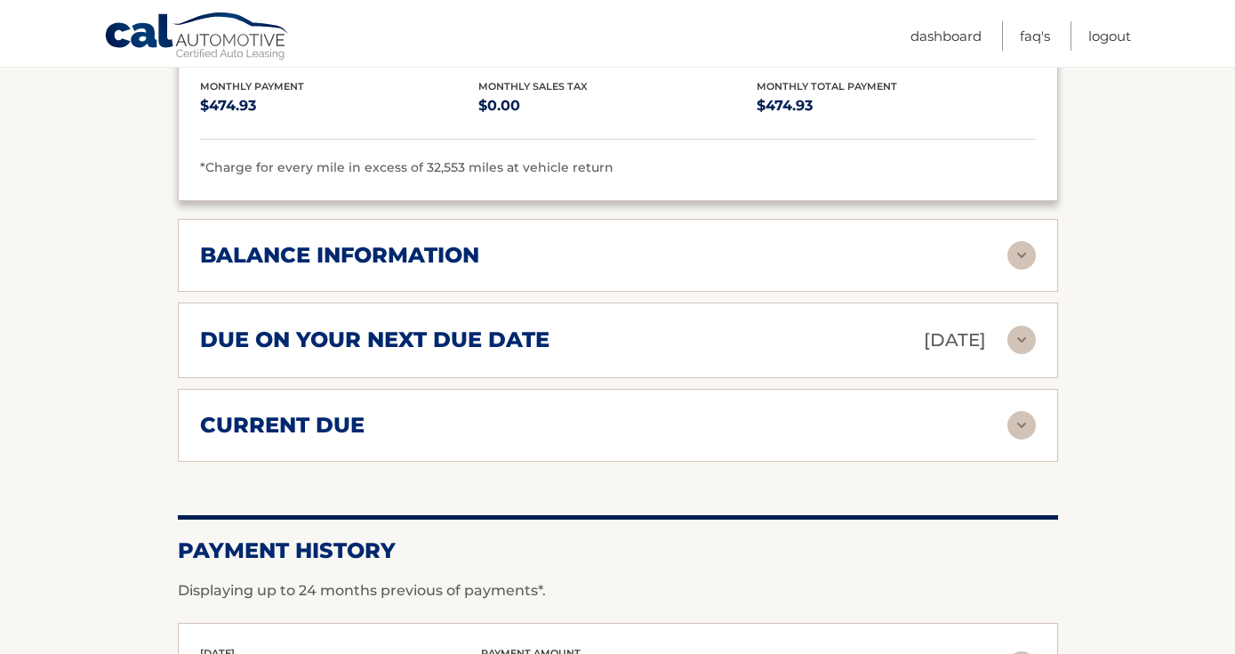
click at [333, 412] on h2 "current due" at bounding box center [282, 425] width 164 height 27
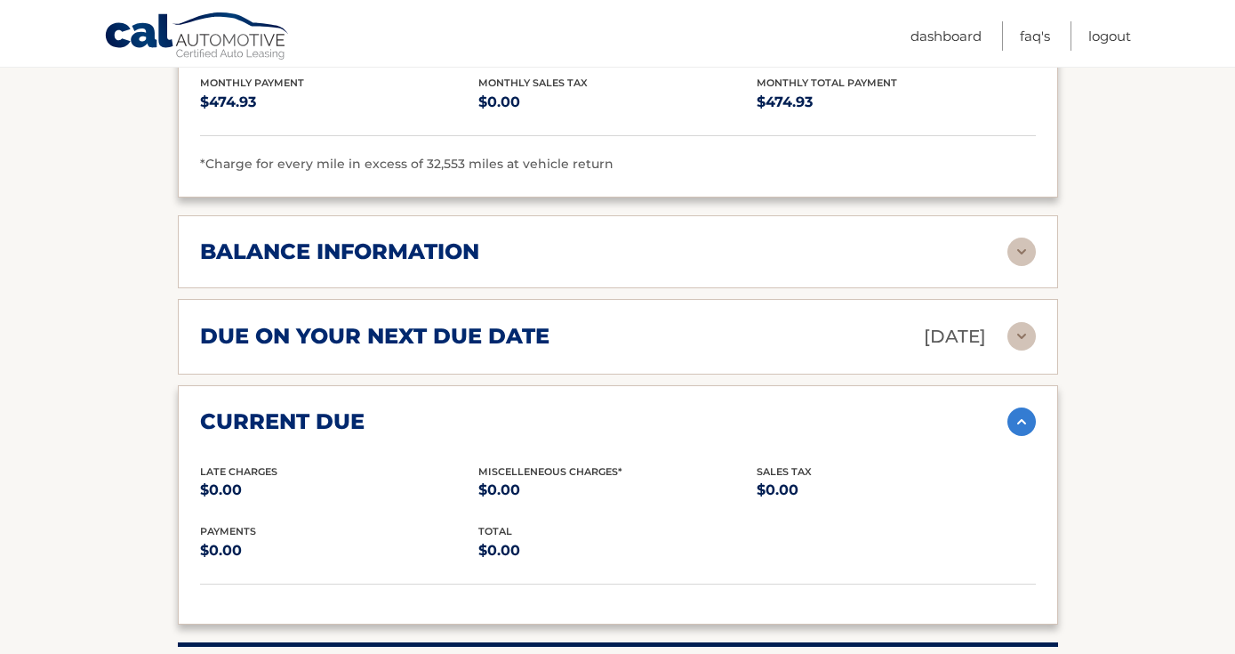
scroll to position [1970, 0]
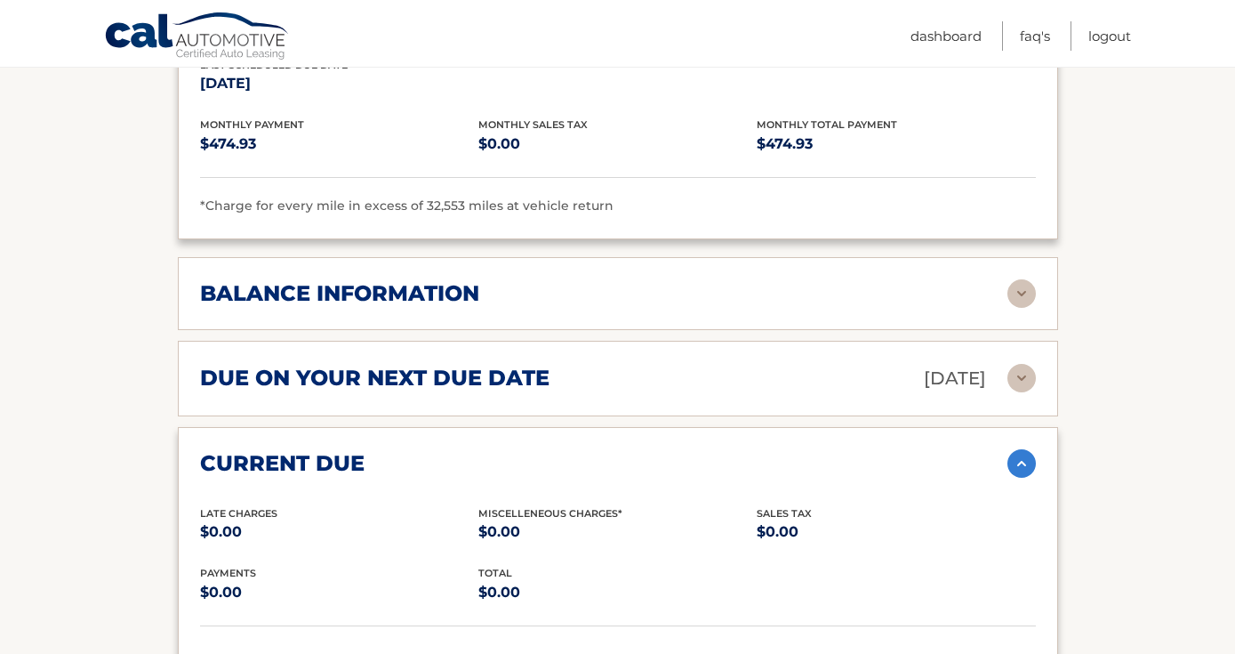
click at [297, 455] on h2 "current due" at bounding box center [282, 463] width 164 height 27
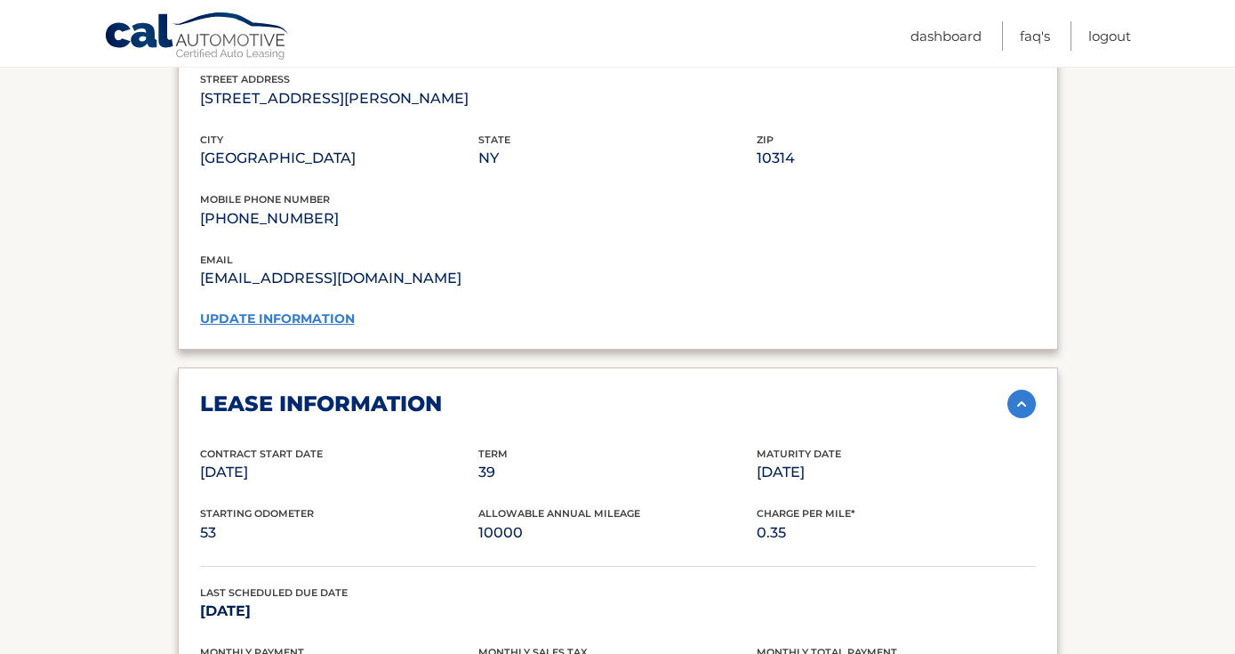
click at [320, 392] on h2 "lease information" at bounding box center [321, 403] width 242 height 27
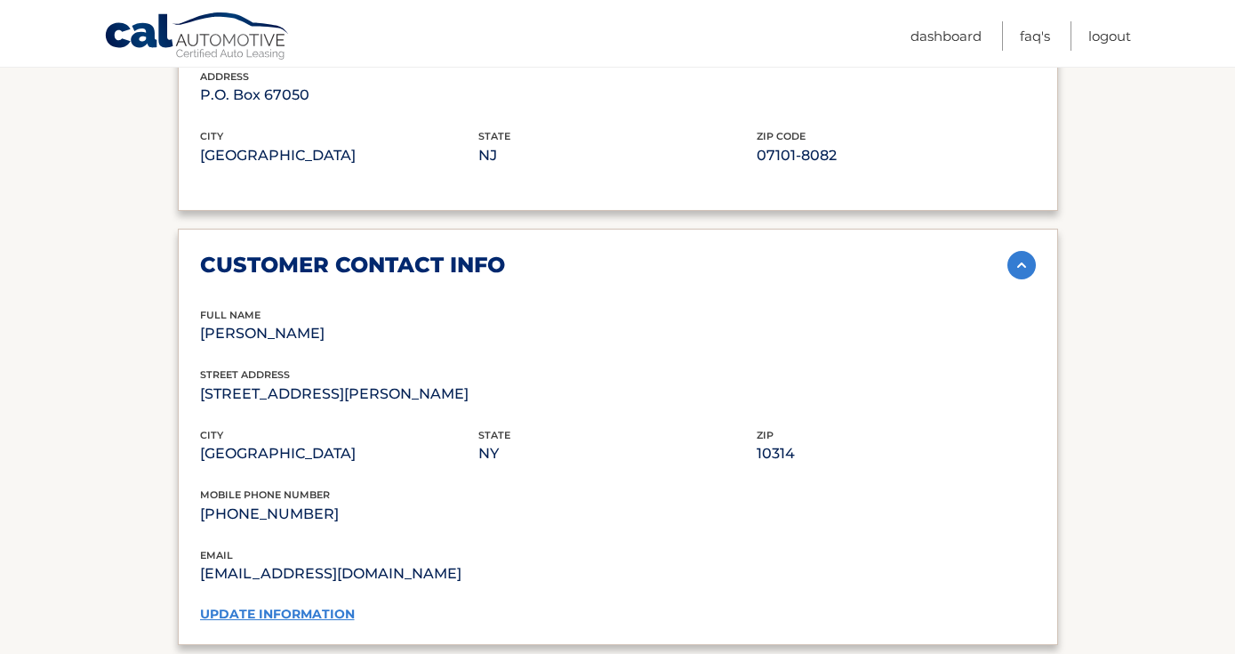
scroll to position [1009, 0]
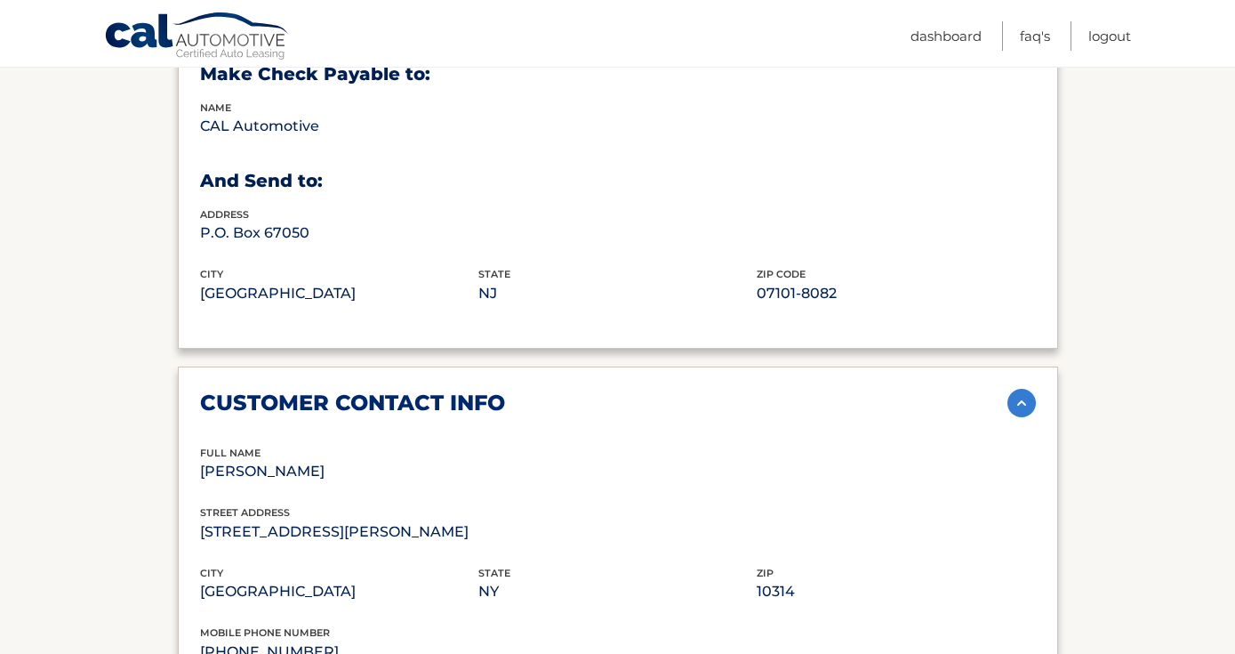
click at [317, 408] on h2 "customer contact info" at bounding box center [352, 402] width 305 height 27
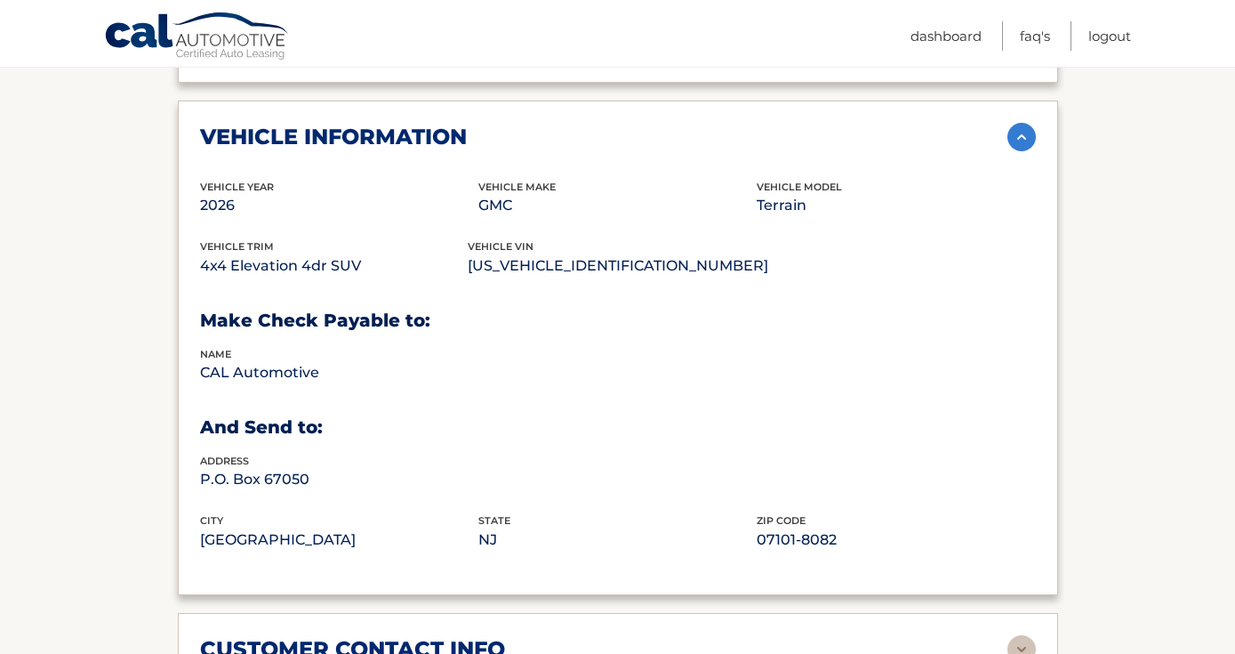
scroll to position [741, 0]
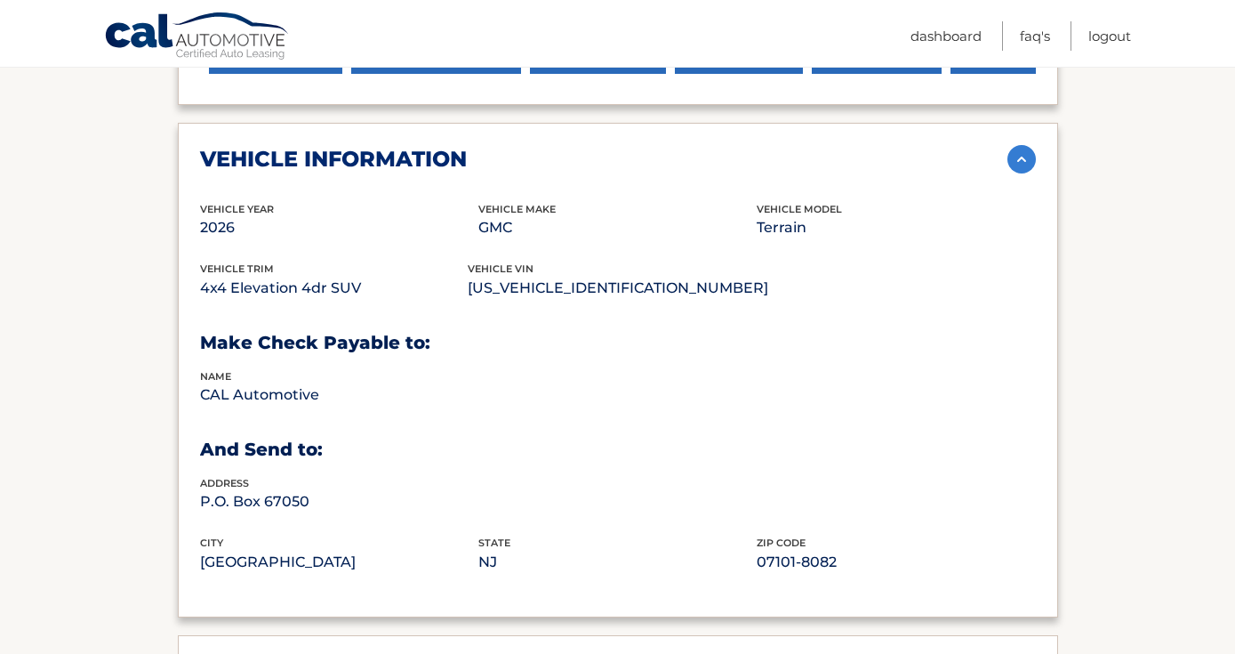
click at [328, 160] on h2 "vehicle information" at bounding box center [333, 159] width 267 height 27
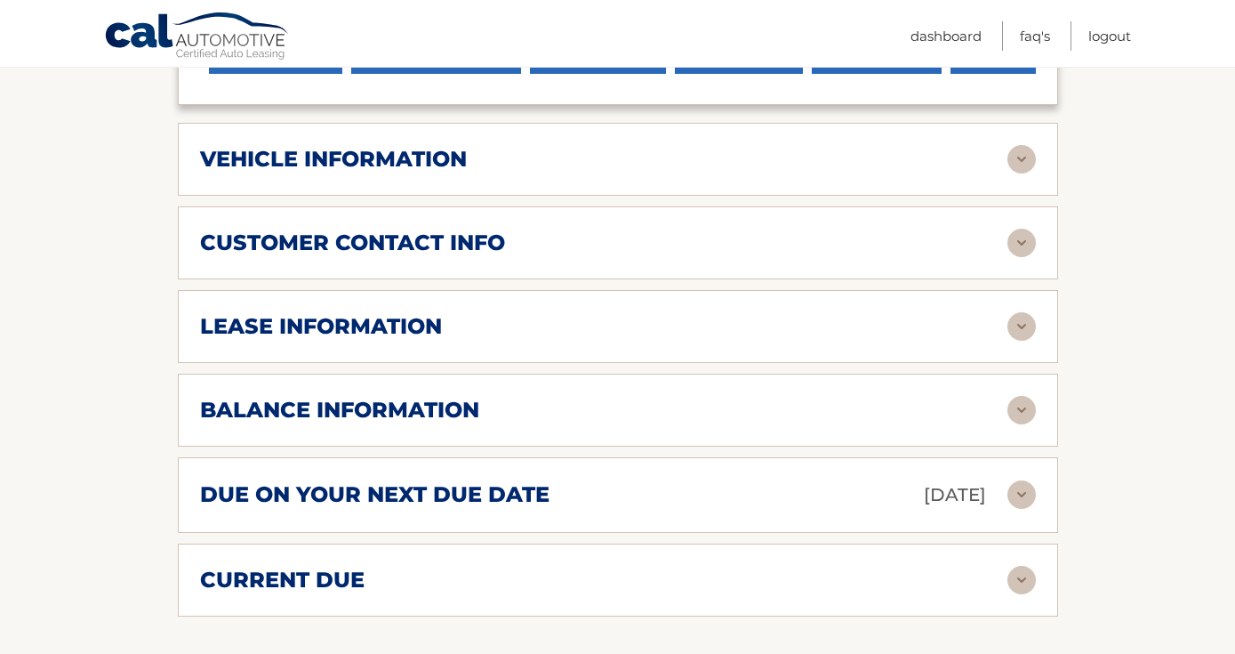
click at [328, 160] on h2 "vehicle information" at bounding box center [333, 159] width 267 height 27
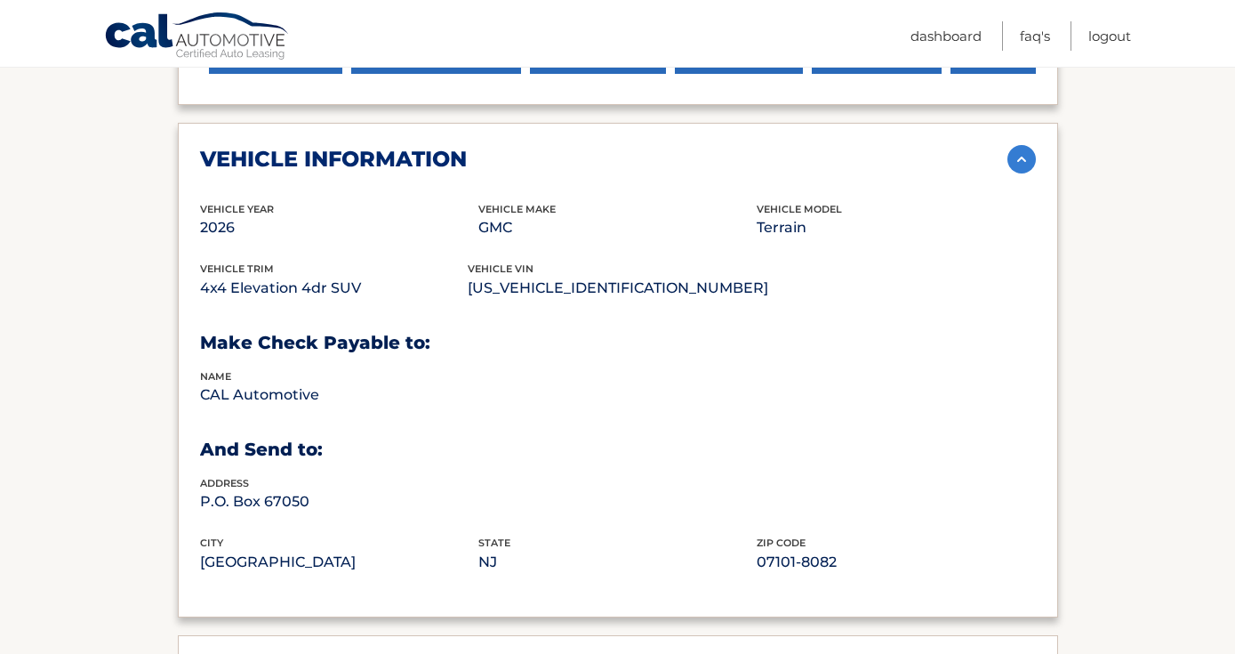
click at [328, 160] on h2 "vehicle information" at bounding box center [333, 159] width 267 height 27
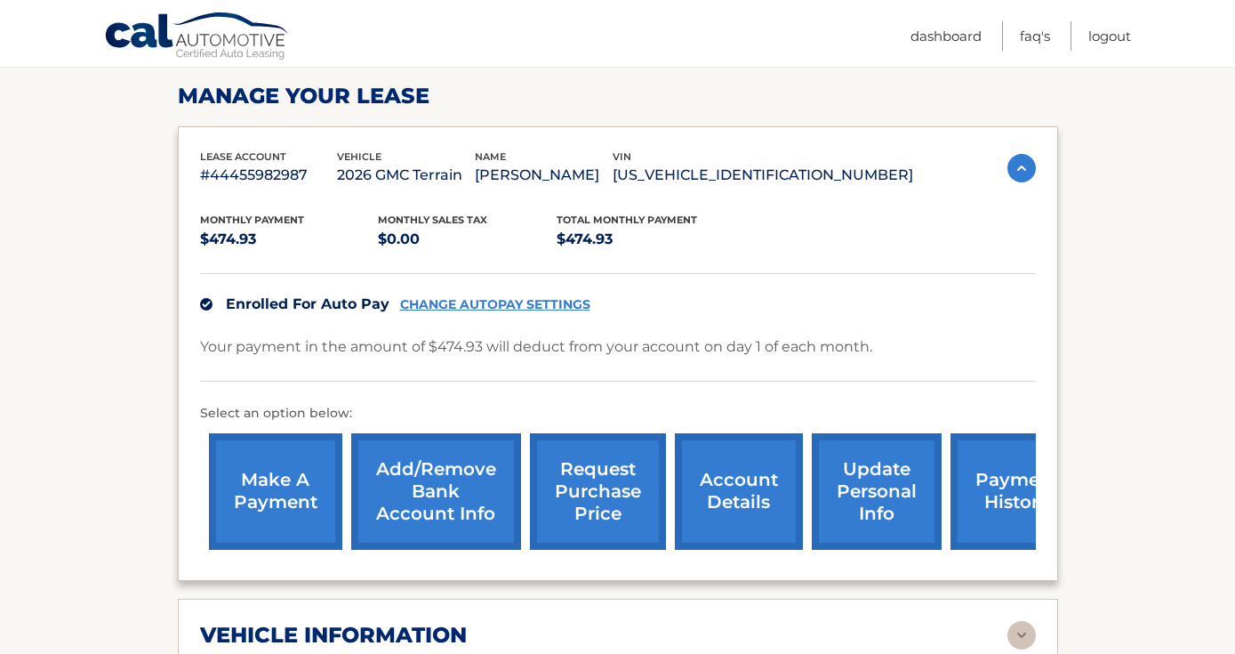
scroll to position [262, 0]
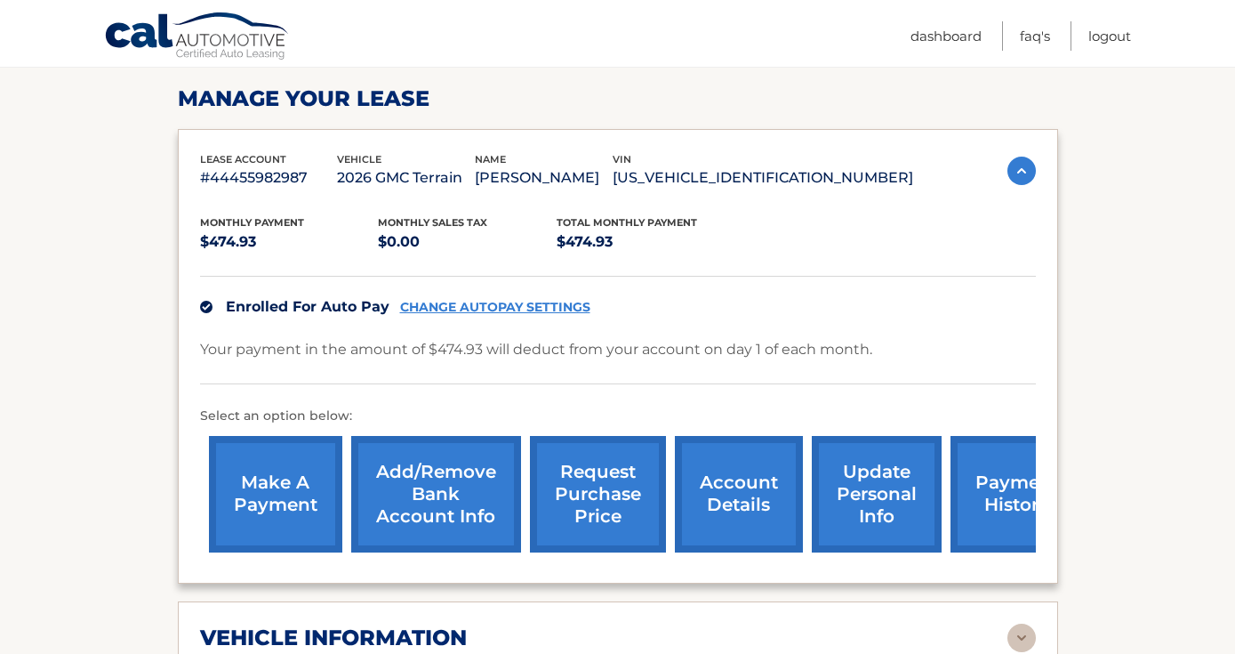
click at [338, 164] on div "lease account #44455982987" at bounding box center [269, 171] width 138 height 40
